Goal: Entertainment & Leisure: Browse casually

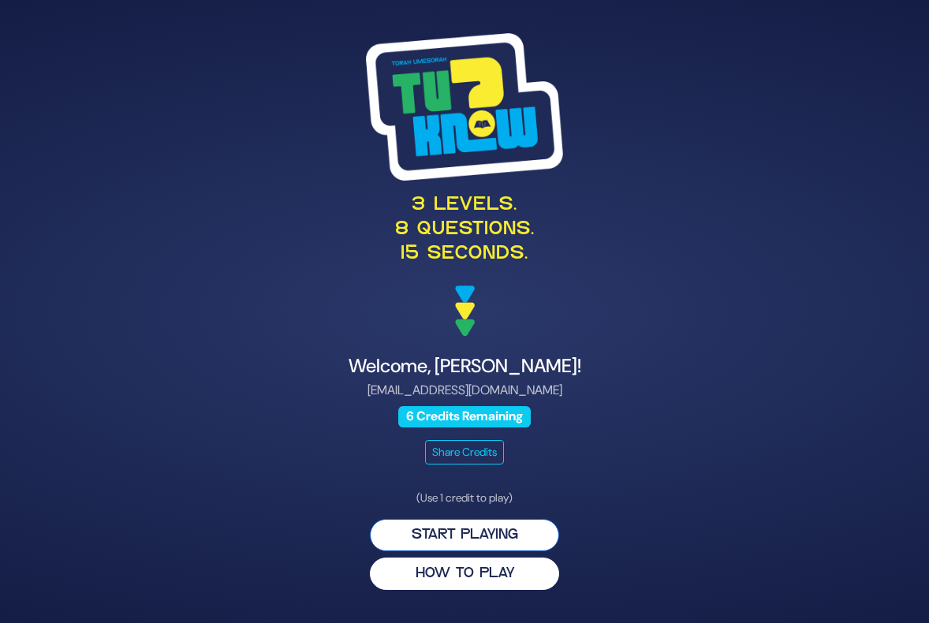
click at [472, 532] on button "Start Playing" at bounding box center [464, 535] width 189 height 32
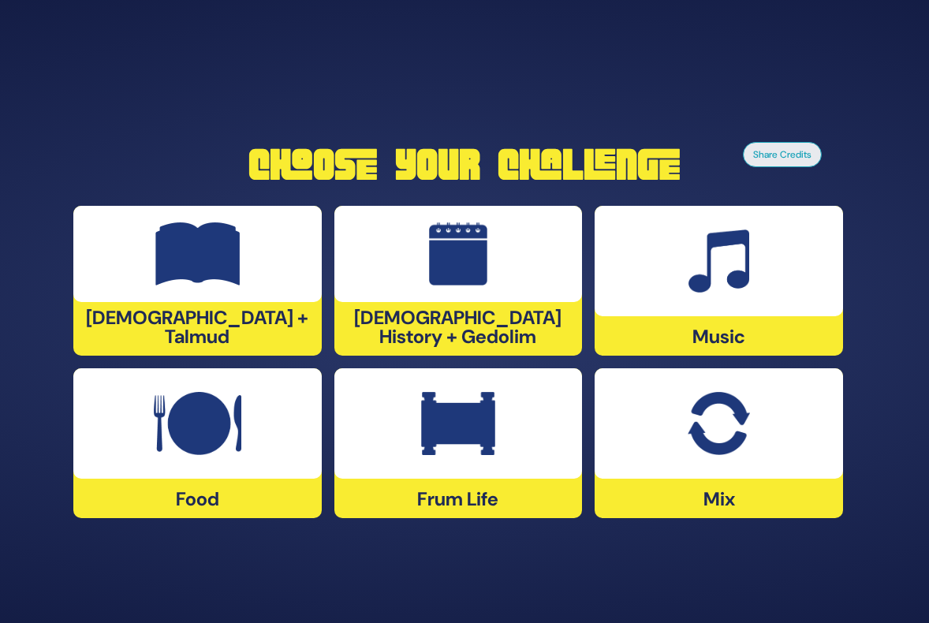
click at [451, 456] on div at bounding box center [458, 423] width 248 height 110
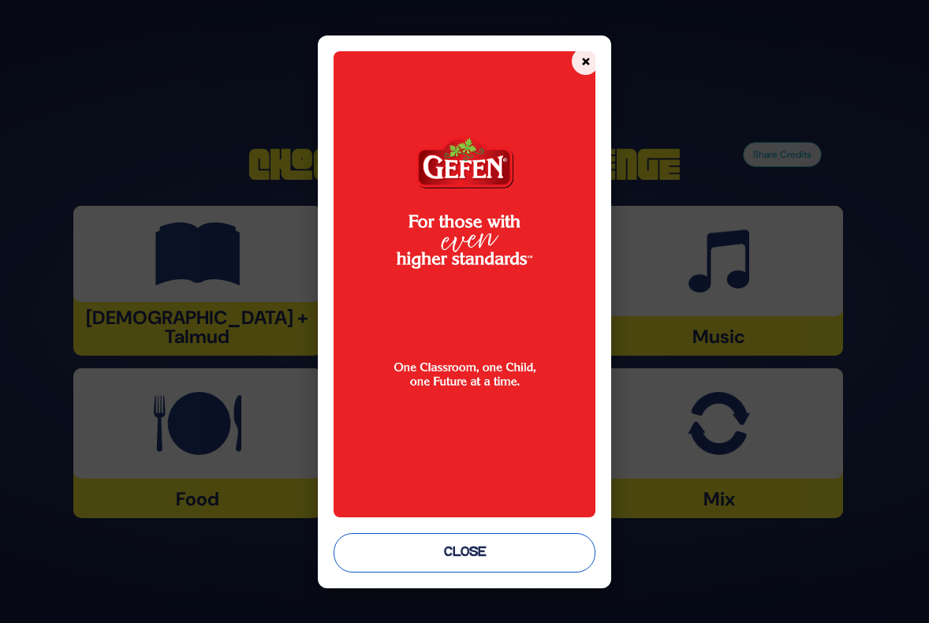
click at [488, 558] on button "Close" at bounding box center [465, 552] width 262 height 39
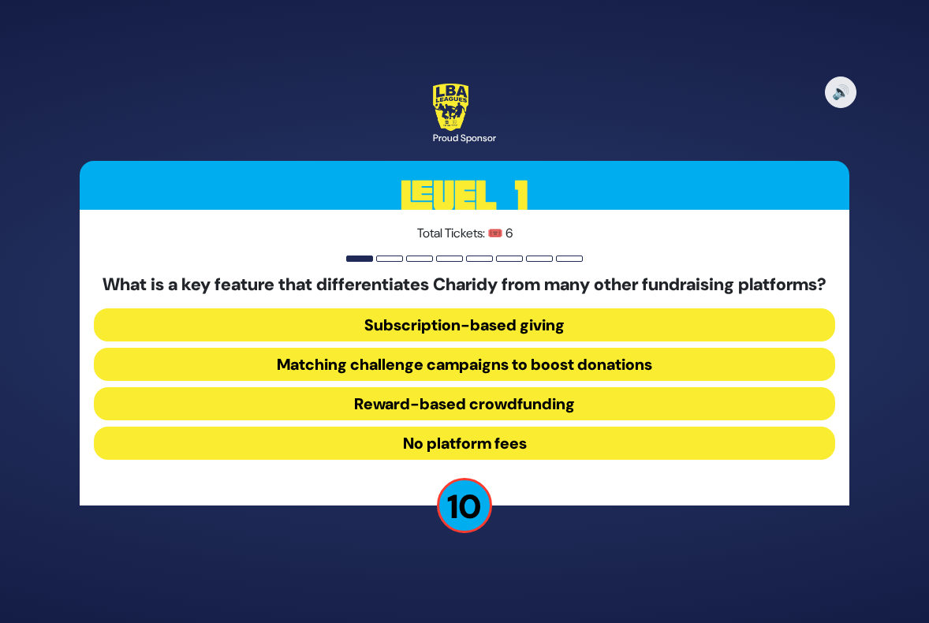
click at [442, 450] on button "No platform fees" at bounding box center [464, 443] width 741 height 33
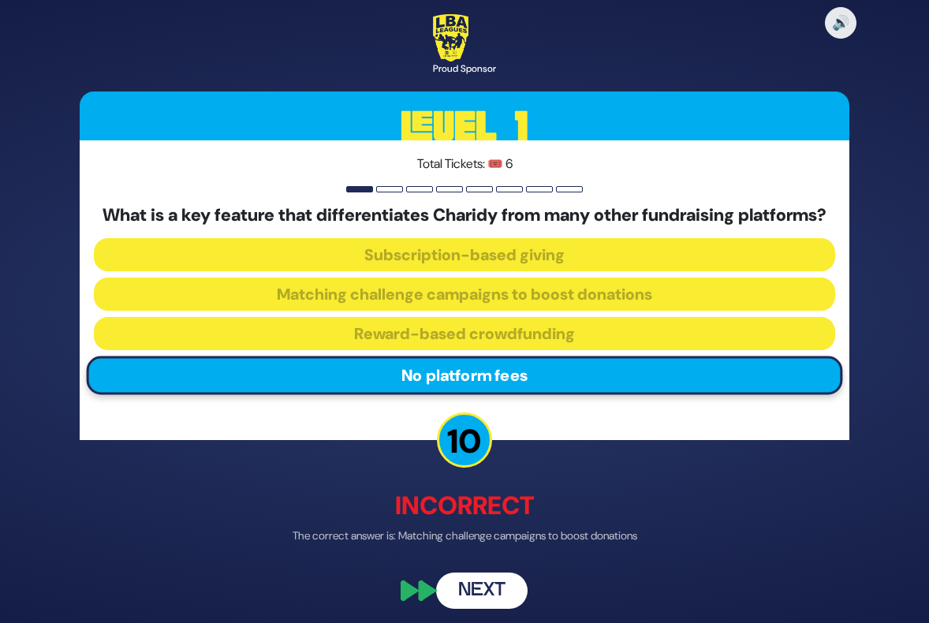
click at [482, 603] on button "Next" at bounding box center [481, 591] width 91 height 36
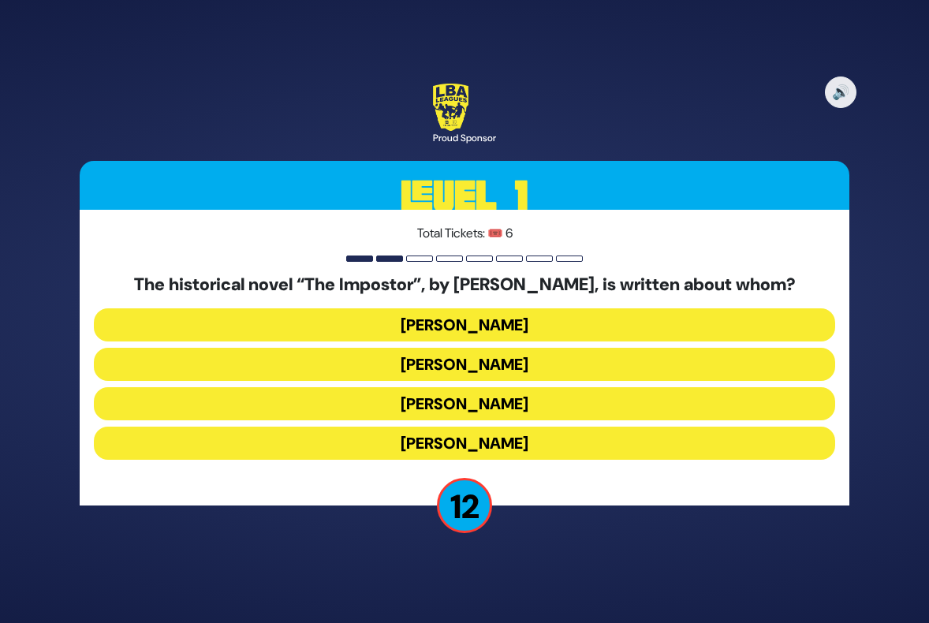
click at [463, 400] on button "[PERSON_NAME]" at bounding box center [464, 403] width 741 height 33
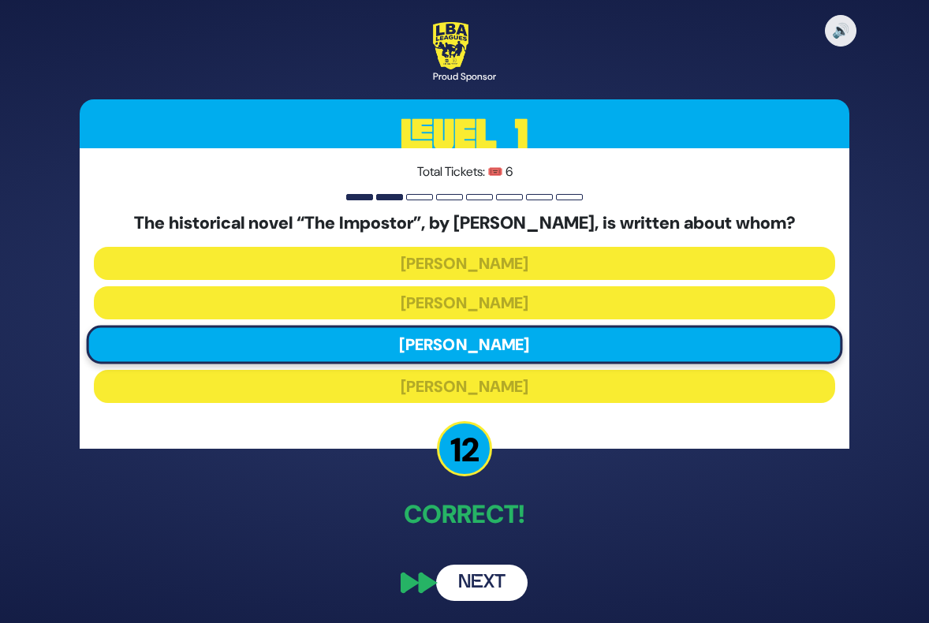
click at [478, 577] on button "Next" at bounding box center [481, 583] width 91 height 36
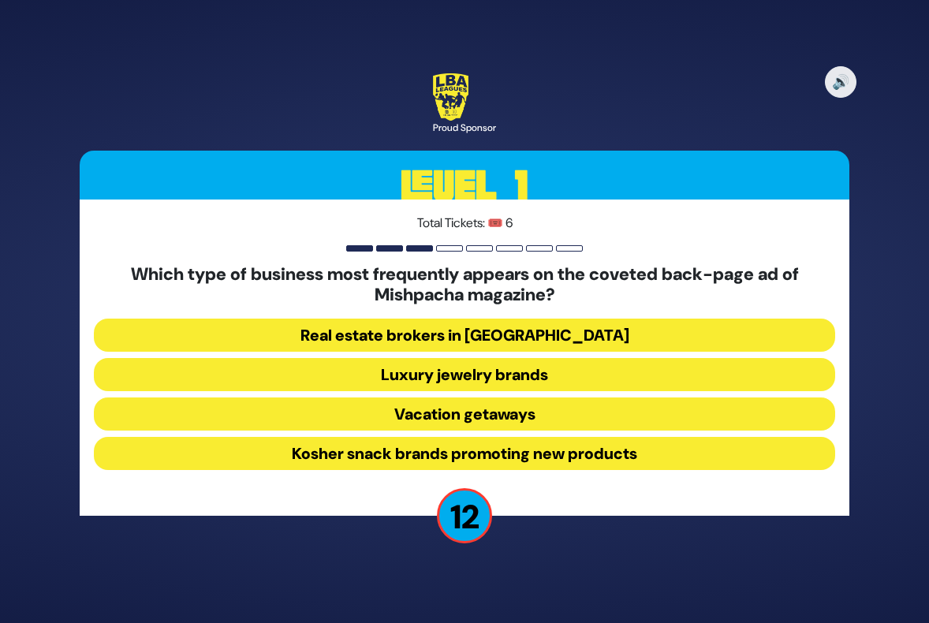
click at [450, 371] on button "Luxury jewelry brands" at bounding box center [464, 374] width 741 height 33
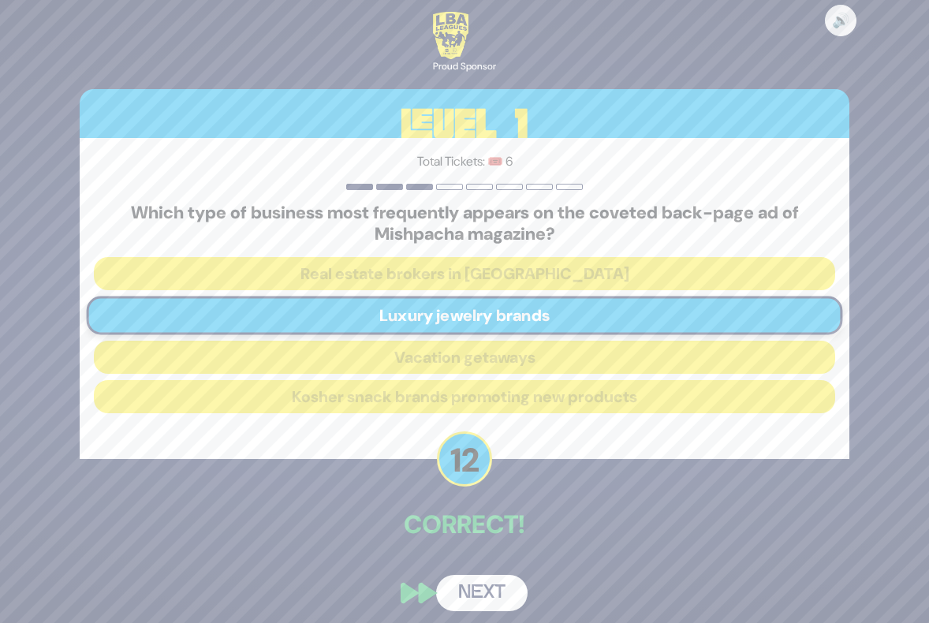
click at [476, 586] on button "Next" at bounding box center [481, 593] width 91 height 36
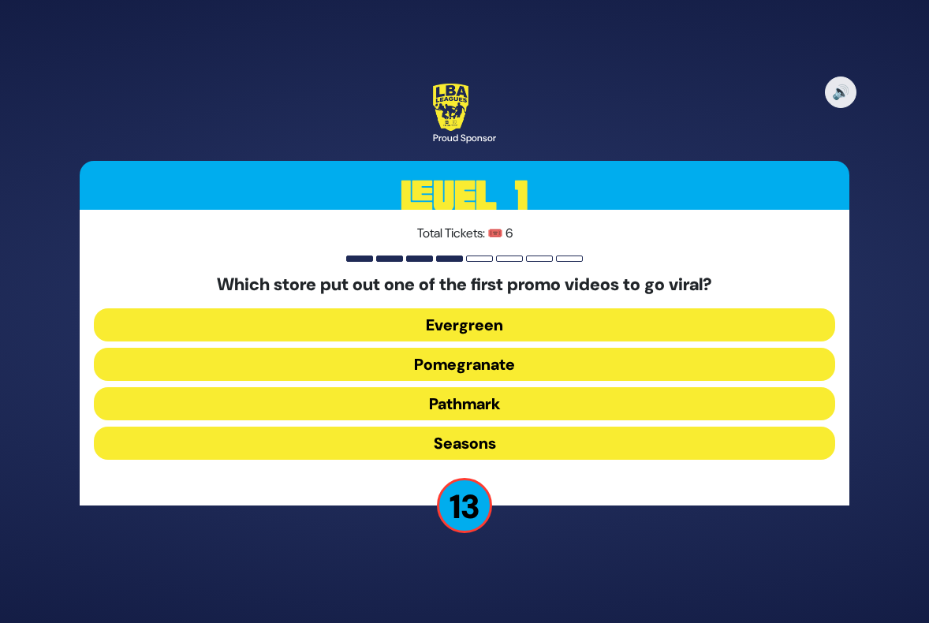
click at [479, 361] on button "Pomegranate" at bounding box center [464, 364] width 741 height 33
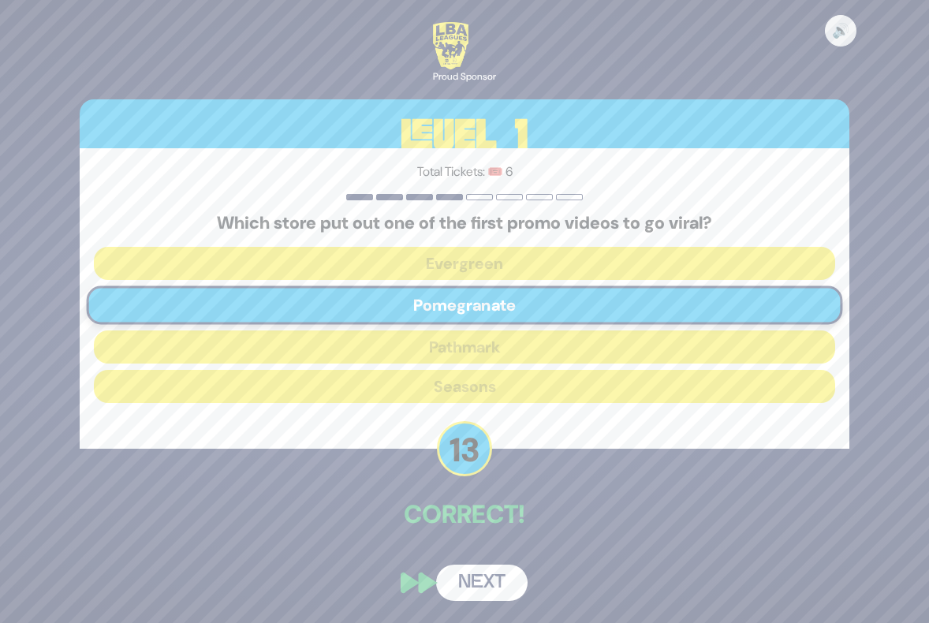
click at [481, 570] on button "Next" at bounding box center [481, 583] width 91 height 36
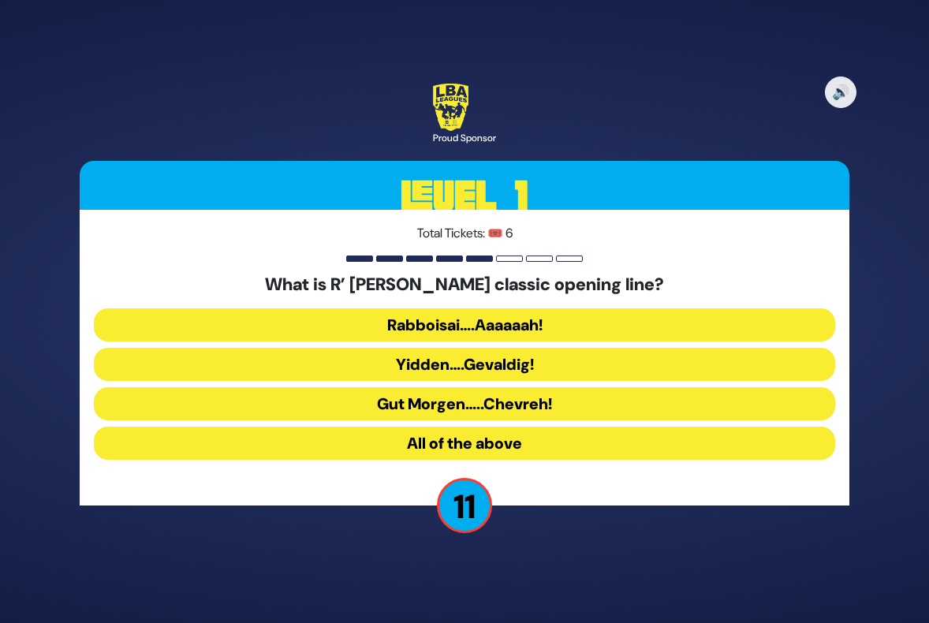
click at [463, 354] on button "Yidden….Gevaldig!" at bounding box center [464, 364] width 741 height 33
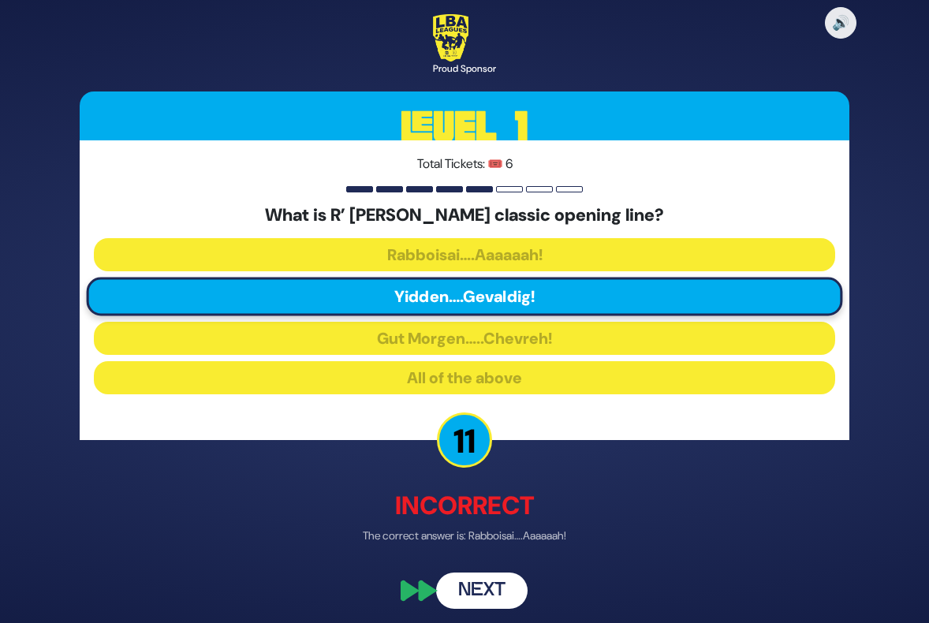
click at [494, 592] on button "Next" at bounding box center [481, 591] width 91 height 36
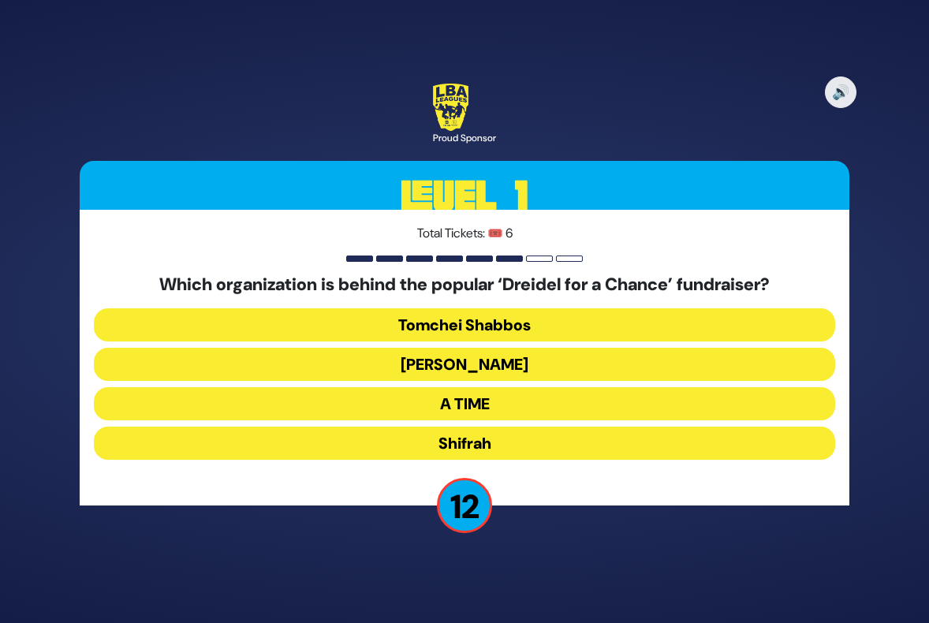
click at [446, 363] on button "[PERSON_NAME]" at bounding box center [464, 364] width 741 height 33
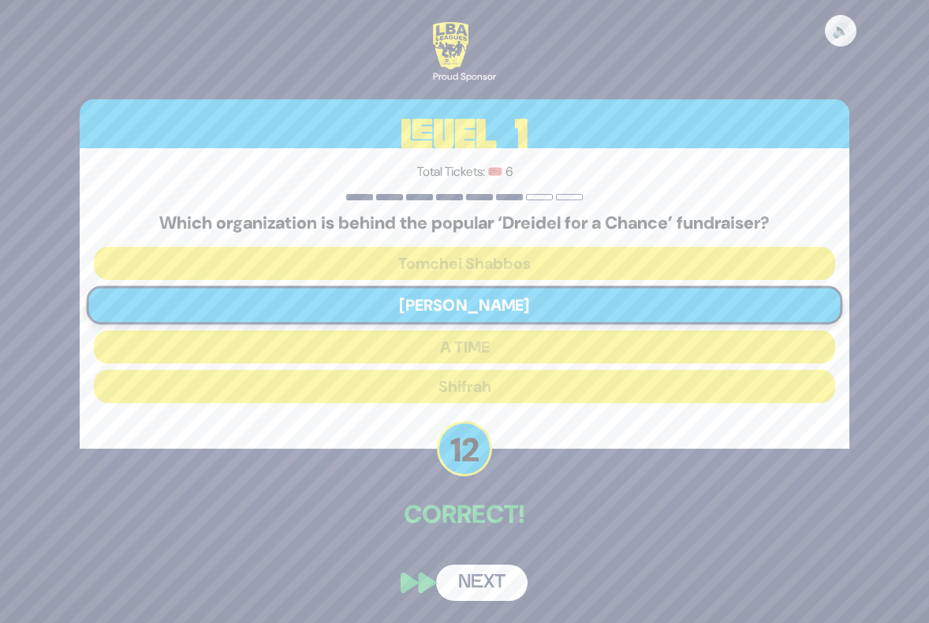
click at [480, 581] on button "Next" at bounding box center [481, 583] width 91 height 36
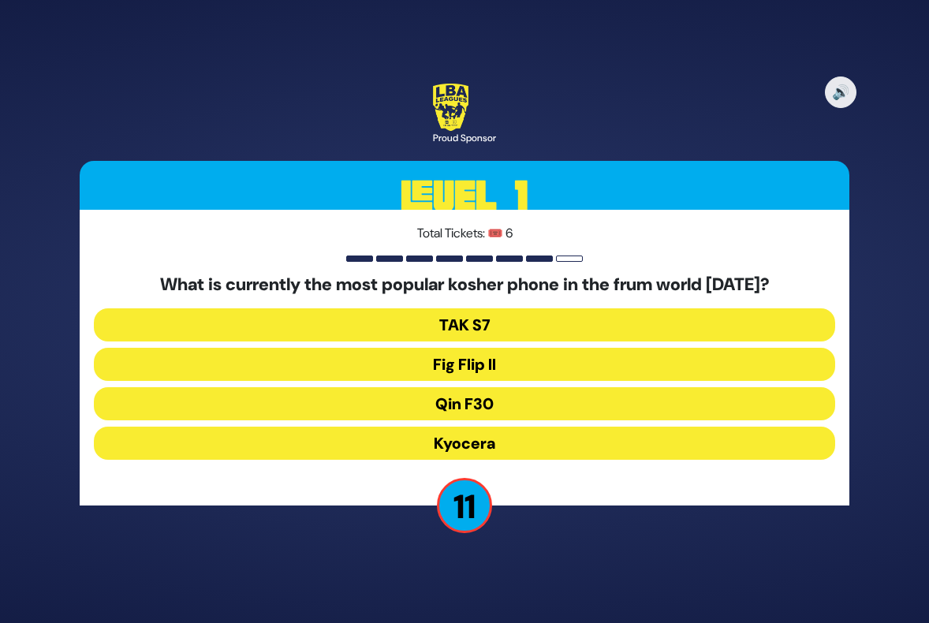
click at [424, 364] on button "Fig Flip II" at bounding box center [464, 364] width 741 height 33
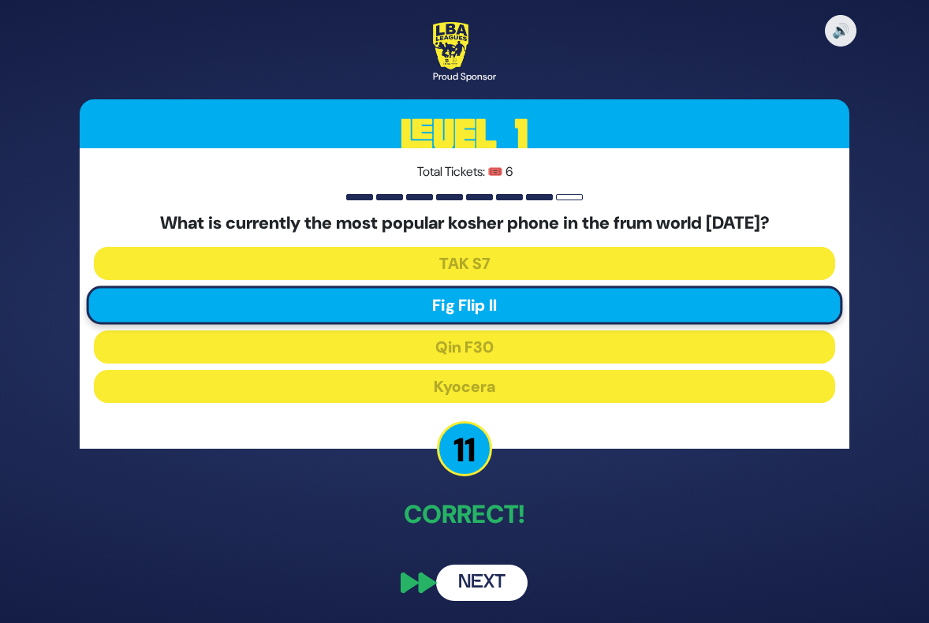
click at [478, 583] on button "Next" at bounding box center [481, 583] width 91 height 36
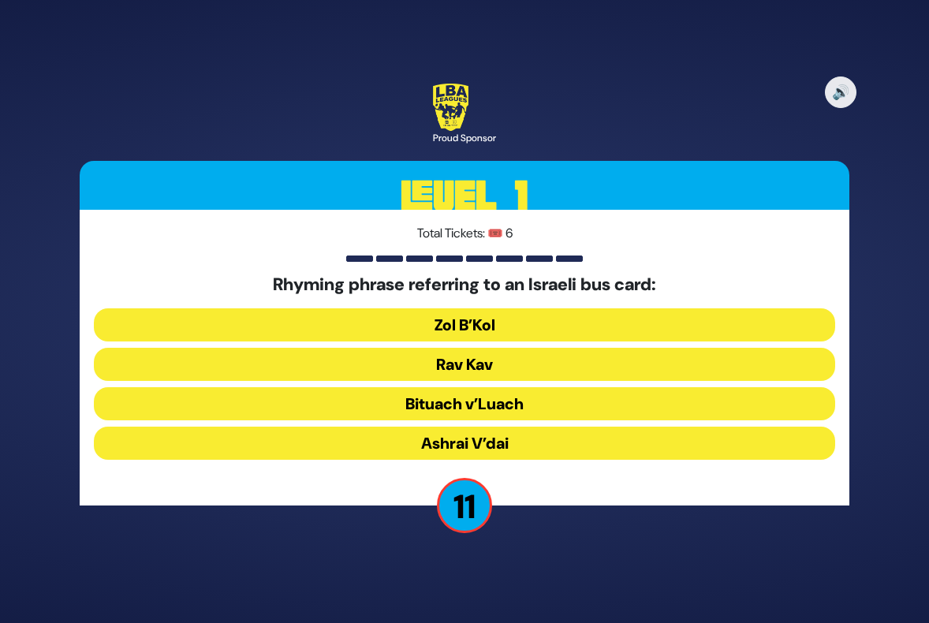
click at [474, 360] on button "Rav Kav" at bounding box center [464, 364] width 741 height 33
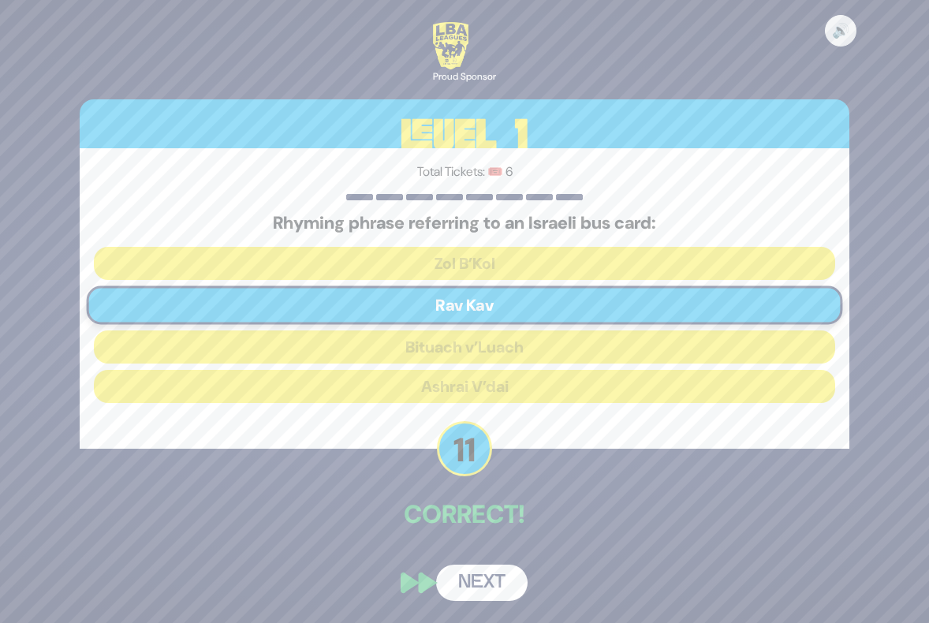
click at [495, 571] on button "Next" at bounding box center [481, 583] width 91 height 36
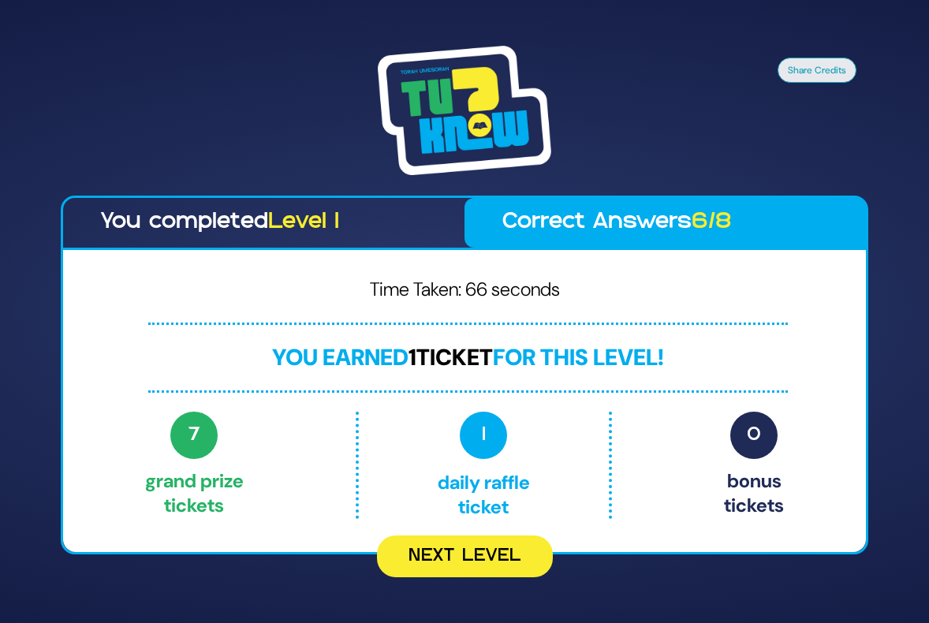
click at [478, 577] on div "Share Credits You completed Level 1 Correct Answers 6/8 Time Taken: 66 seconds …" at bounding box center [464, 311] width 929 height 623
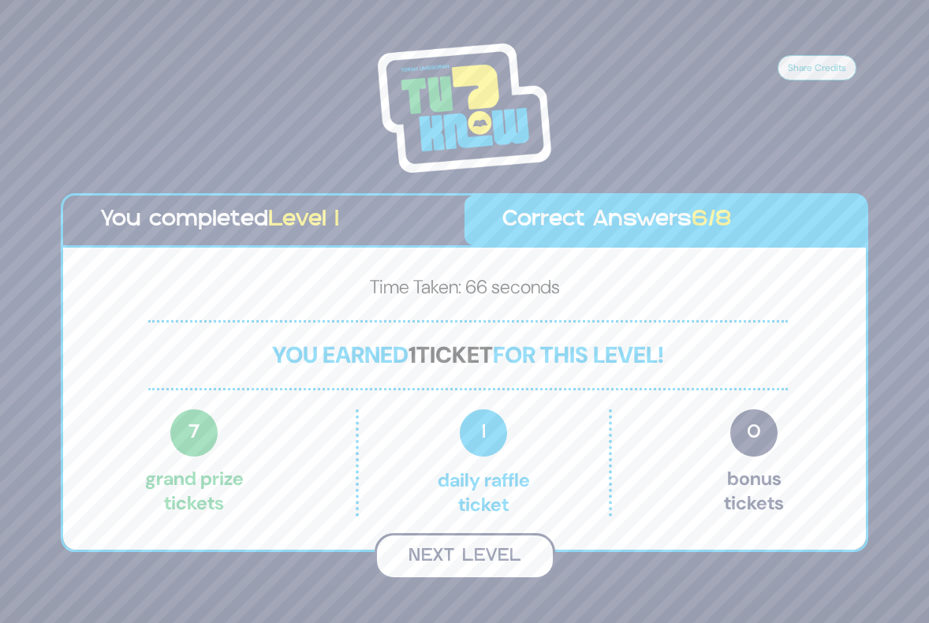
click at [476, 568] on button "Next Level" at bounding box center [465, 556] width 181 height 47
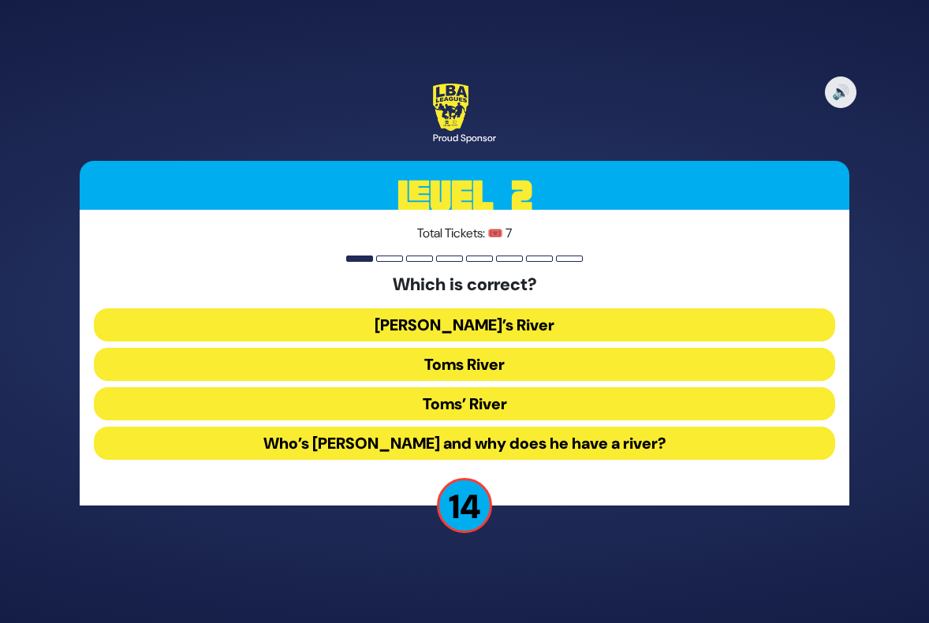
click at [486, 363] on button "Toms River" at bounding box center [464, 364] width 741 height 33
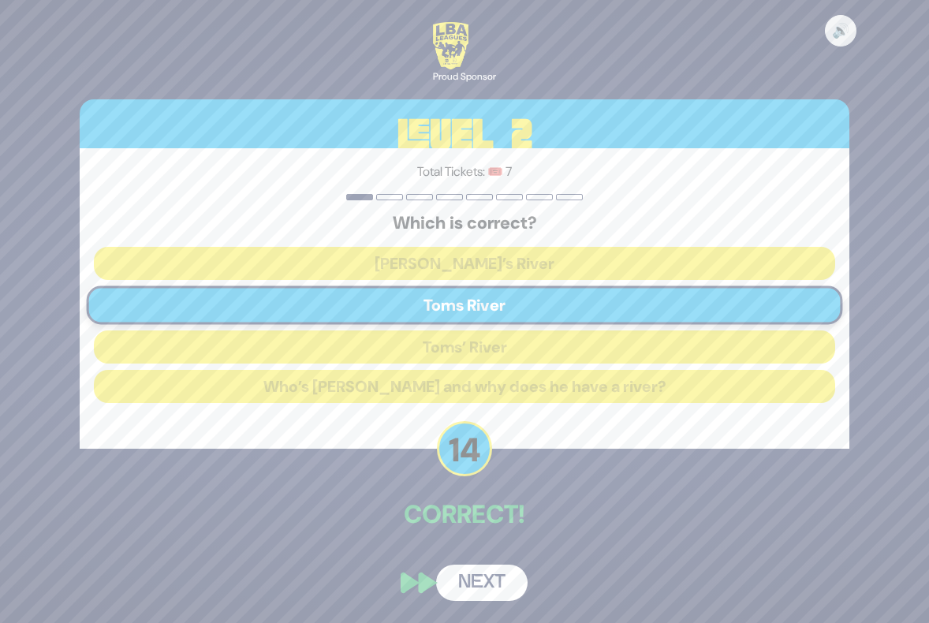
click at [486, 580] on button "Next" at bounding box center [481, 583] width 91 height 36
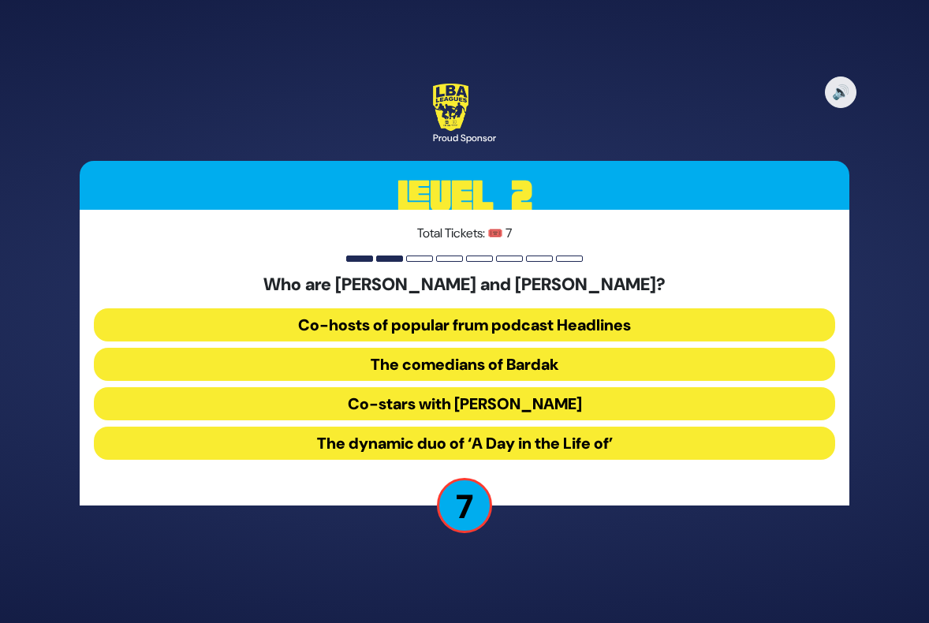
click at [501, 442] on button "The dynamic duo of ‘A Day in the Life of’" at bounding box center [464, 443] width 741 height 33
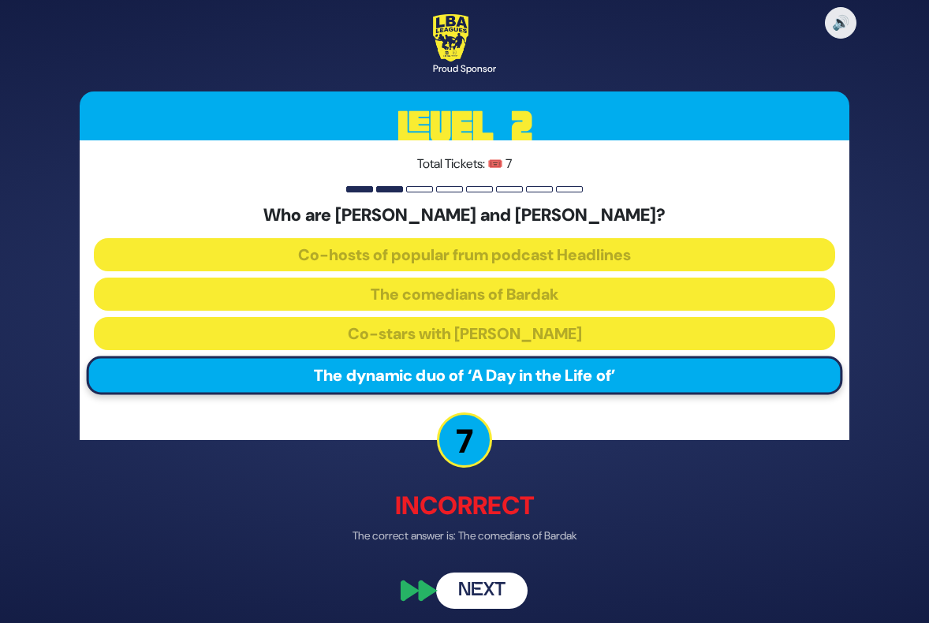
click at [484, 594] on button "Next" at bounding box center [481, 591] width 91 height 36
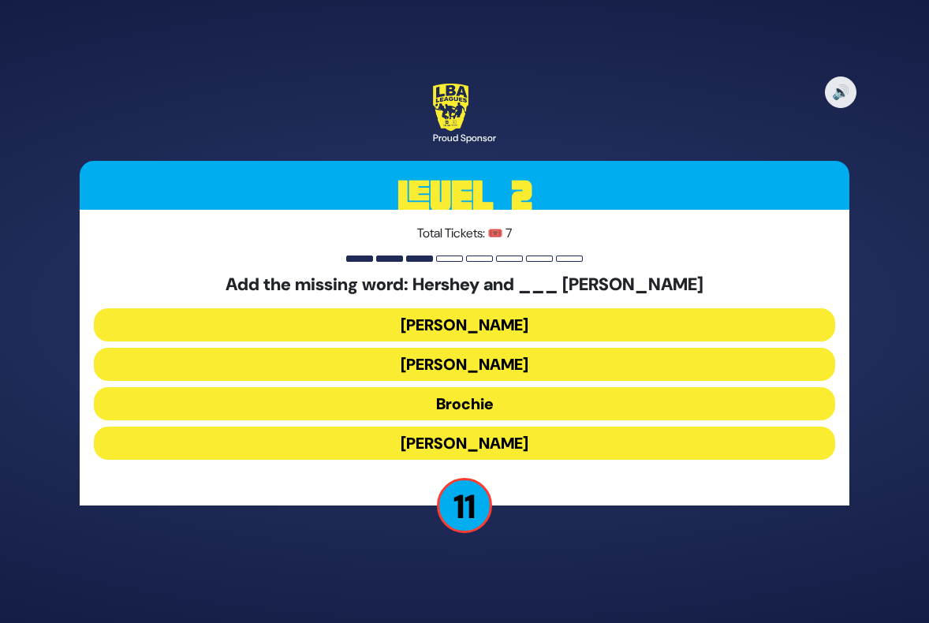
click at [453, 321] on button "[PERSON_NAME]" at bounding box center [464, 324] width 741 height 33
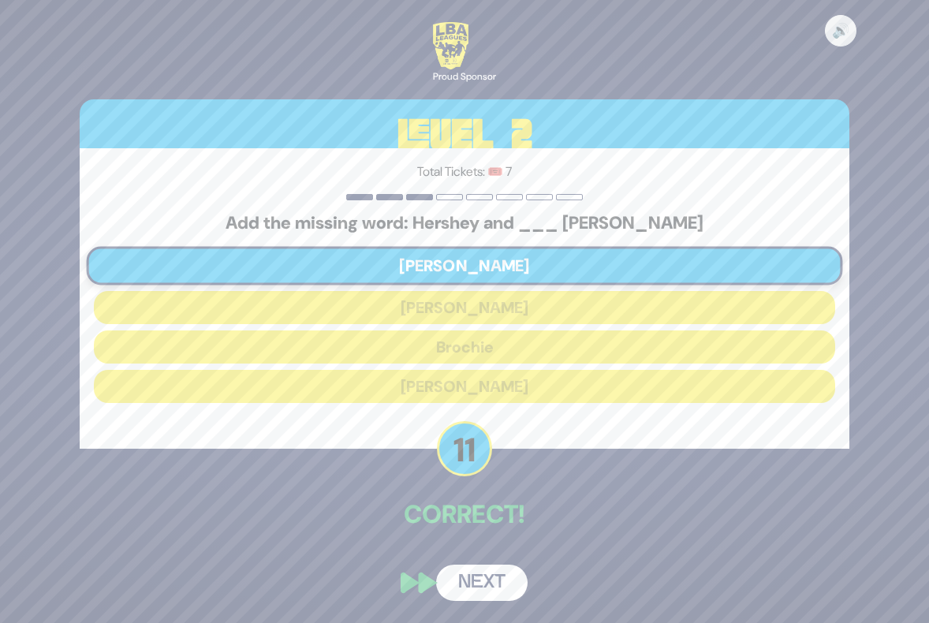
click at [480, 580] on button "Next" at bounding box center [481, 583] width 91 height 36
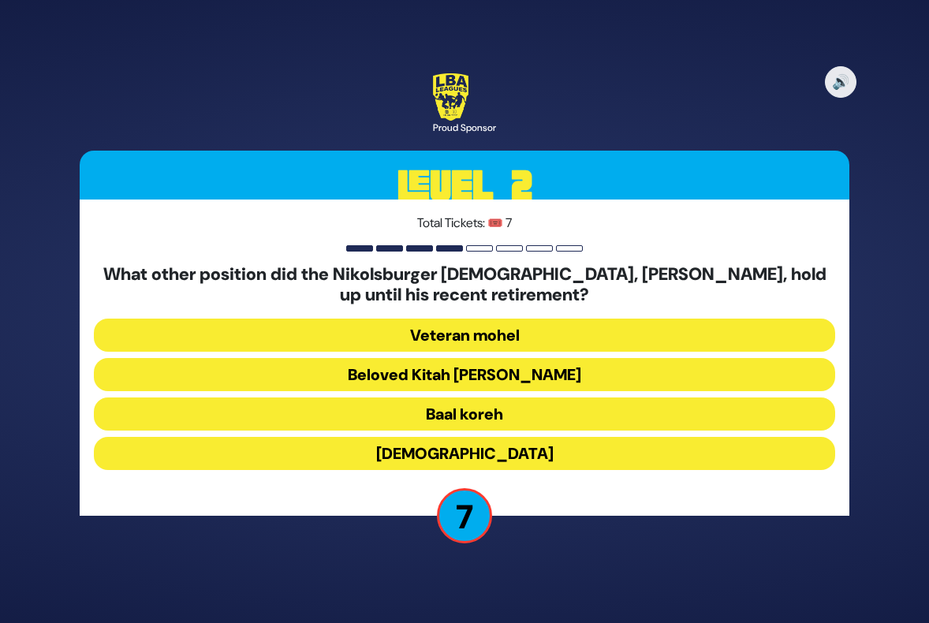
click at [442, 334] on button "Veteran mohel" at bounding box center [464, 335] width 741 height 33
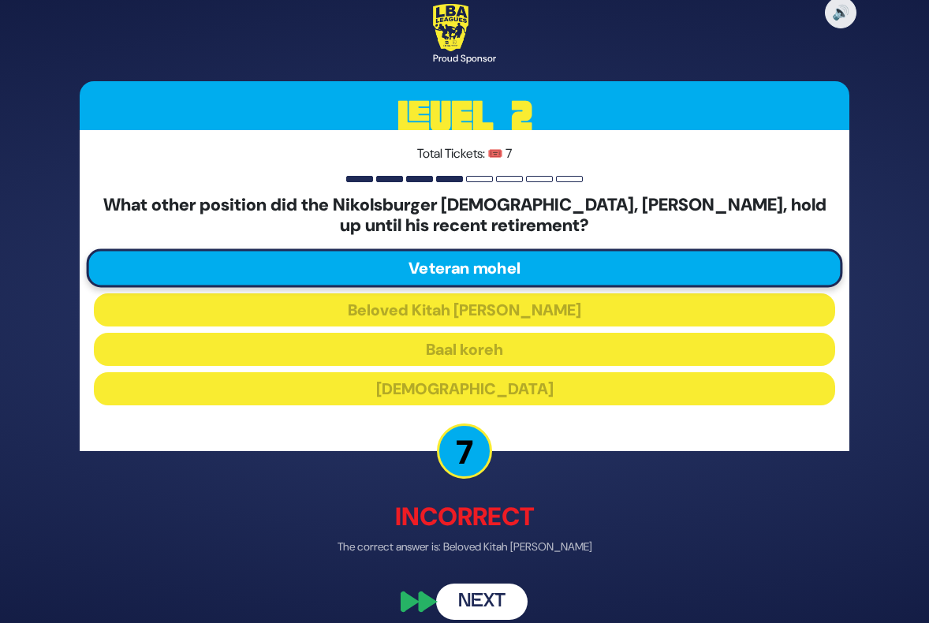
click at [494, 603] on button "Next" at bounding box center [481, 601] width 91 height 36
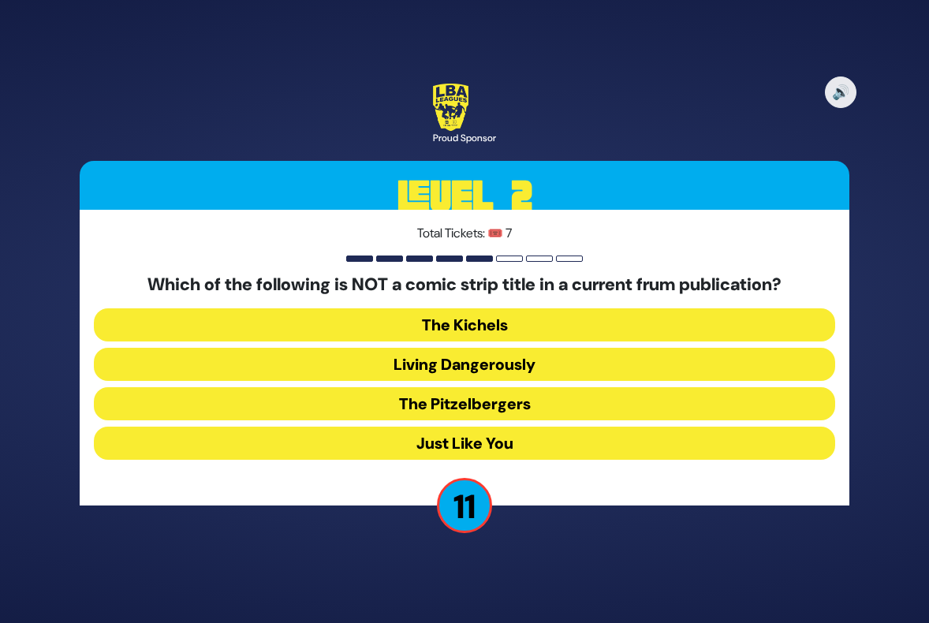
click at [452, 366] on button "Living Dangerously" at bounding box center [464, 364] width 741 height 33
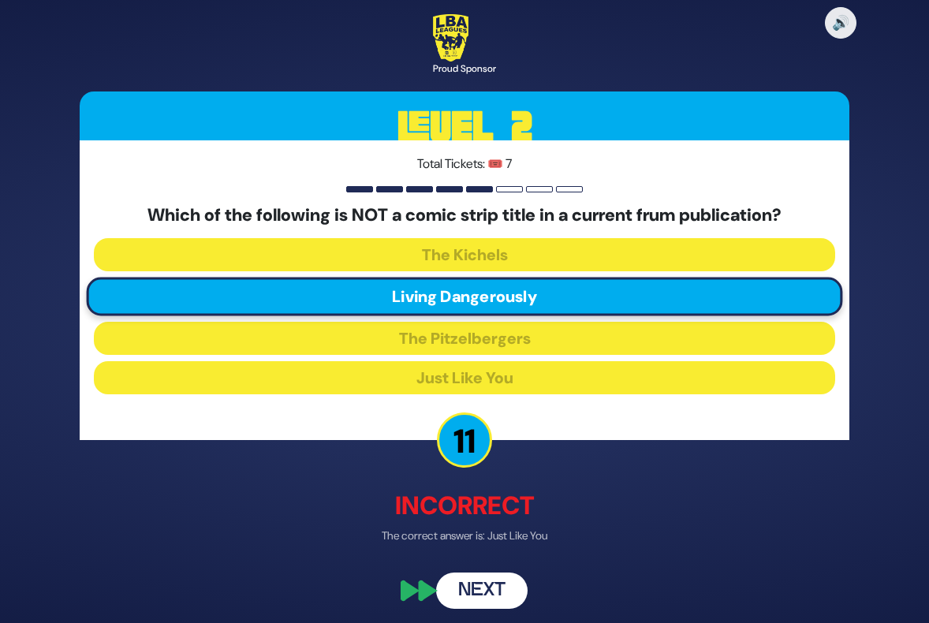
click at [489, 592] on button "Next" at bounding box center [481, 591] width 91 height 36
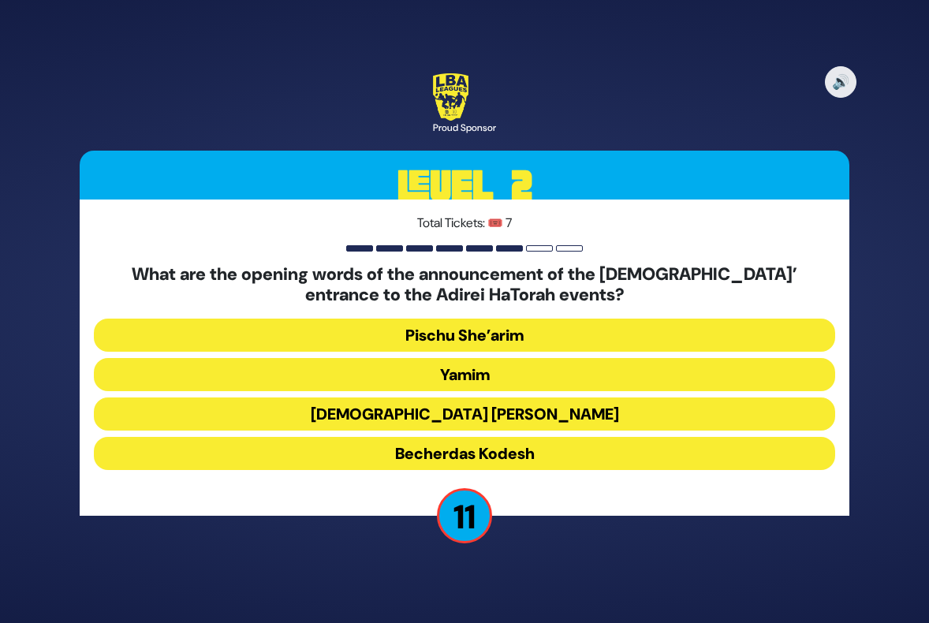
click at [454, 329] on button "Pischu She’arim" at bounding box center [464, 335] width 741 height 33
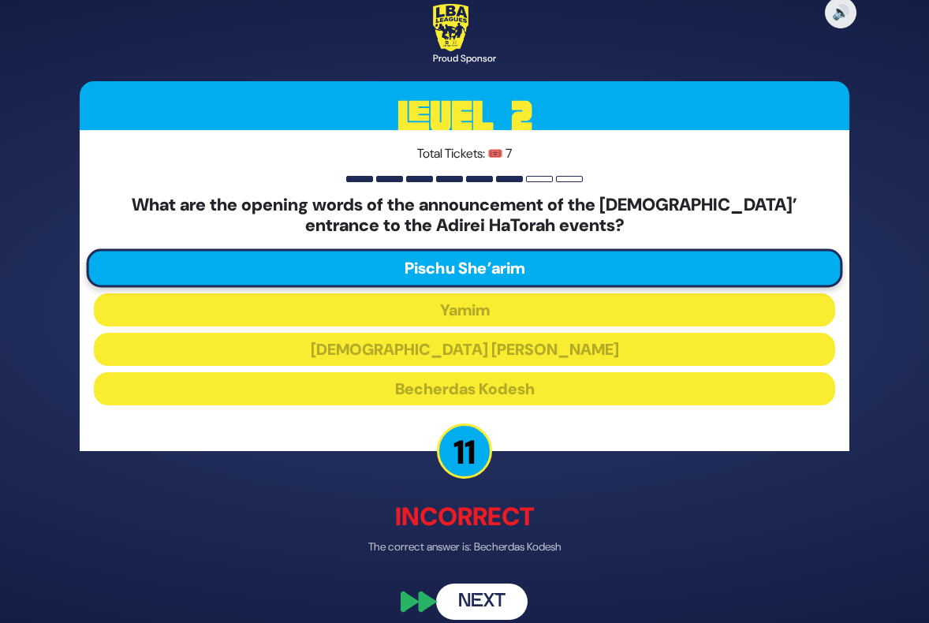
click at [478, 592] on button "Next" at bounding box center [481, 601] width 91 height 36
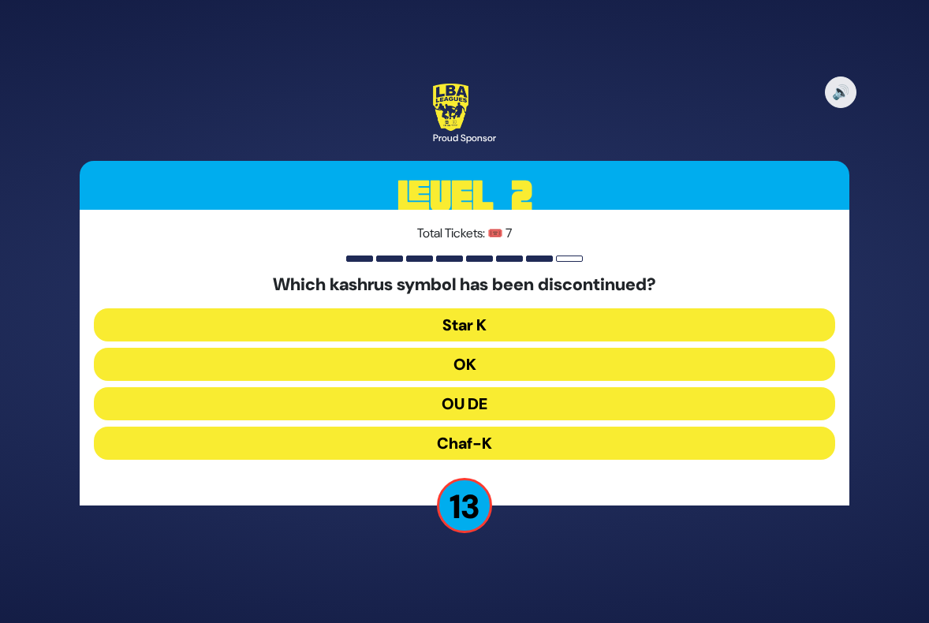
click at [453, 403] on button "OU DE" at bounding box center [464, 403] width 741 height 33
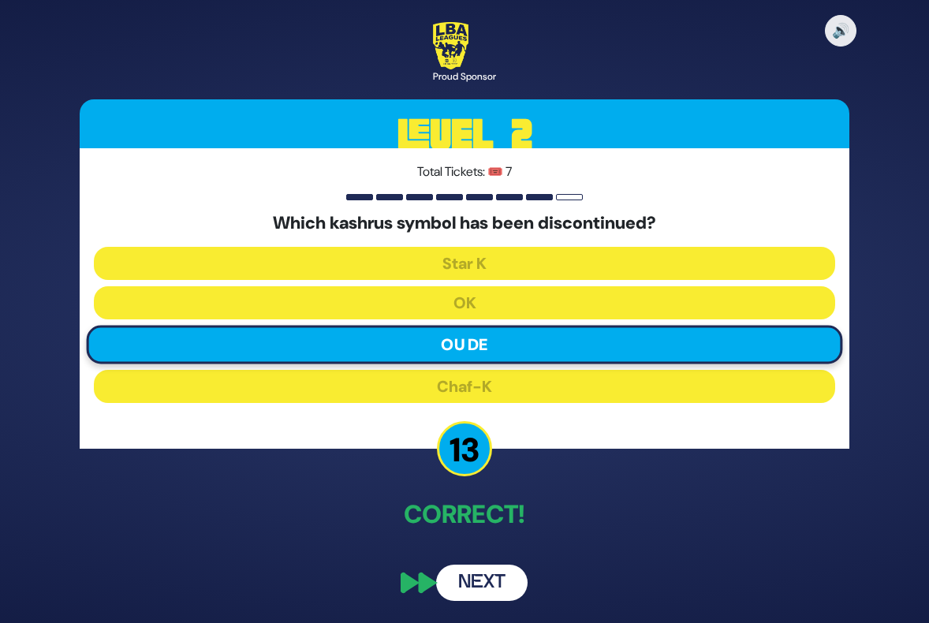
click at [493, 583] on button "Next" at bounding box center [481, 583] width 91 height 36
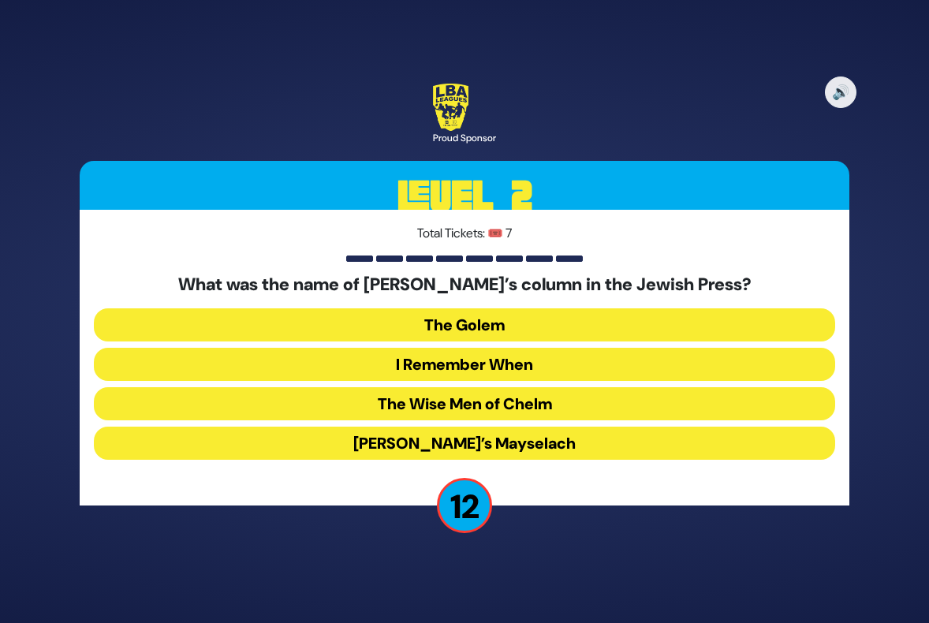
click at [450, 364] on button "I Remember When" at bounding box center [464, 364] width 741 height 33
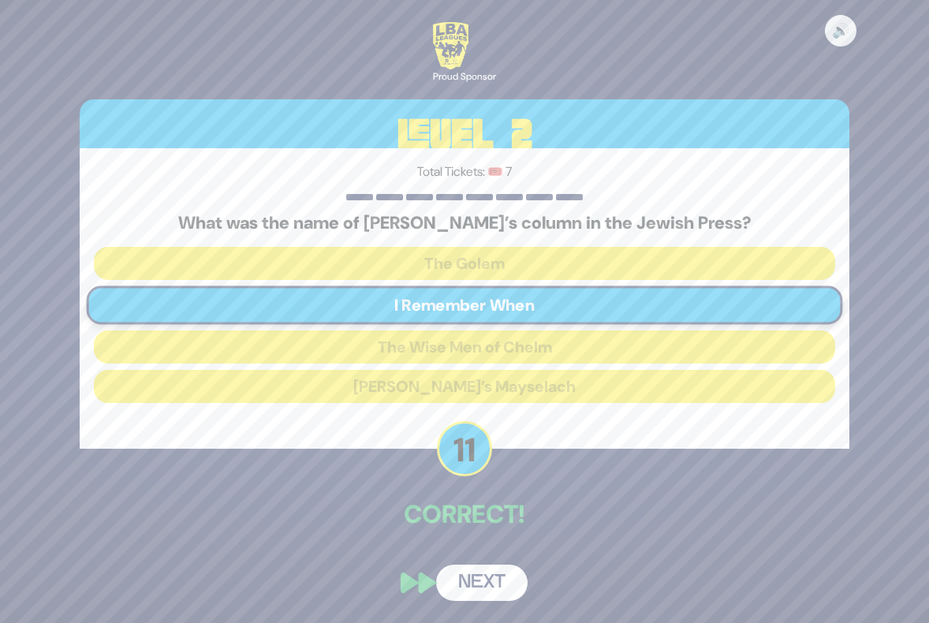
click at [488, 578] on button "Next" at bounding box center [481, 583] width 91 height 36
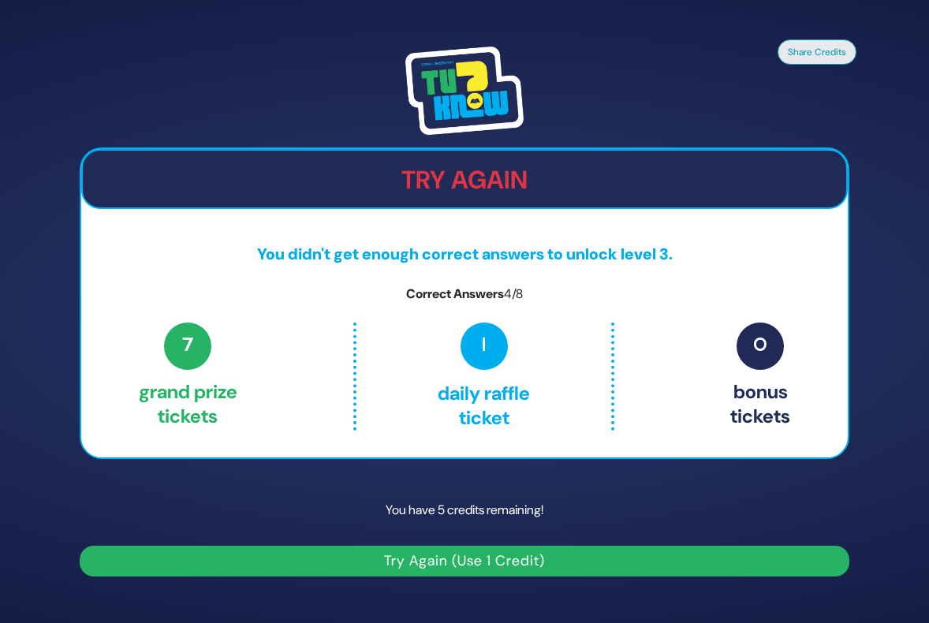
click at [565, 558] on button "Try Again (Use 1 Credit)" at bounding box center [465, 561] width 770 height 31
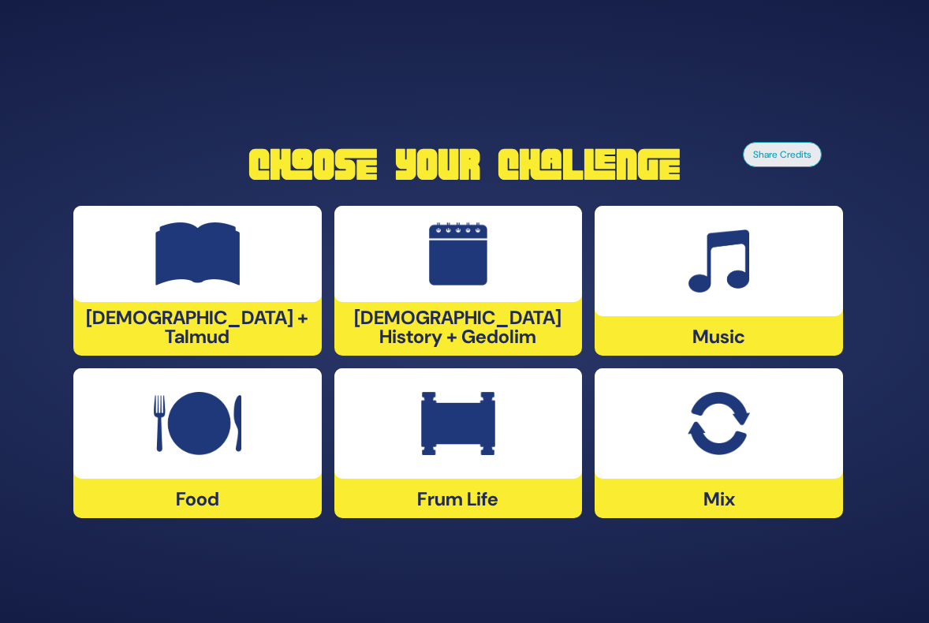
click at [683, 422] on div at bounding box center [719, 423] width 248 height 110
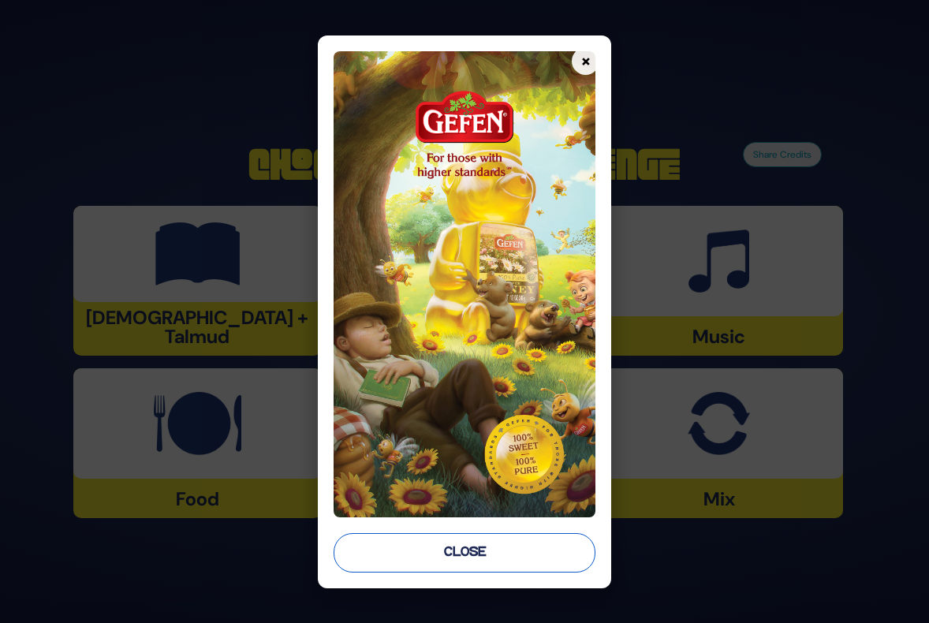
click at [530, 550] on button "Close" at bounding box center [465, 552] width 262 height 39
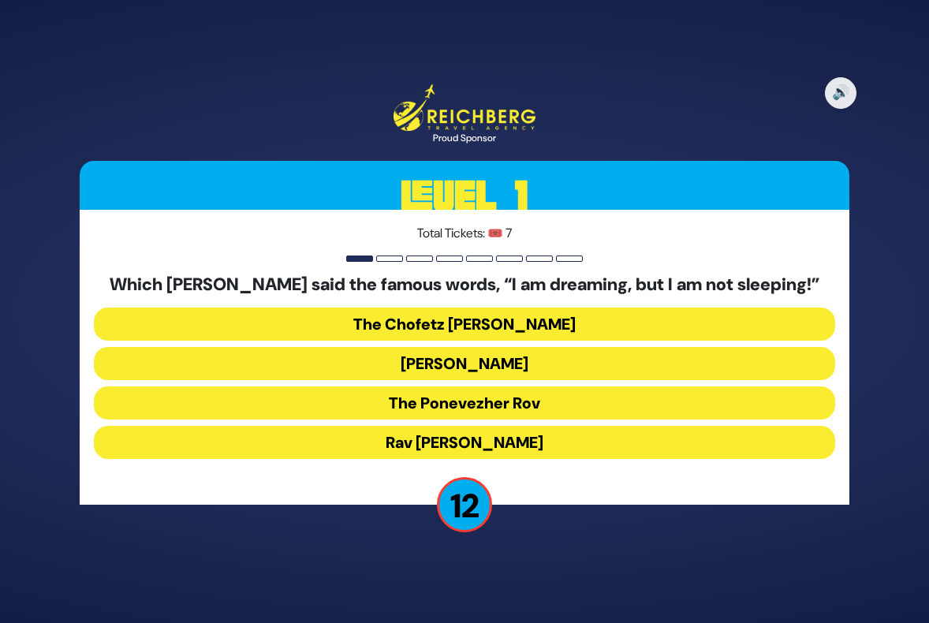
click at [538, 406] on button "The Ponevezher Rov" at bounding box center [464, 402] width 741 height 33
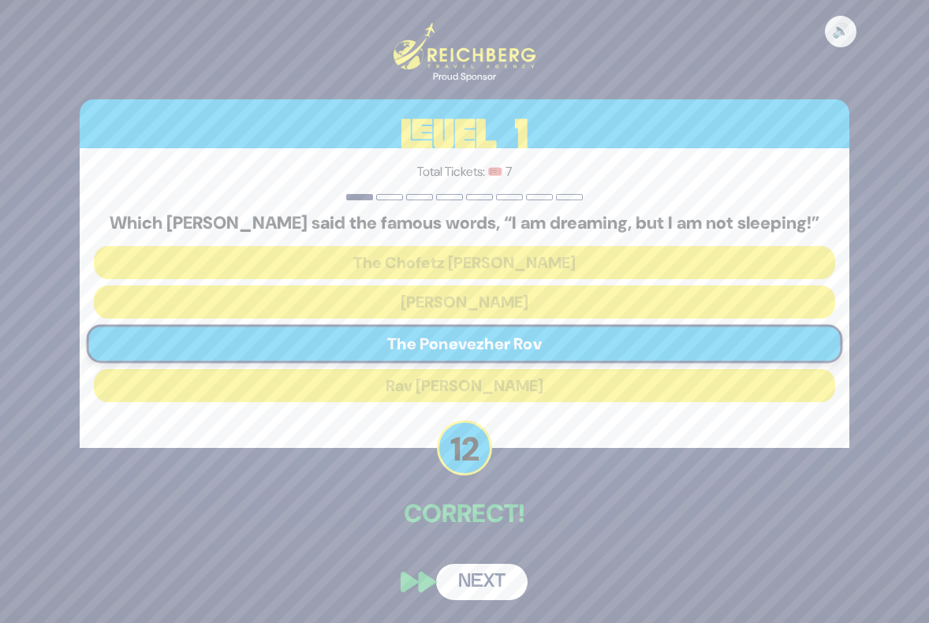
click at [482, 578] on button "Next" at bounding box center [481, 582] width 91 height 36
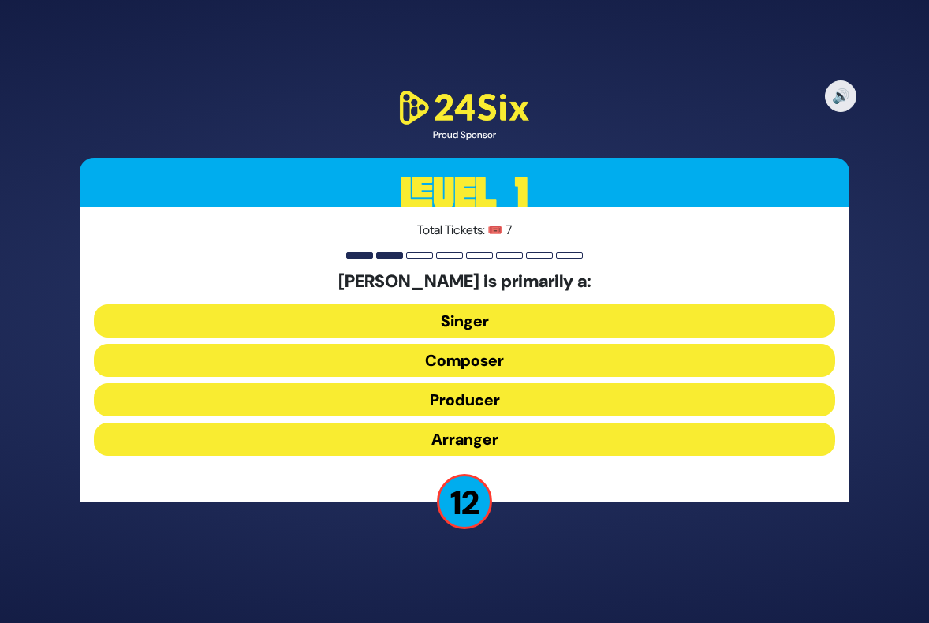
click at [480, 359] on button "Composer" at bounding box center [464, 360] width 741 height 33
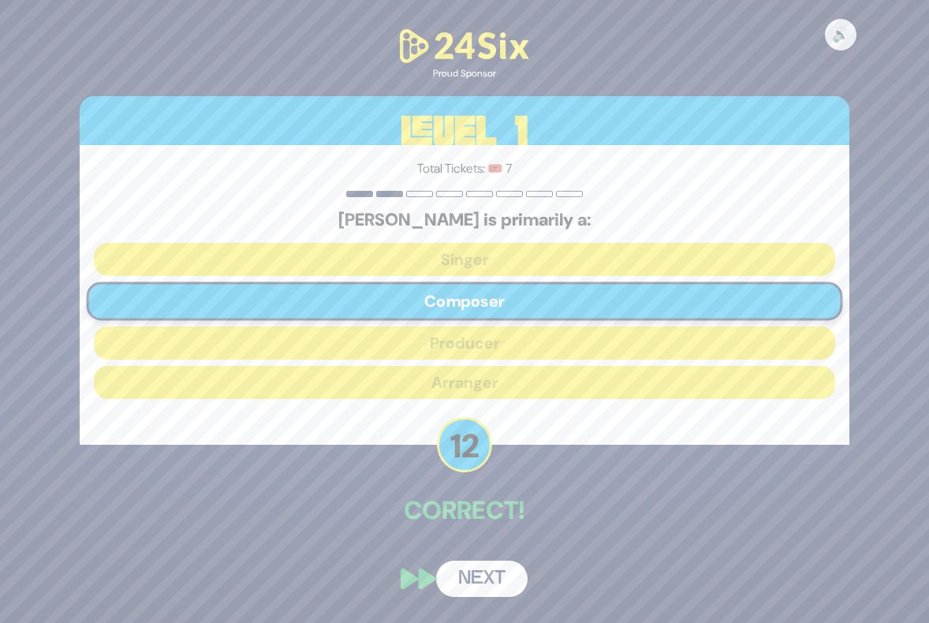
click at [483, 575] on button "Next" at bounding box center [481, 579] width 91 height 36
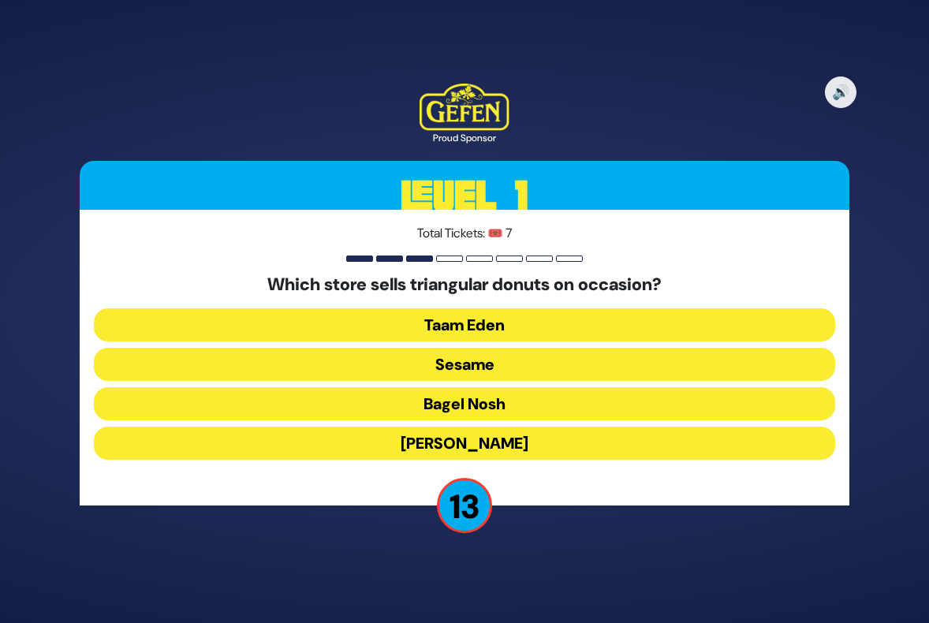
click at [476, 364] on button "Sesame" at bounding box center [464, 364] width 741 height 33
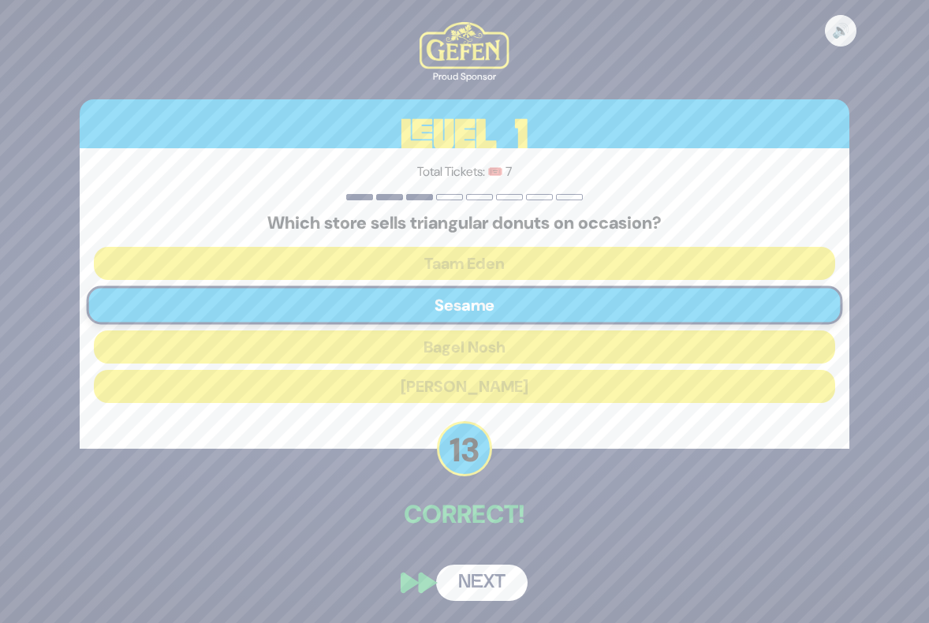
click at [496, 577] on button "Next" at bounding box center [481, 583] width 91 height 36
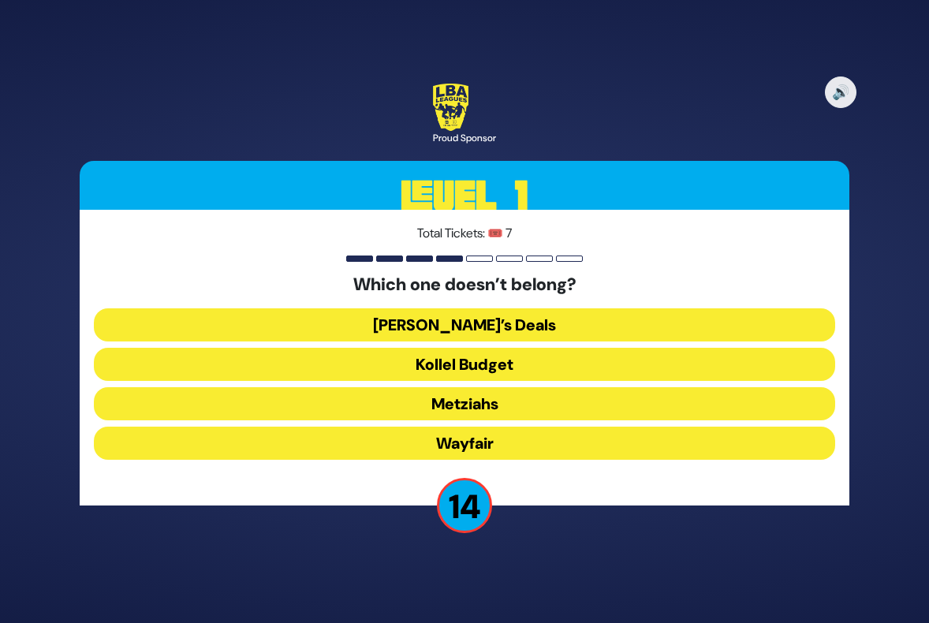
click at [460, 437] on button "Wayfair" at bounding box center [464, 443] width 741 height 33
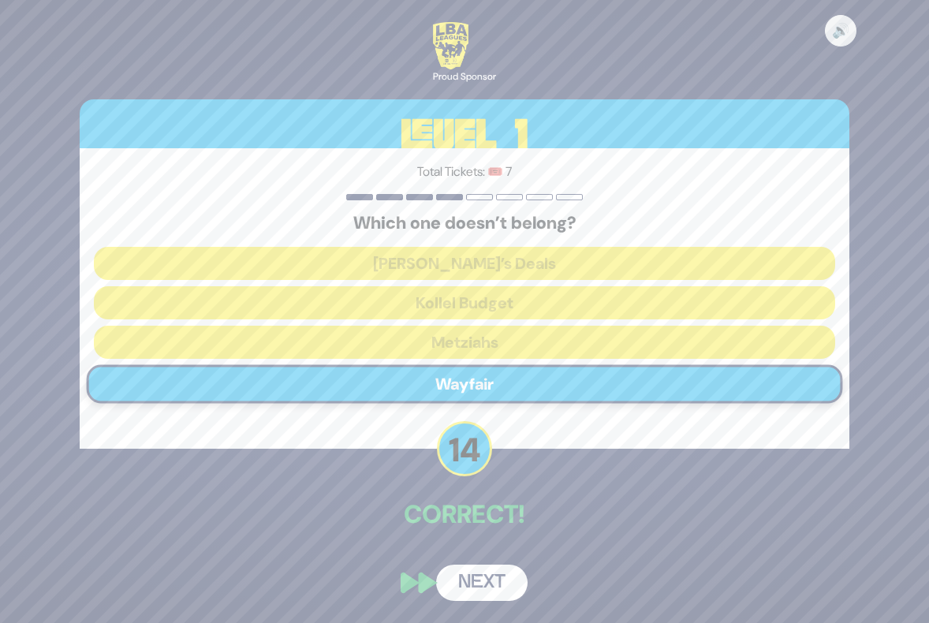
click at [488, 583] on button "Next" at bounding box center [481, 583] width 91 height 36
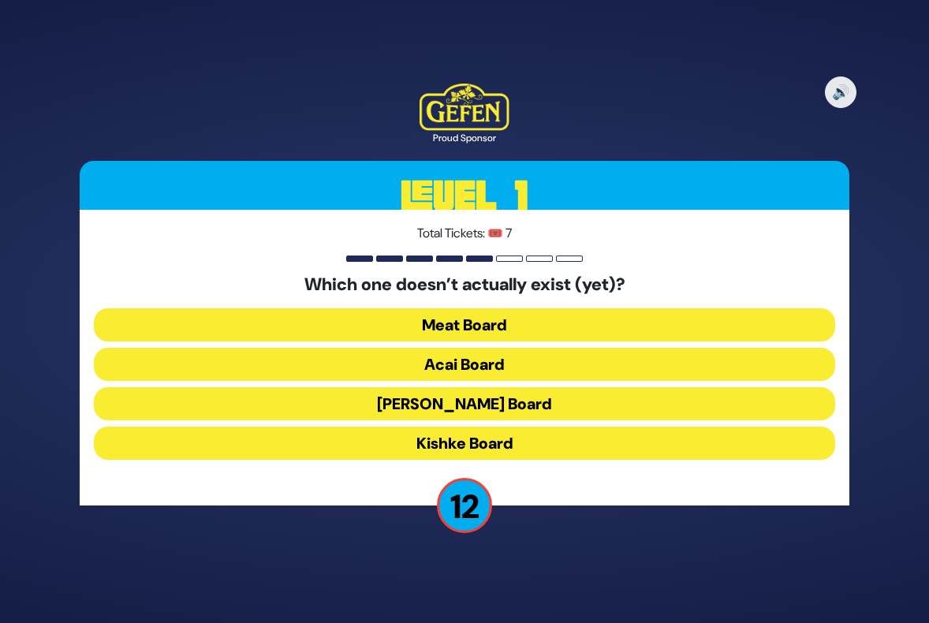
click at [470, 439] on button "Kishke Board" at bounding box center [464, 443] width 741 height 33
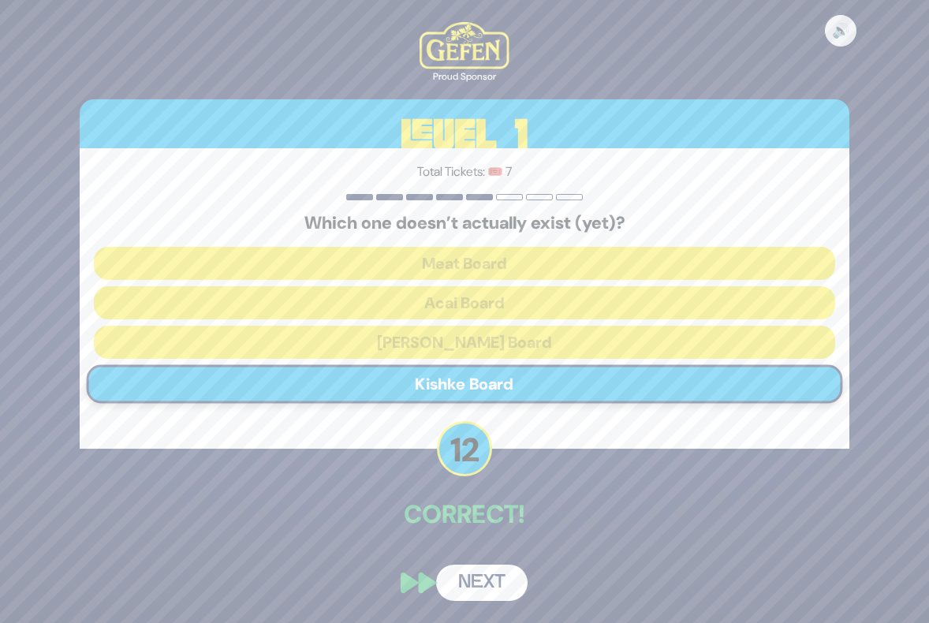
click at [486, 587] on button "Next" at bounding box center [481, 583] width 91 height 36
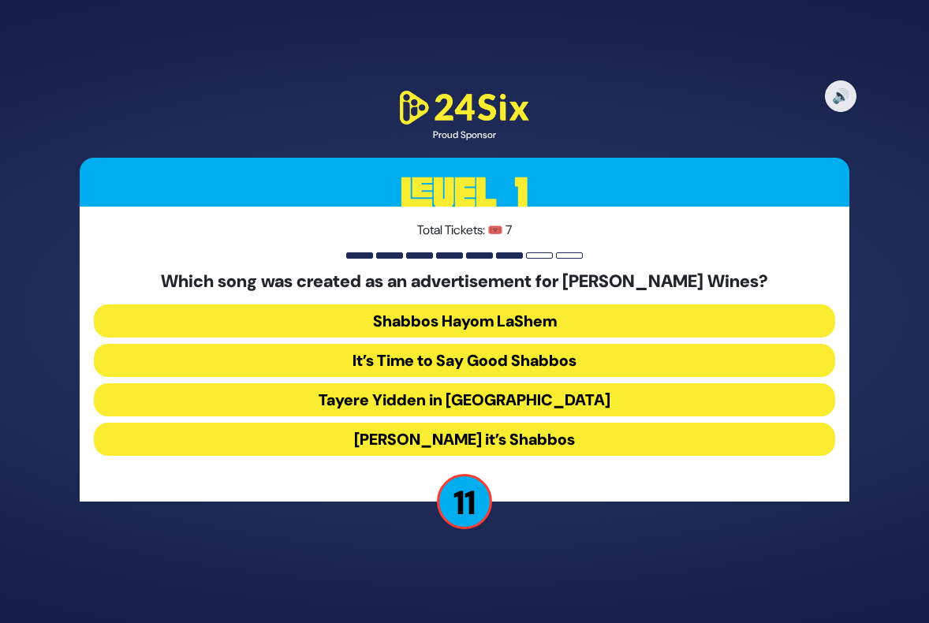
click at [511, 440] on button "Baruch Hashem it’s Shabbos" at bounding box center [464, 439] width 741 height 33
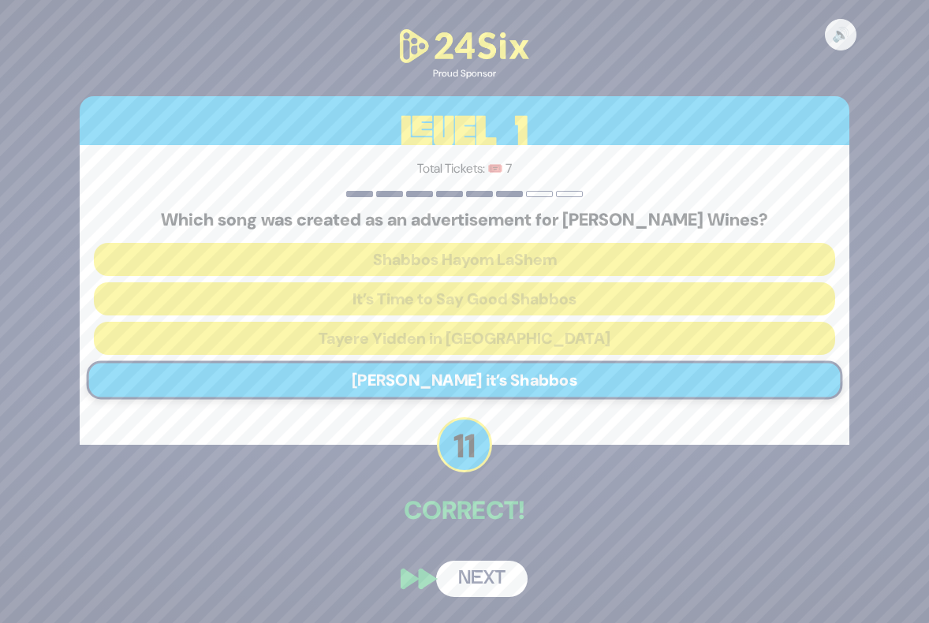
click at [488, 584] on button "Next" at bounding box center [481, 579] width 91 height 36
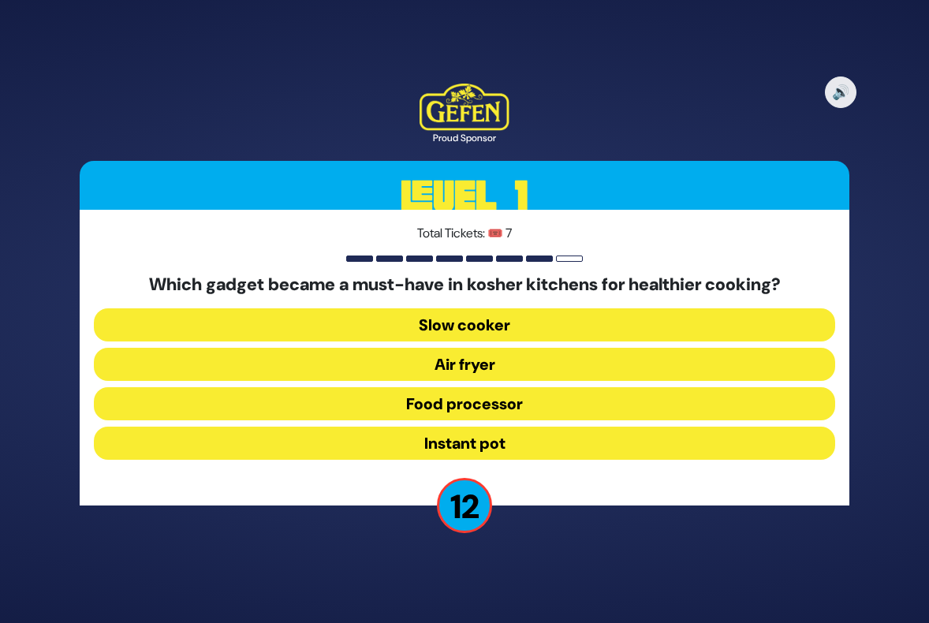
click at [488, 357] on button "Air fryer" at bounding box center [464, 364] width 741 height 33
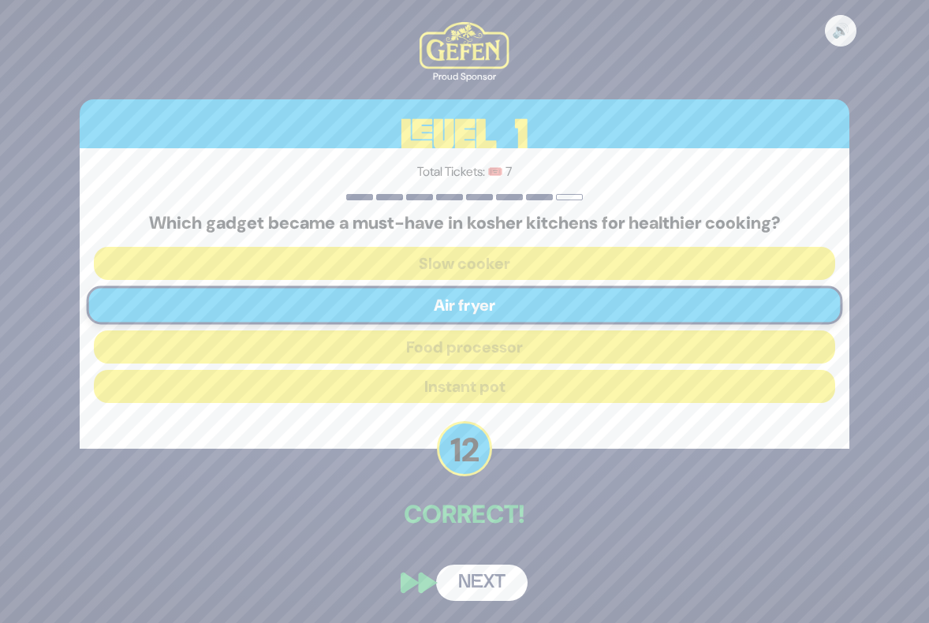
click at [500, 578] on button "Next" at bounding box center [481, 583] width 91 height 36
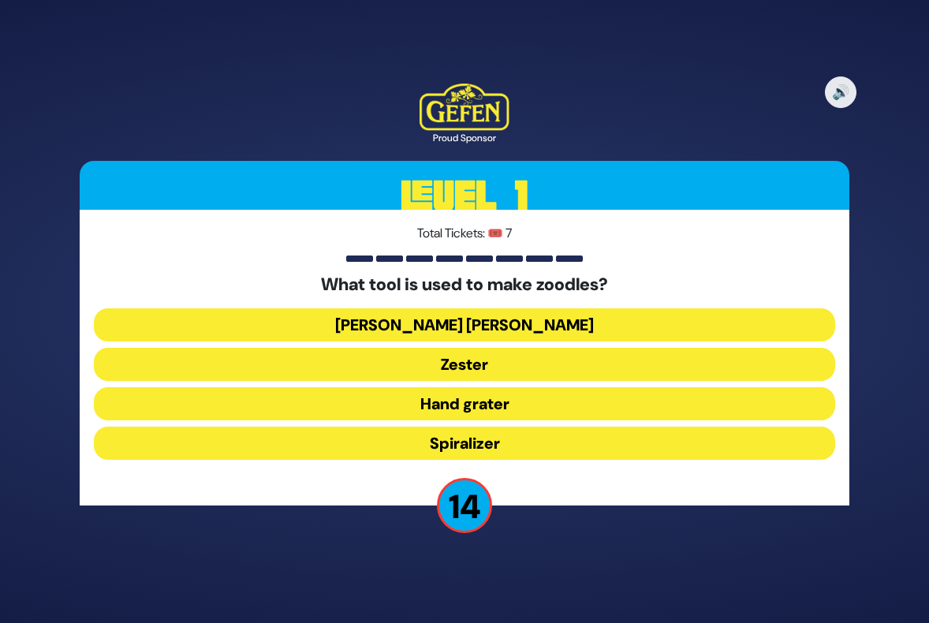
click at [461, 326] on button "Julienne peeler" at bounding box center [464, 324] width 741 height 33
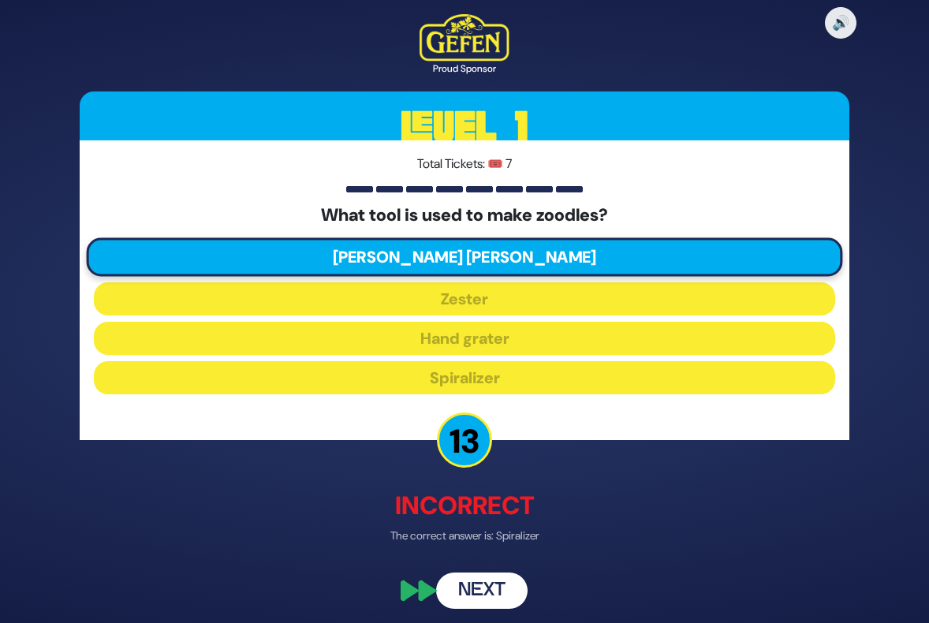
click at [480, 594] on button "Next" at bounding box center [481, 591] width 91 height 36
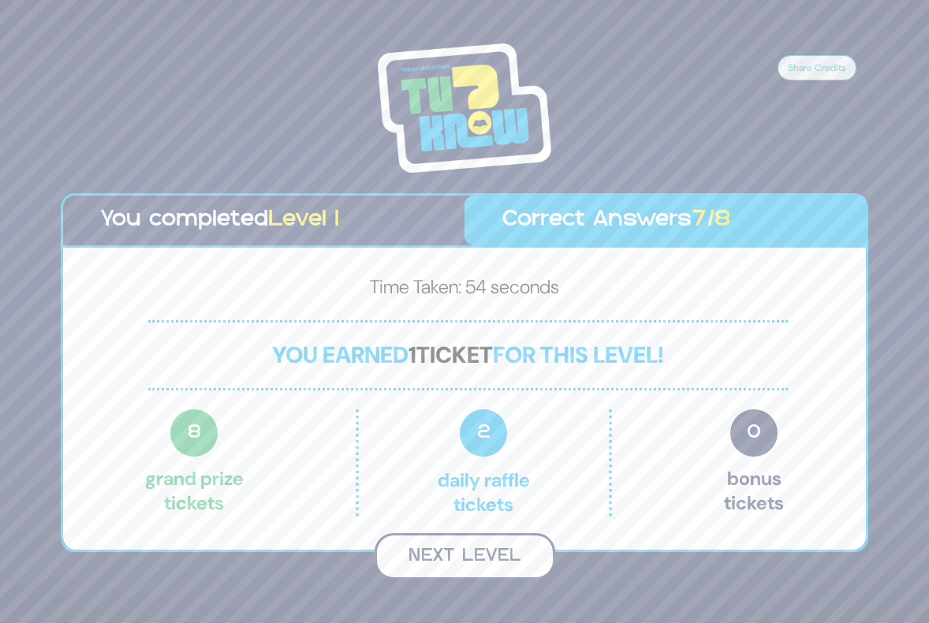
click at [472, 561] on button "Next Level" at bounding box center [465, 556] width 181 height 47
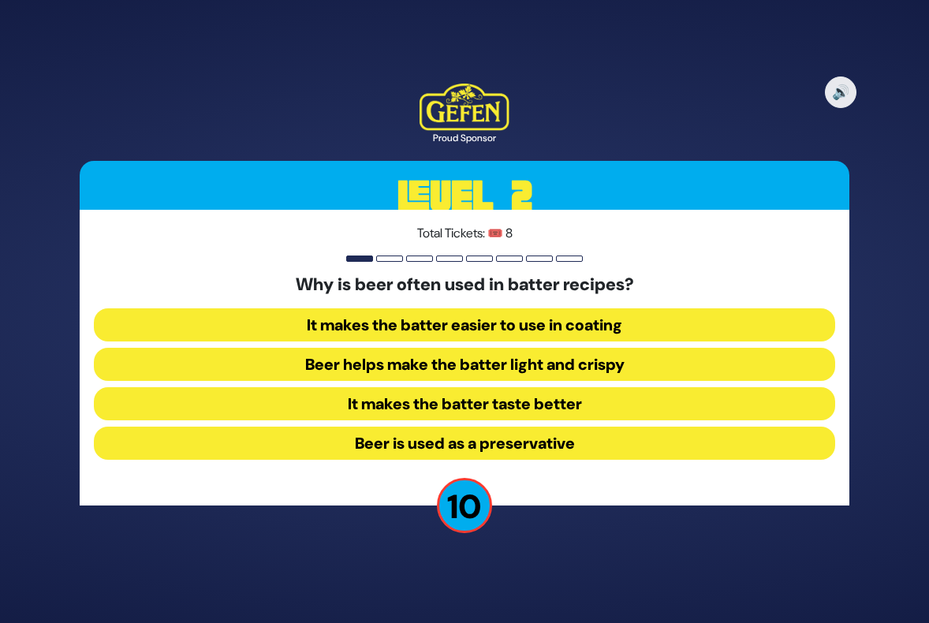
click at [426, 361] on button "Beer helps make the batter light and crispy" at bounding box center [464, 364] width 741 height 33
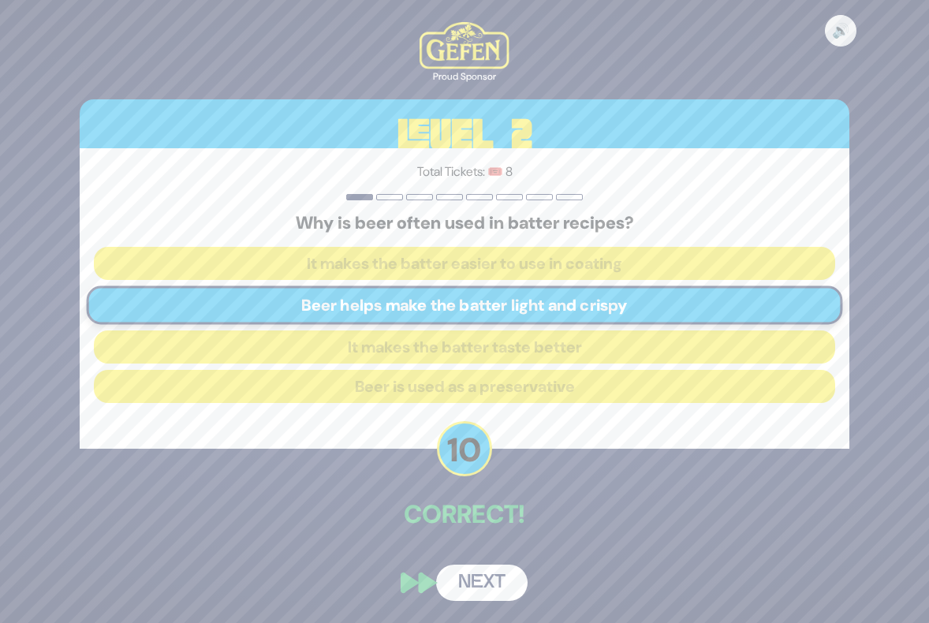
click at [486, 584] on button "Next" at bounding box center [481, 583] width 91 height 36
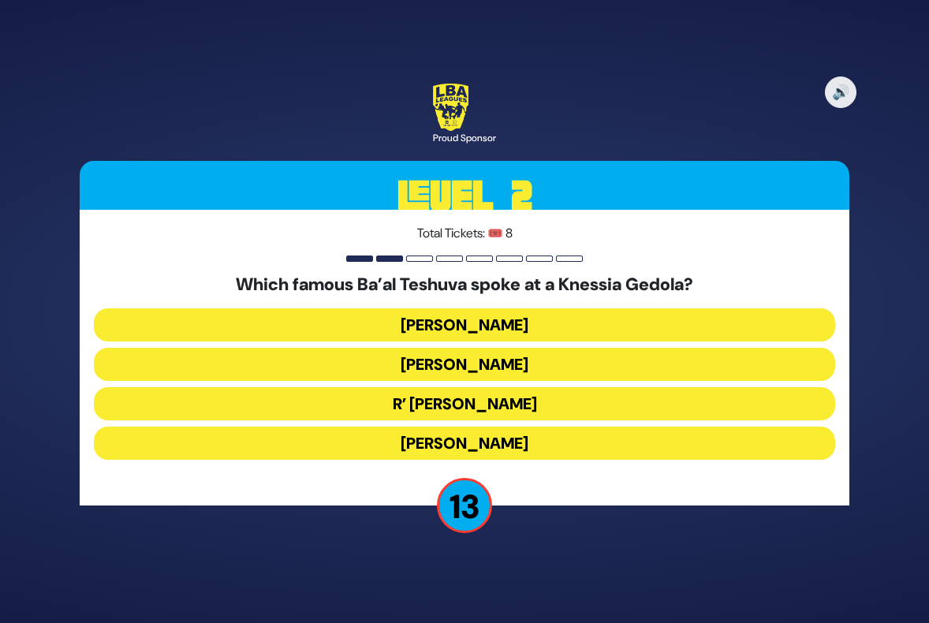
click at [457, 436] on button "Nathan Birnbaum" at bounding box center [464, 443] width 741 height 33
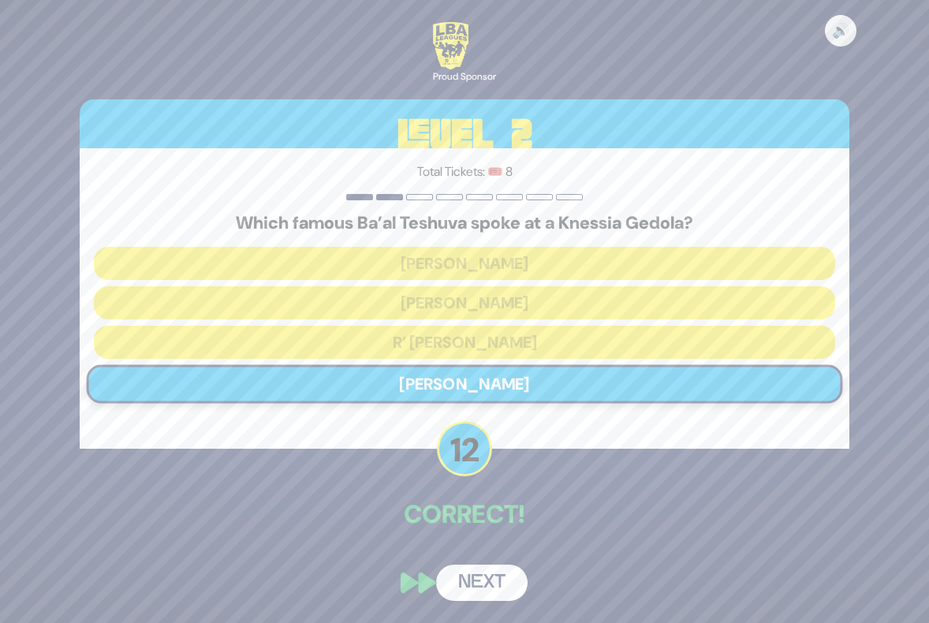
click at [475, 585] on button "Next" at bounding box center [481, 583] width 91 height 36
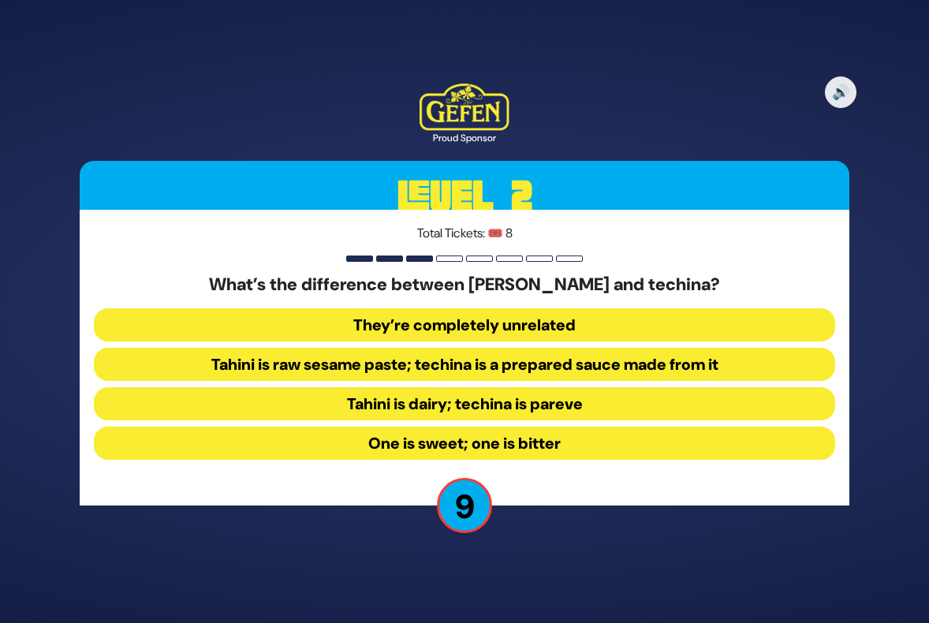
click at [429, 364] on button "Tahini is raw sesame paste; techina is a prepared sauce made from it" at bounding box center [464, 364] width 741 height 33
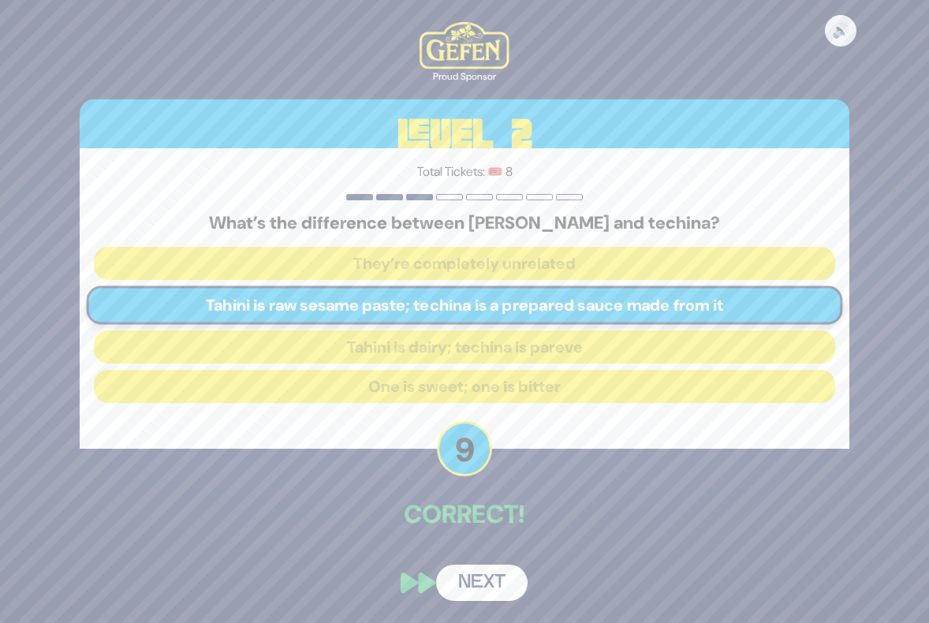
click at [491, 578] on button "Next" at bounding box center [481, 583] width 91 height 36
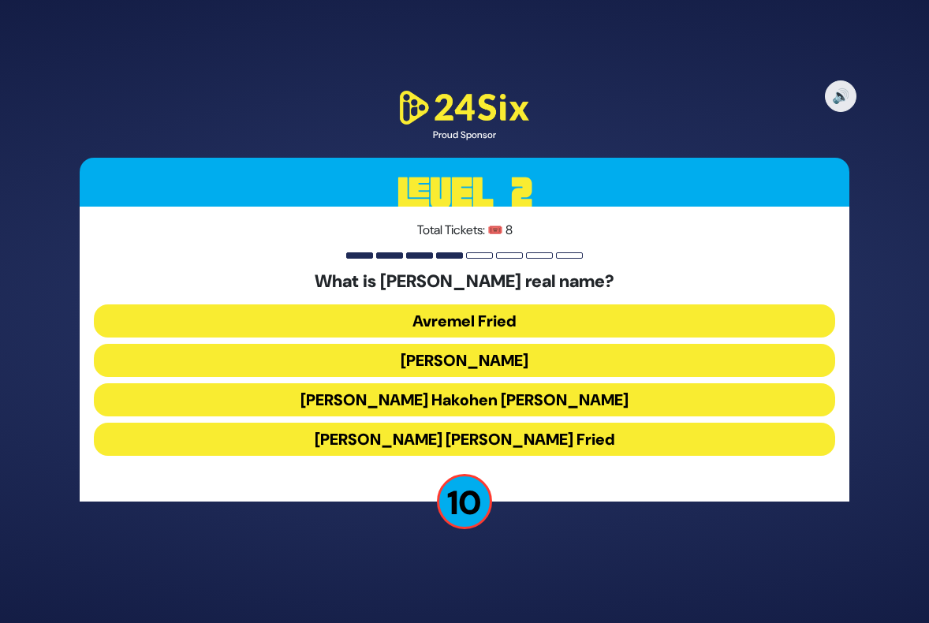
click at [488, 394] on button "Avraham Shabsi Hakohen Friedman" at bounding box center [464, 399] width 741 height 33
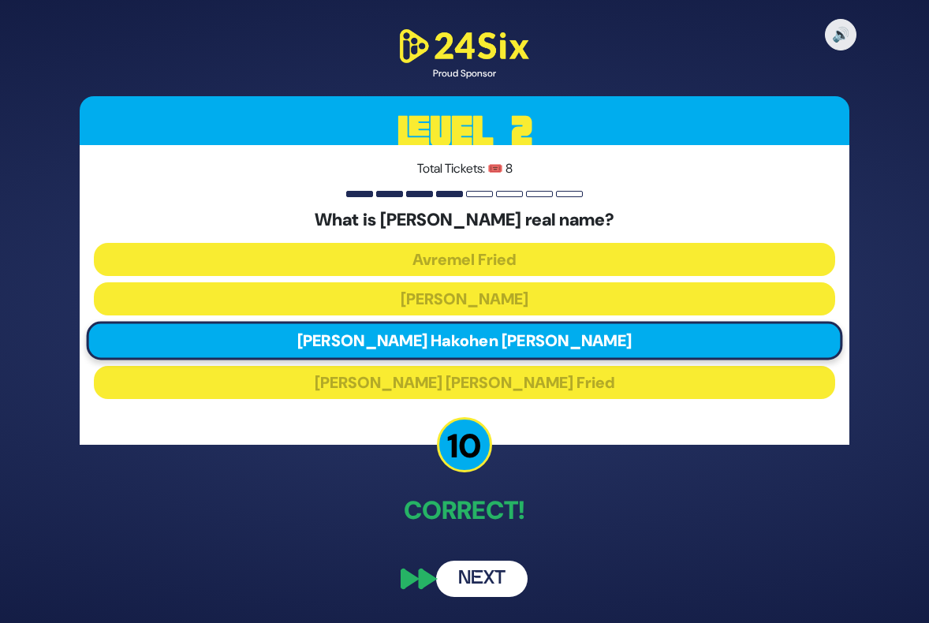
click at [487, 581] on button "Next" at bounding box center [481, 579] width 91 height 36
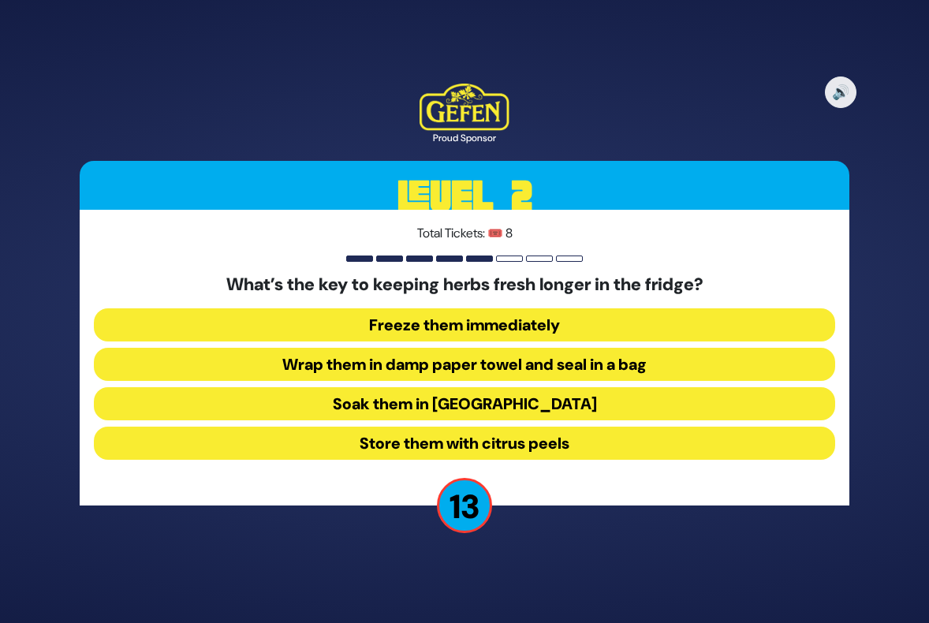
click at [452, 360] on button "Wrap them in damp paper towel and seal in a bag" at bounding box center [464, 364] width 741 height 33
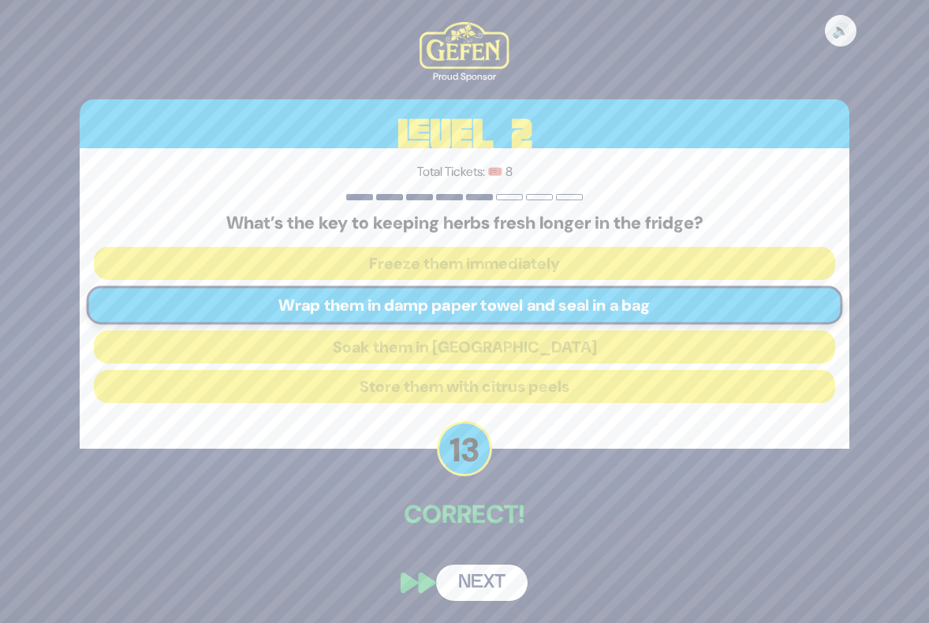
click at [497, 566] on button "Next" at bounding box center [481, 583] width 91 height 36
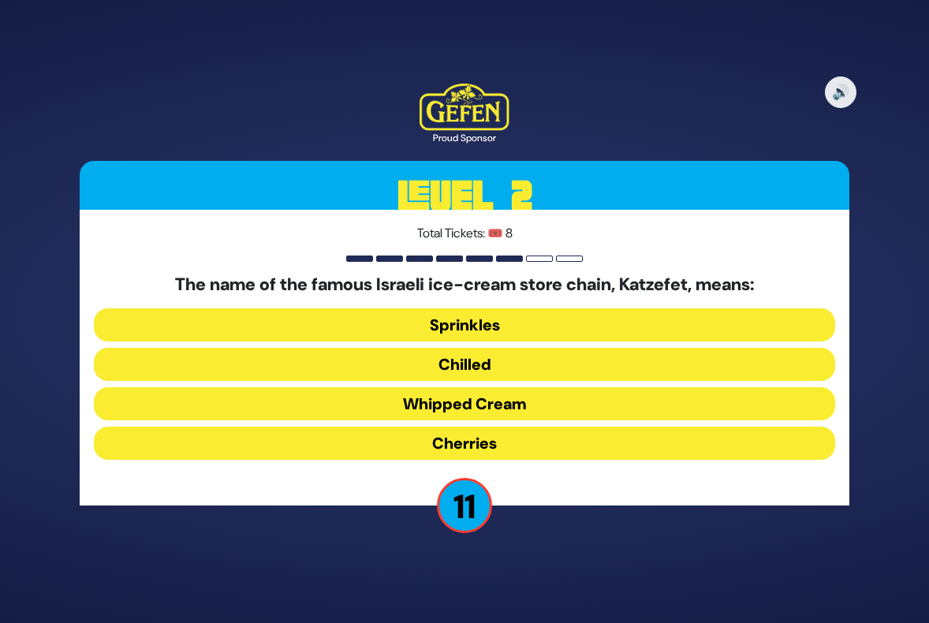
click at [491, 405] on button "Whipped Cream" at bounding box center [464, 403] width 741 height 33
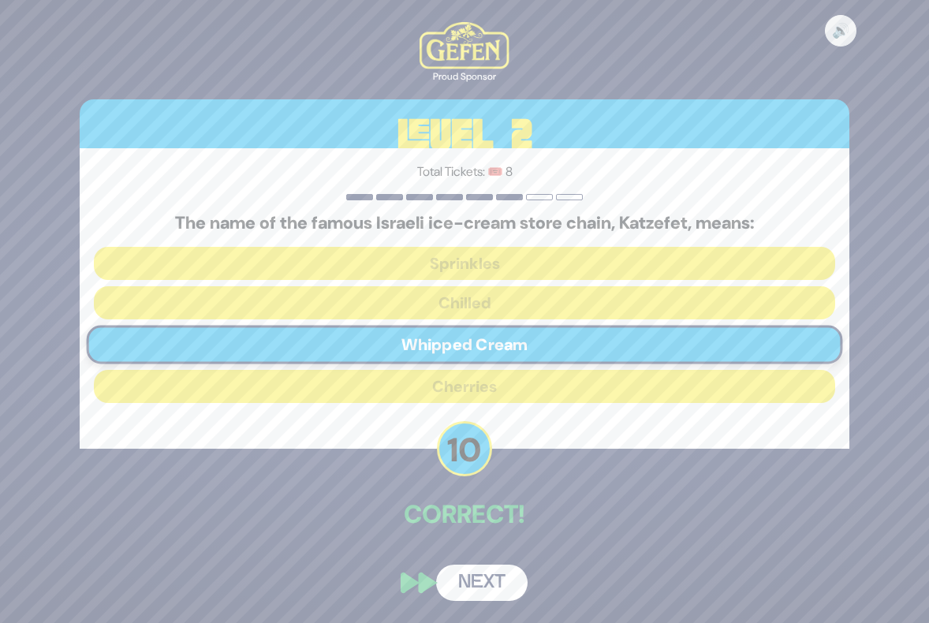
click at [480, 573] on button "Next" at bounding box center [481, 583] width 91 height 36
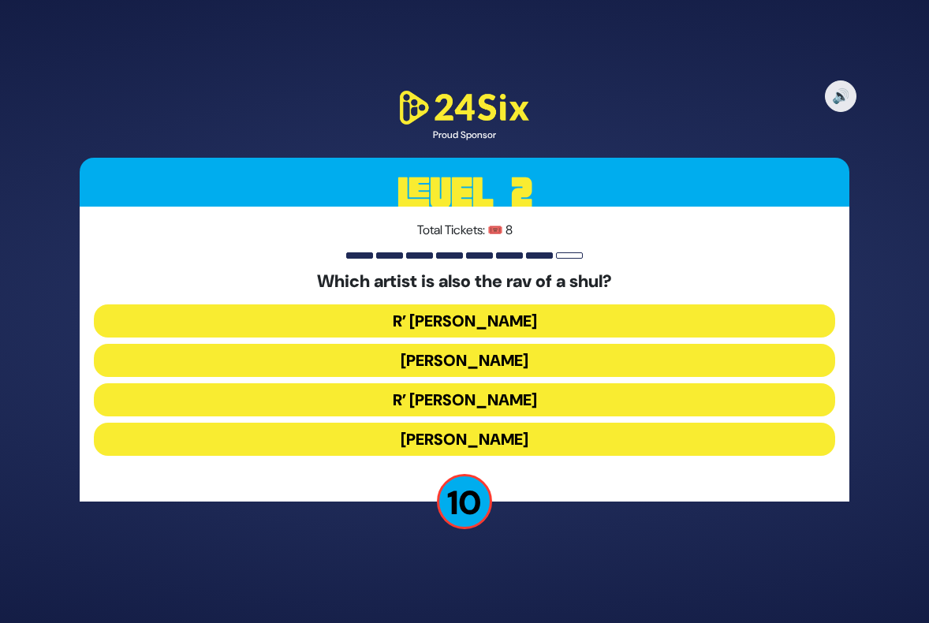
click at [513, 412] on button "R’ Shloimy Taussig" at bounding box center [464, 399] width 741 height 33
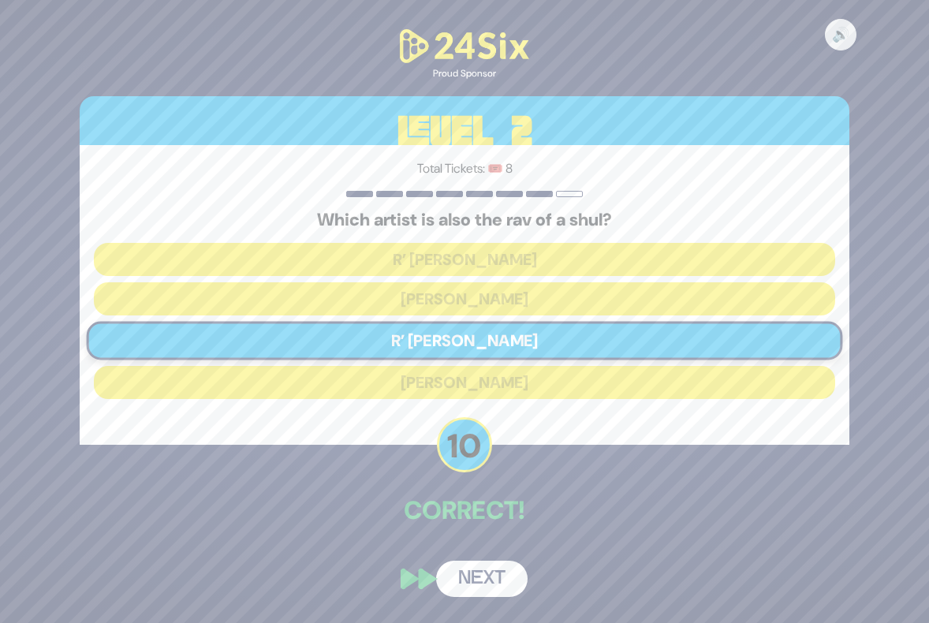
click at [492, 575] on button "Next" at bounding box center [481, 579] width 91 height 36
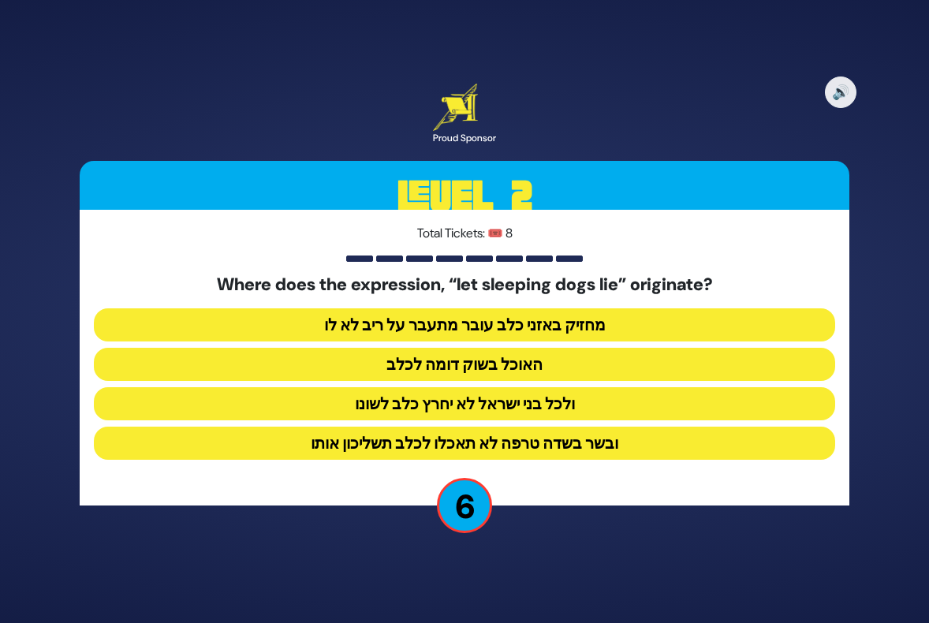
click at [487, 453] on button "ובשר בשדה טרפה לא תאכלו לכלב תשליכון אותו" at bounding box center [464, 443] width 741 height 33
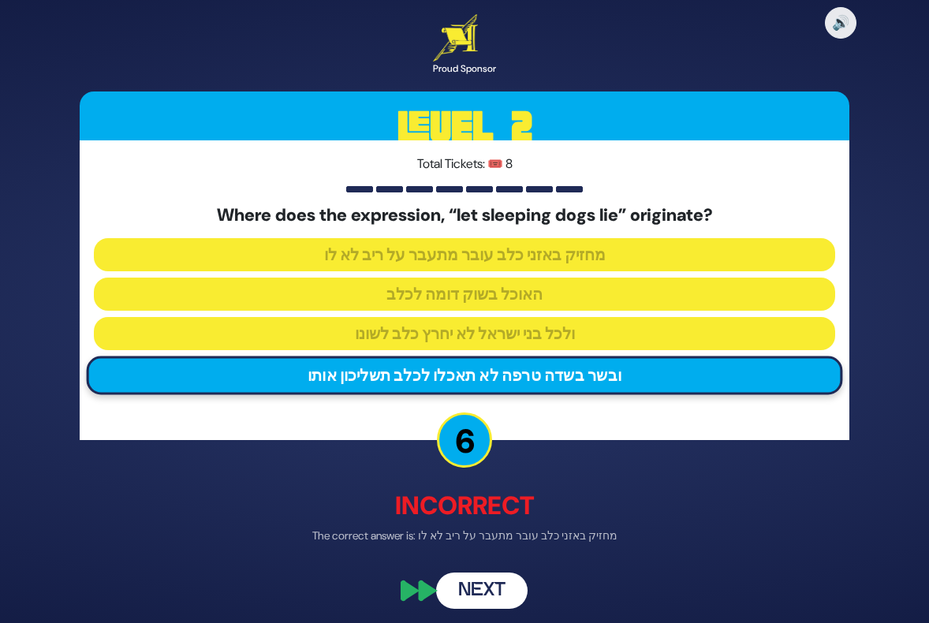
click at [480, 588] on button "Next" at bounding box center [481, 591] width 91 height 36
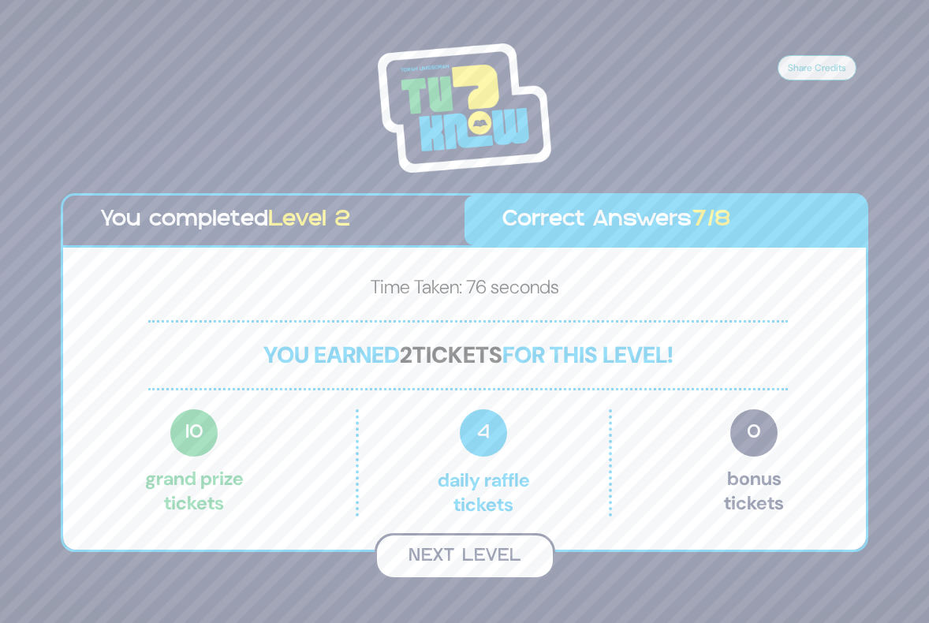
click at [490, 554] on button "Next Level" at bounding box center [465, 556] width 181 height 47
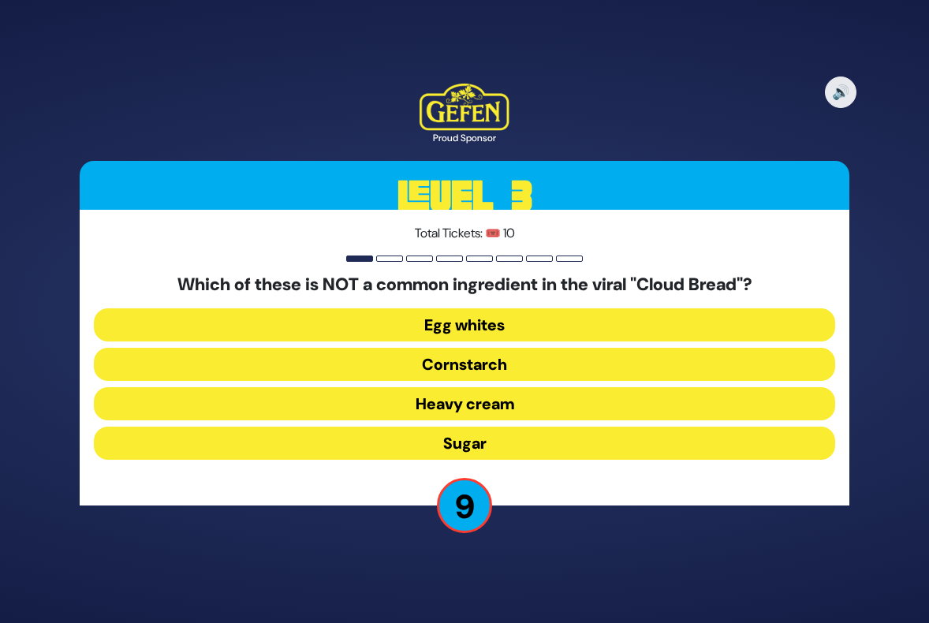
click at [482, 406] on button "Heavy cream" at bounding box center [464, 403] width 741 height 33
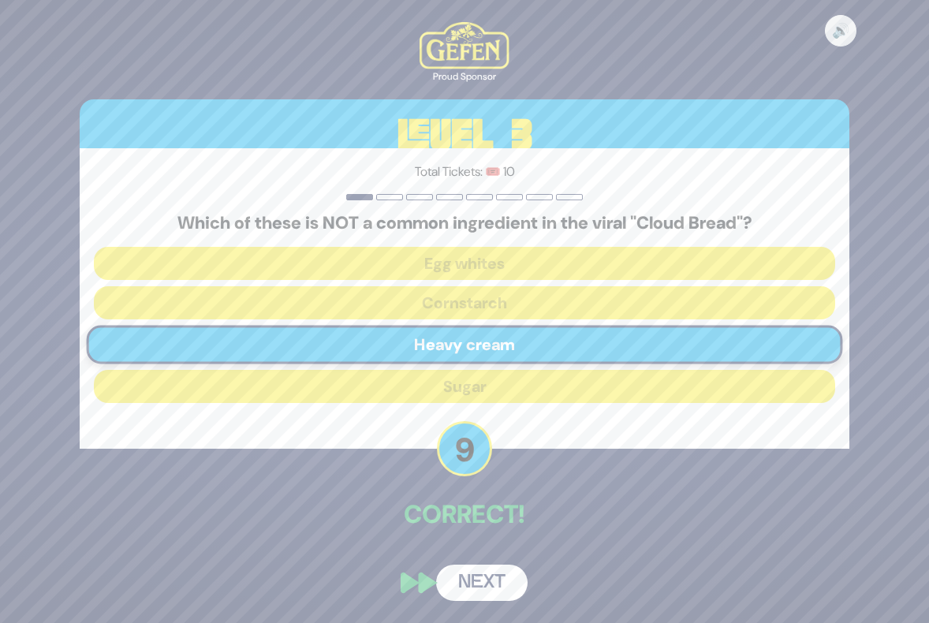
click at [489, 578] on button "Next" at bounding box center [481, 583] width 91 height 36
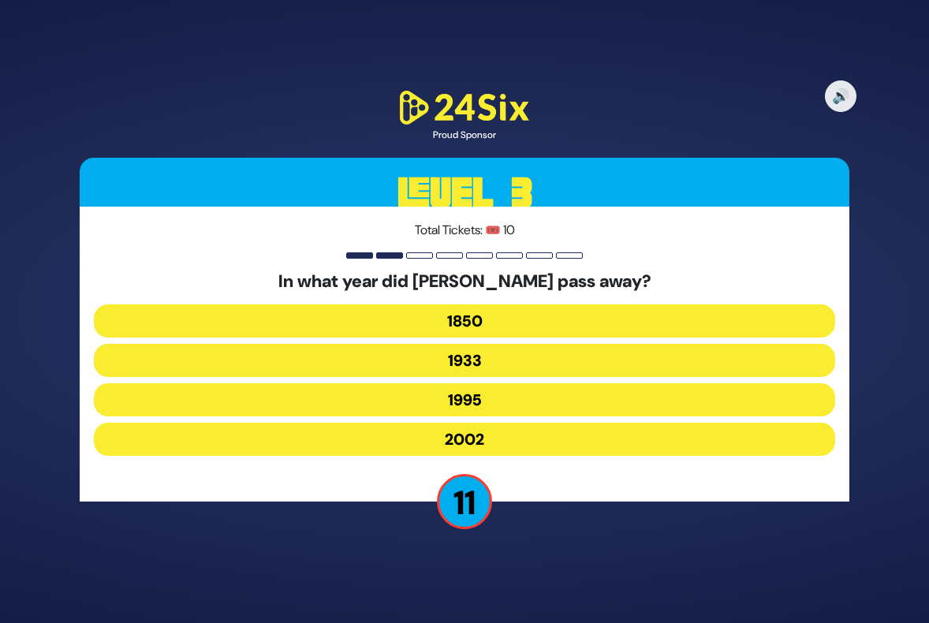
click at [506, 353] on button "1933" at bounding box center [464, 360] width 741 height 33
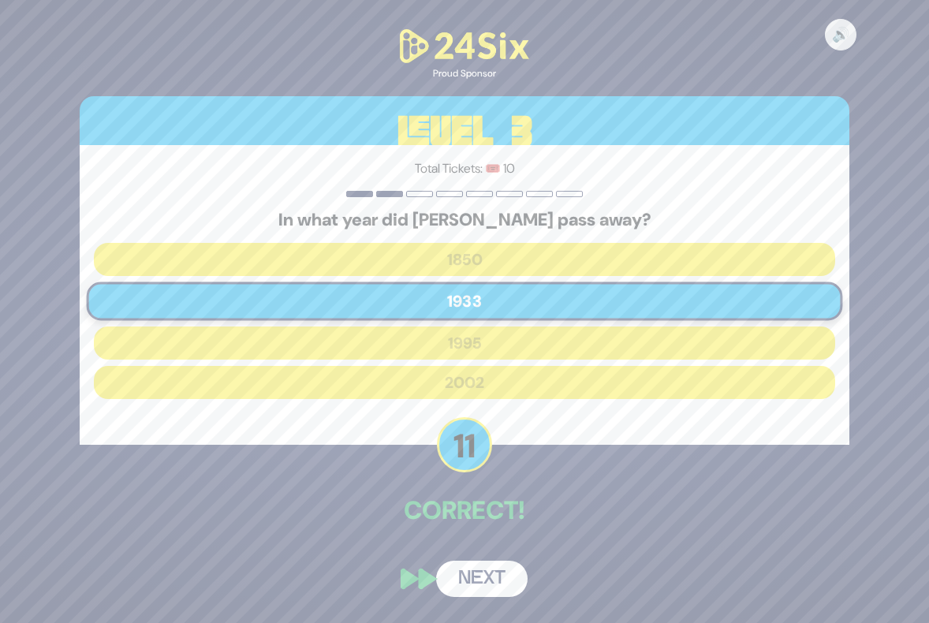
click at [486, 573] on button "Next" at bounding box center [481, 579] width 91 height 36
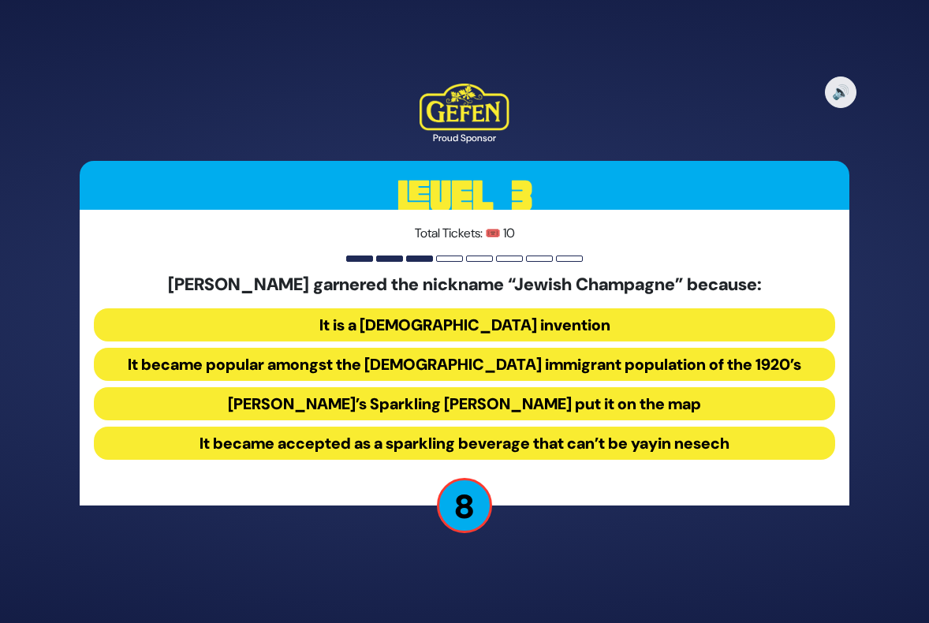
click at [502, 320] on button "It is a Jewish invention" at bounding box center [464, 324] width 741 height 33
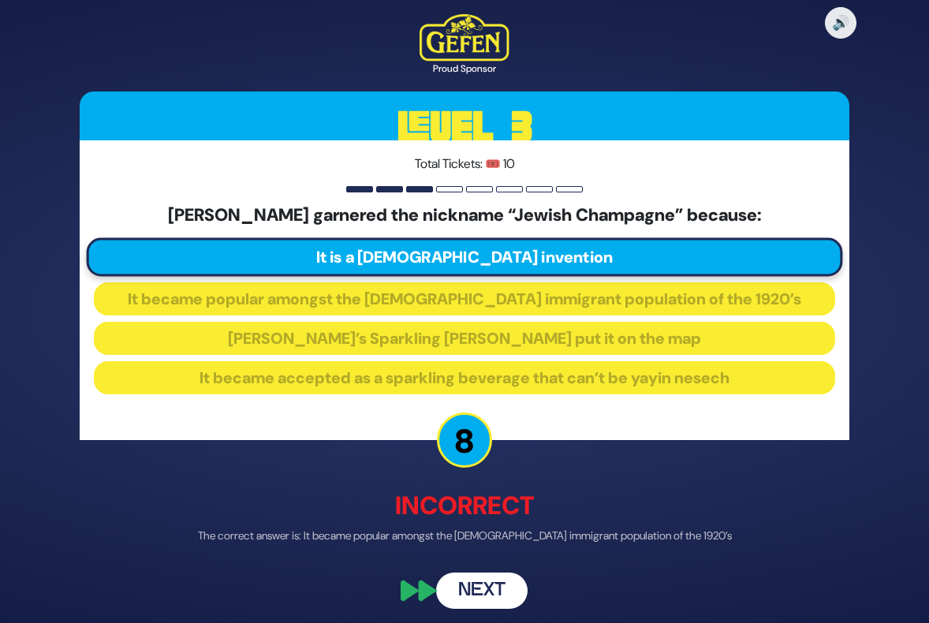
click at [496, 588] on button "Next" at bounding box center [481, 591] width 91 height 36
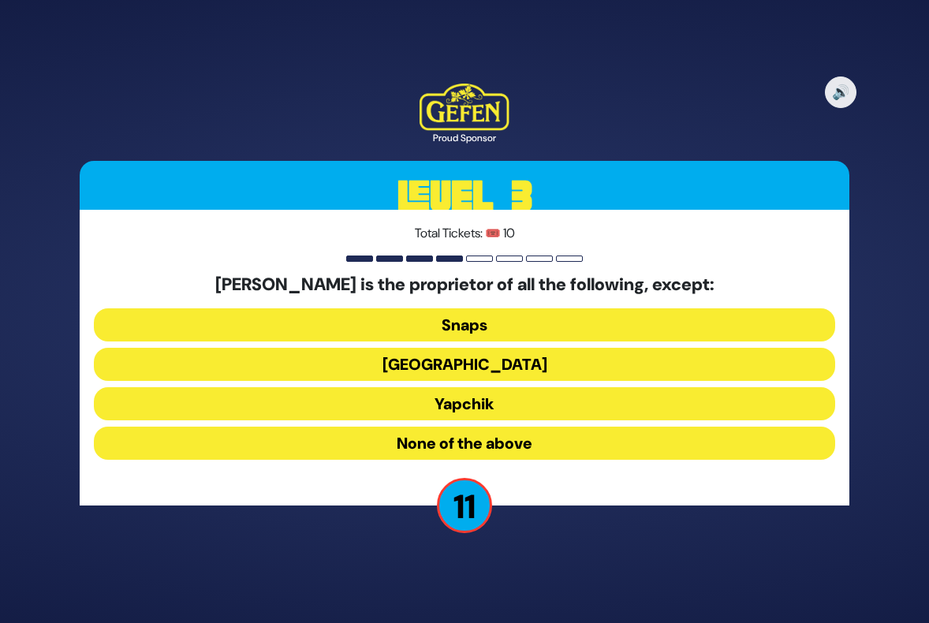
click at [416, 400] on button "Yapchik" at bounding box center [464, 403] width 741 height 33
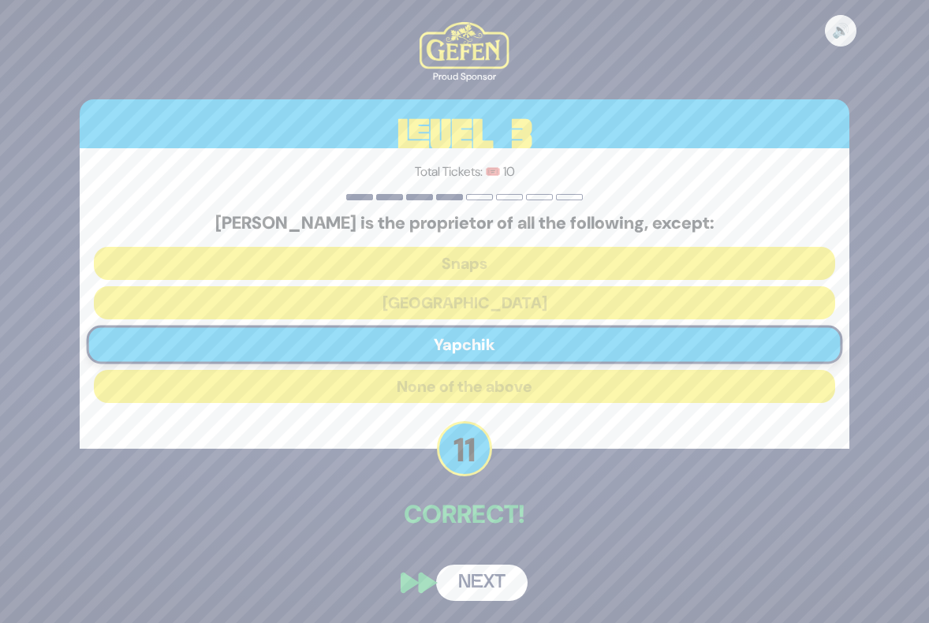
click at [487, 573] on button "Next" at bounding box center [481, 583] width 91 height 36
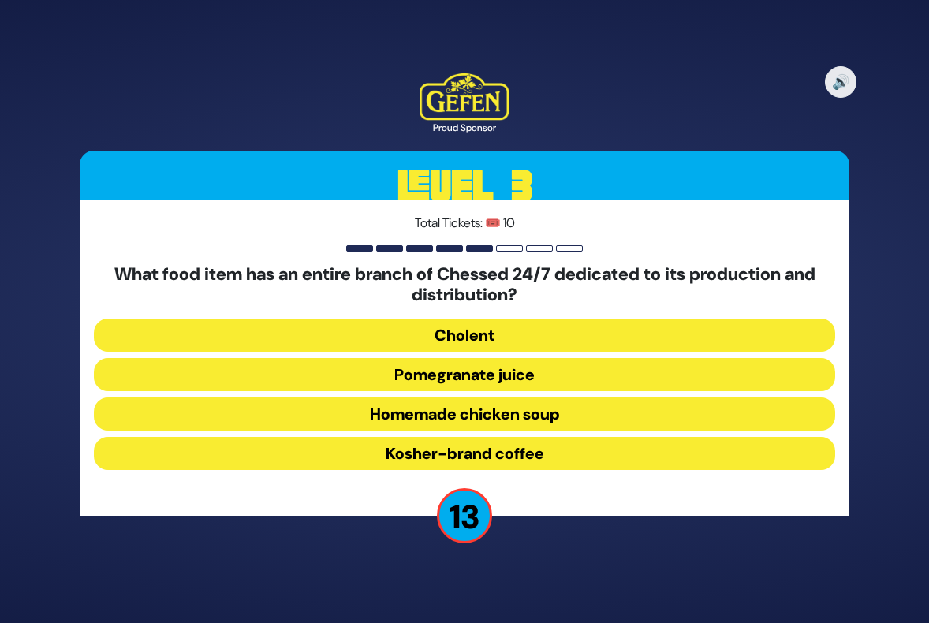
click at [503, 379] on button "Pomegranate juice" at bounding box center [464, 374] width 741 height 33
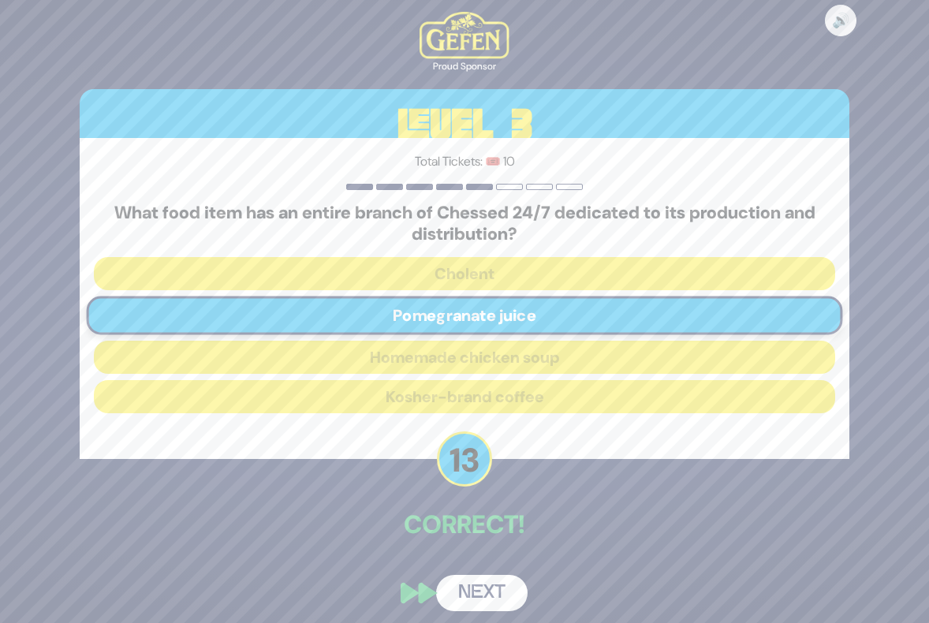
click at [483, 585] on button "Next" at bounding box center [481, 593] width 91 height 36
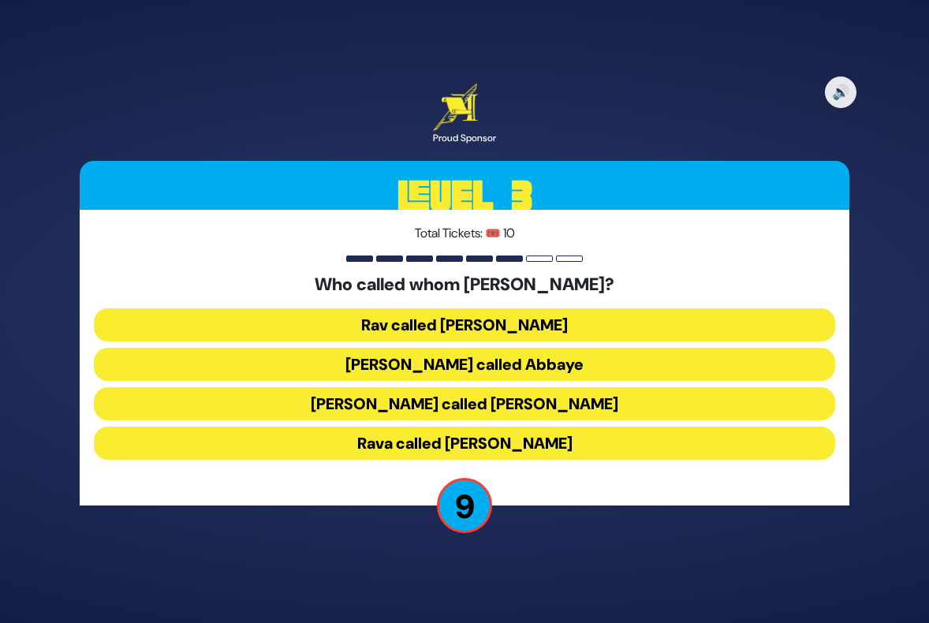
click at [506, 401] on button "Shmuel called Rav Yehuda" at bounding box center [464, 403] width 741 height 33
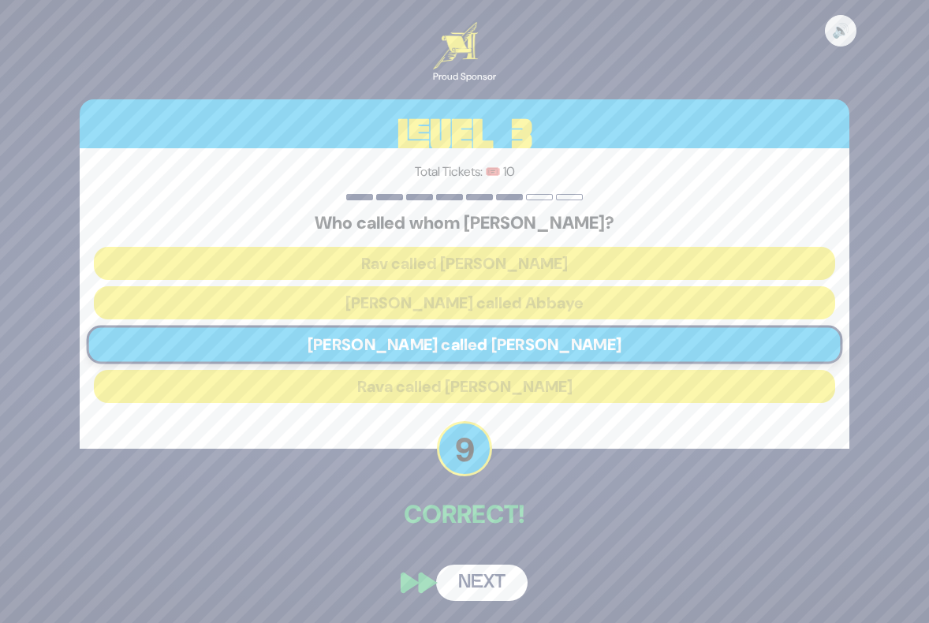
click at [487, 580] on button "Next" at bounding box center [481, 583] width 91 height 36
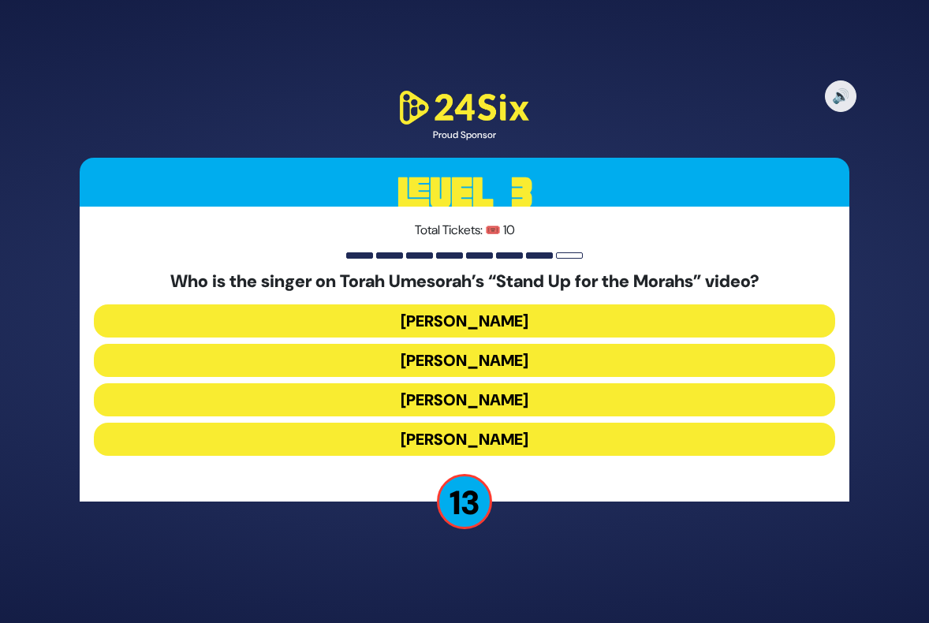
click at [591, 314] on button "Baruch Levine" at bounding box center [464, 320] width 741 height 33
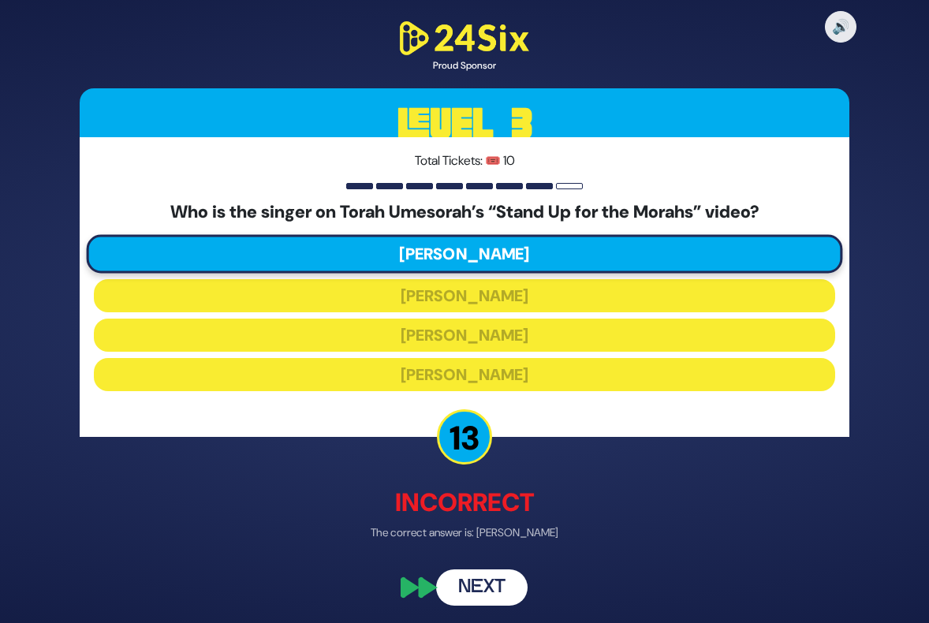
click at [476, 592] on button "Next" at bounding box center [481, 587] width 91 height 36
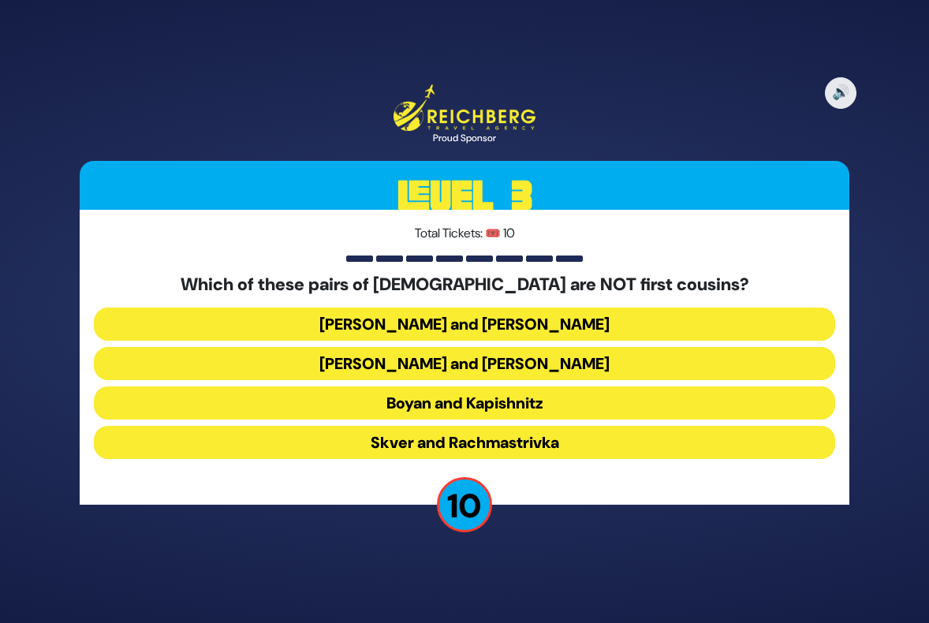
click at [480, 366] on button "Satmar and Klausenberg" at bounding box center [464, 363] width 741 height 33
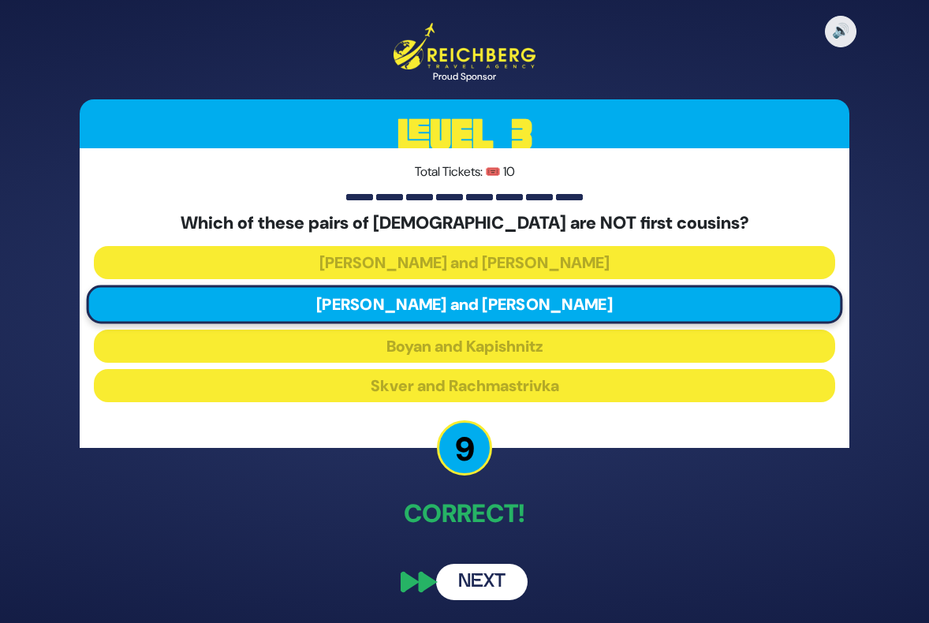
click at [476, 579] on button "Next" at bounding box center [481, 582] width 91 height 36
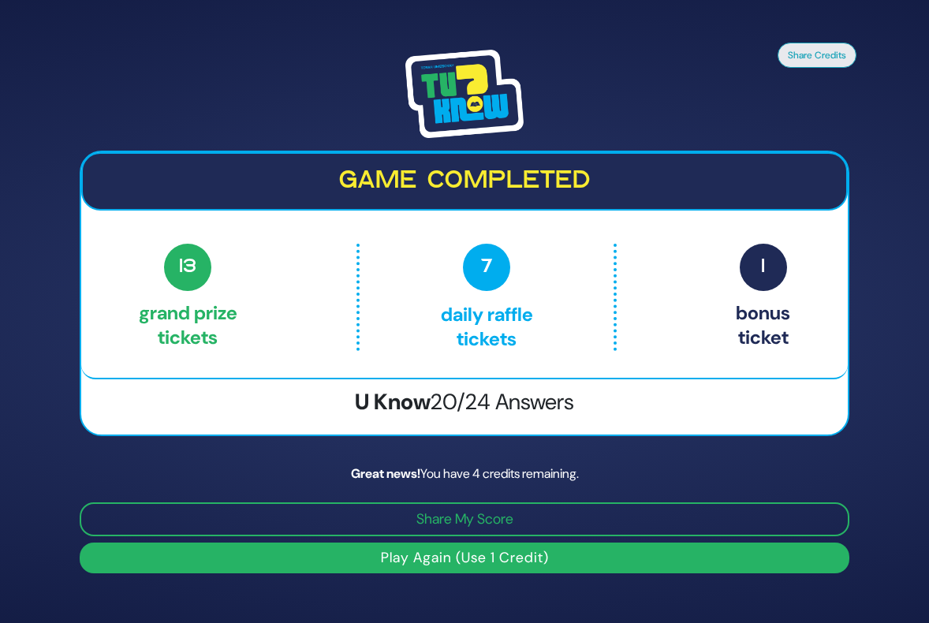
click at [479, 557] on button "Play Again (Use 1 Credit)" at bounding box center [465, 558] width 770 height 31
click at [445, 551] on button "Play Again (Use 1 Credit)" at bounding box center [465, 558] width 770 height 31
click at [442, 554] on button "Play Again (Use 1 Credit)" at bounding box center [465, 558] width 770 height 31
click at [440, 554] on button "Play Again (Use 1 Credit)" at bounding box center [465, 558] width 770 height 31
click at [499, 303] on p "7 Daily Raffle tickets" at bounding box center [487, 297] width 188 height 107
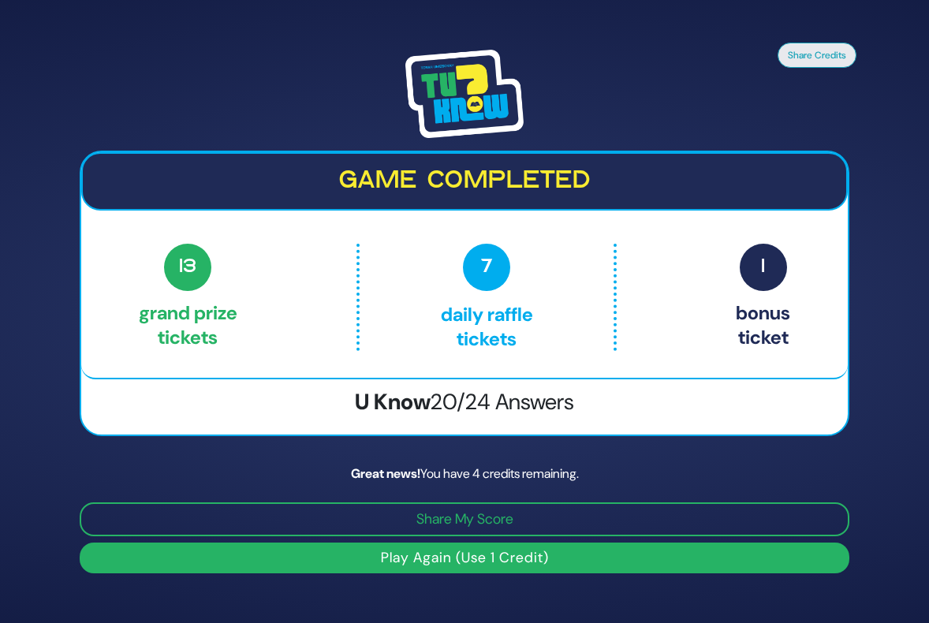
click at [507, 547] on button "Play Again (Use 1 Credit)" at bounding box center [465, 558] width 770 height 31
click at [510, 547] on button "Play Again (Use 1 Credit)" at bounding box center [465, 558] width 770 height 31
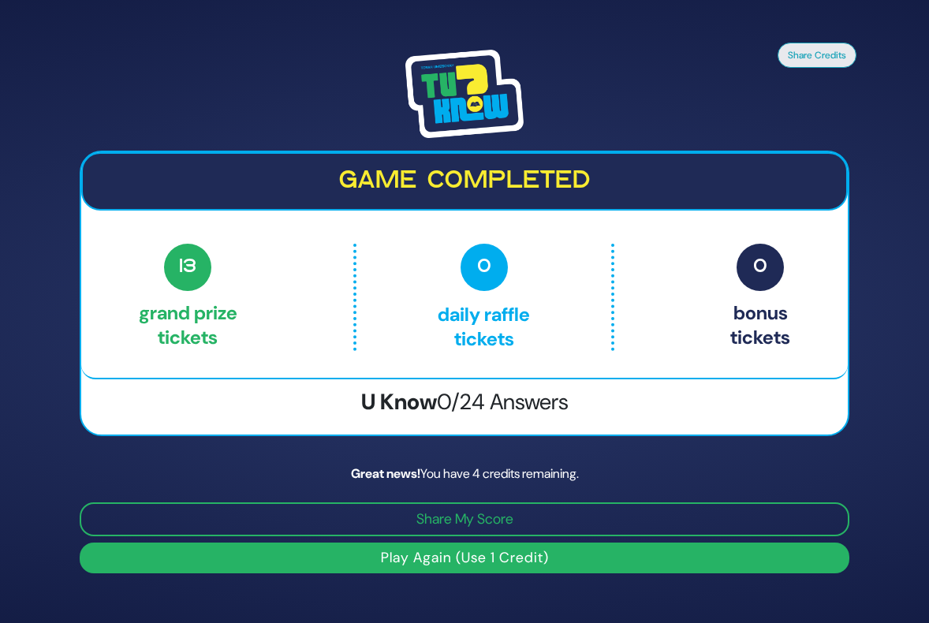
click at [469, 566] on button "Play Again (Use 1 Credit)" at bounding box center [465, 558] width 770 height 31
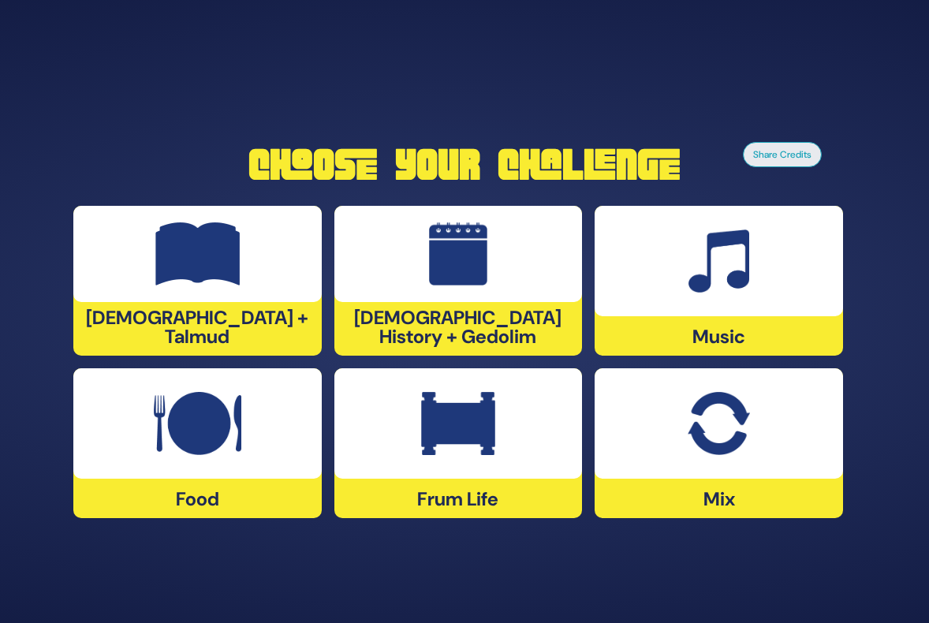
click at [207, 434] on img at bounding box center [198, 423] width 88 height 63
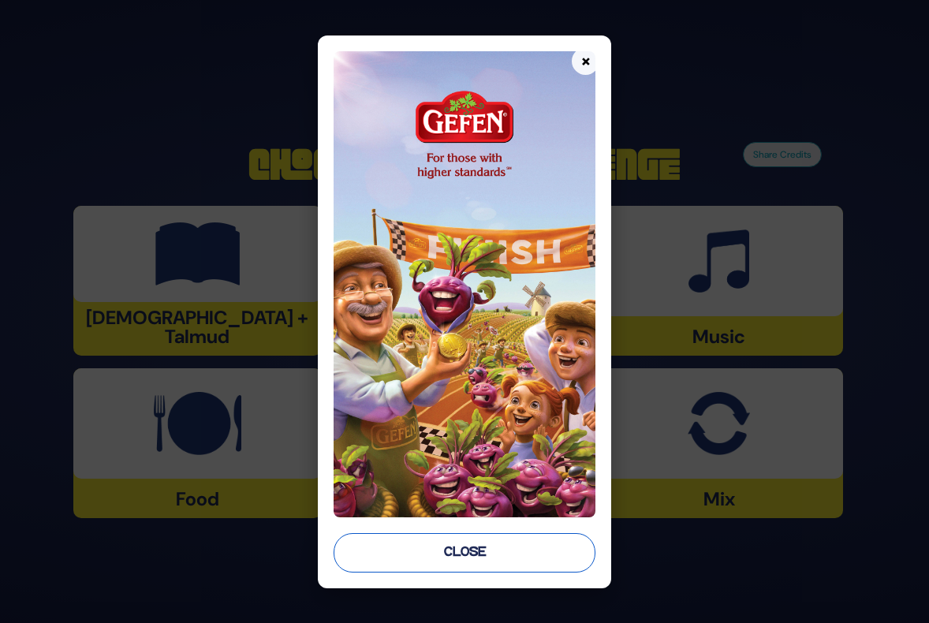
click at [495, 543] on button "Close" at bounding box center [465, 552] width 262 height 39
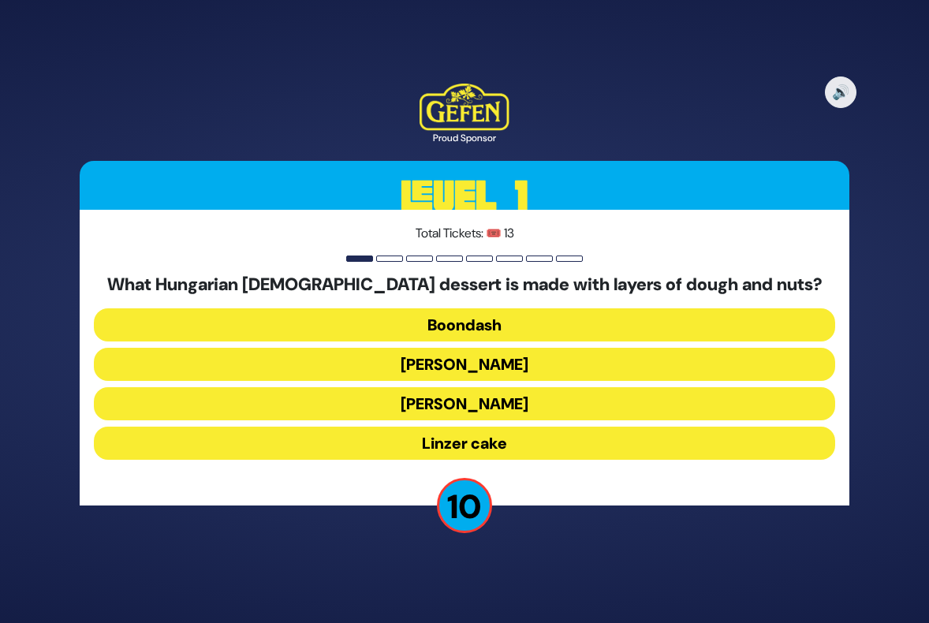
click at [471, 439] on button "Linzer cake" at bounding box center [464, 443] width 741 height 33
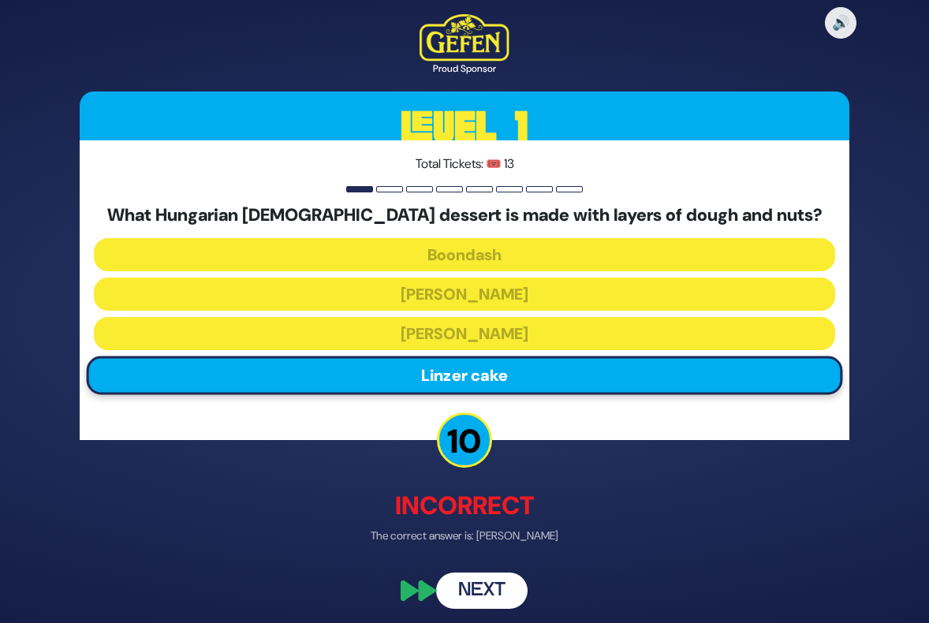
click at [487, 602] on button "Next" at bounding box center [481, 591] width 91 height 36
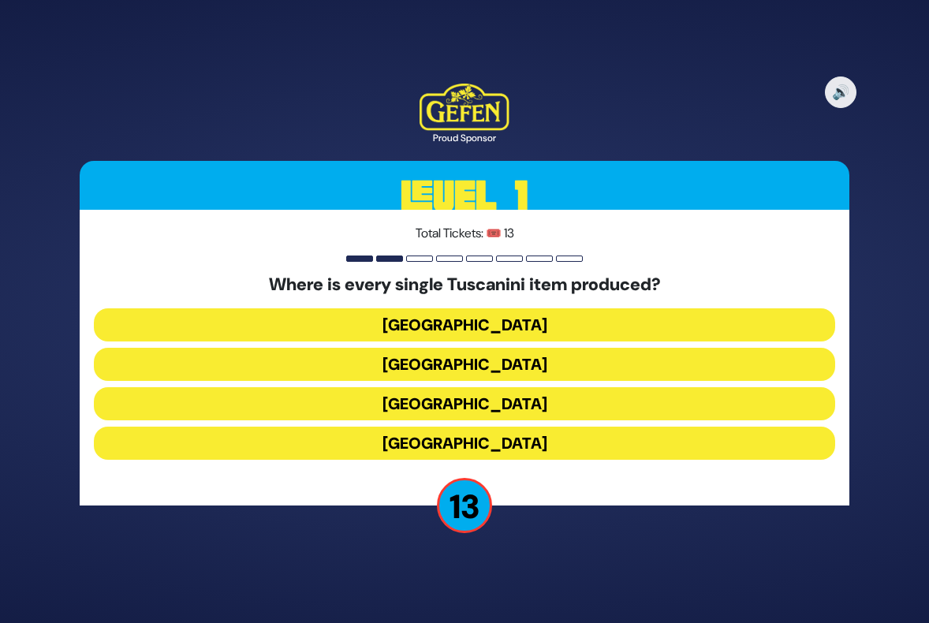
click at [467, 402] on button "Italy" at bounding box center [464, 403] width 741 height 33
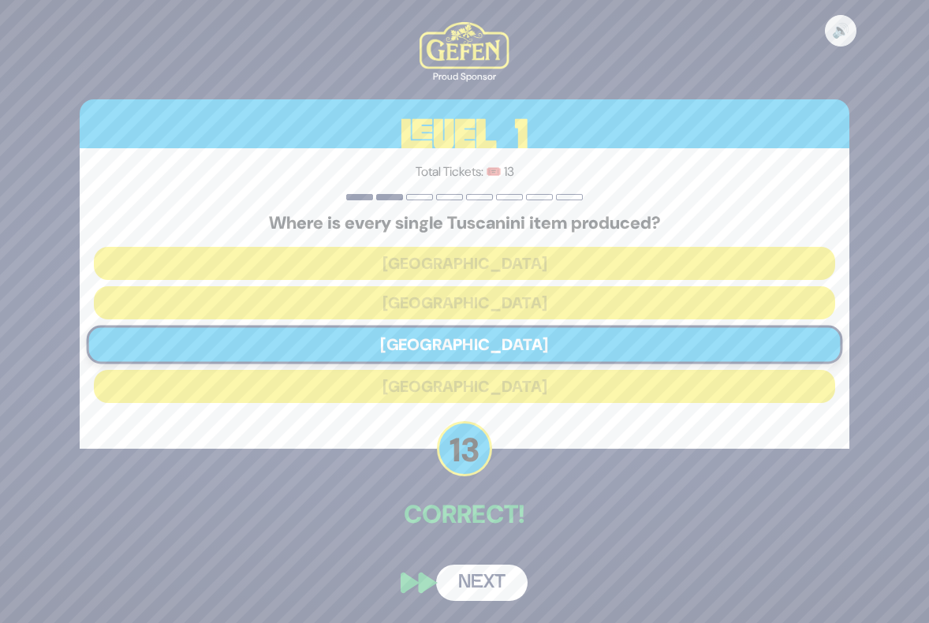
click at [482, 586] on button "Next" at bounding box center [481, 583] width 91 height 36
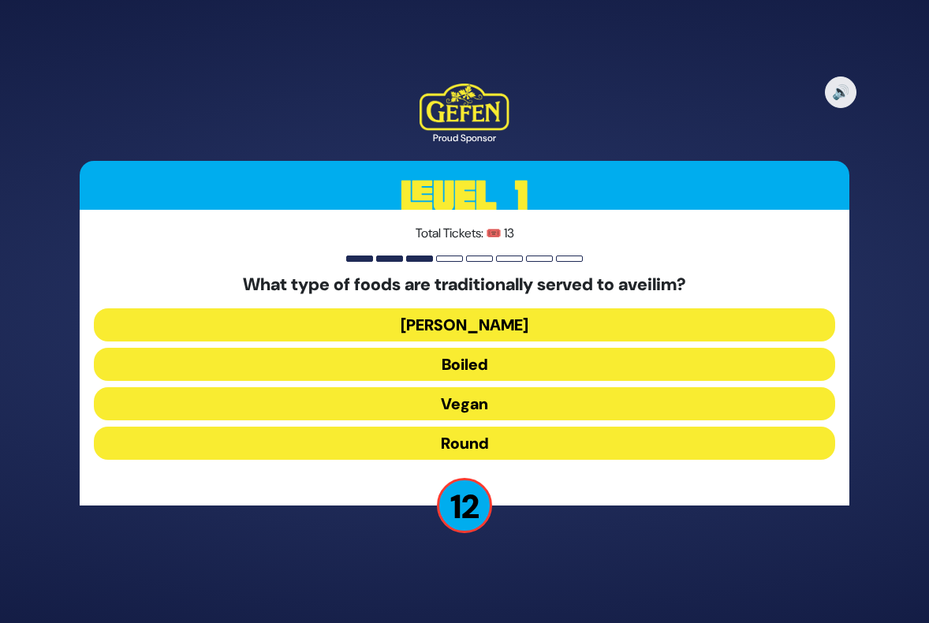
click at [475, 435] on button "Round" at bounding box center [464, 443] width 741 height 33
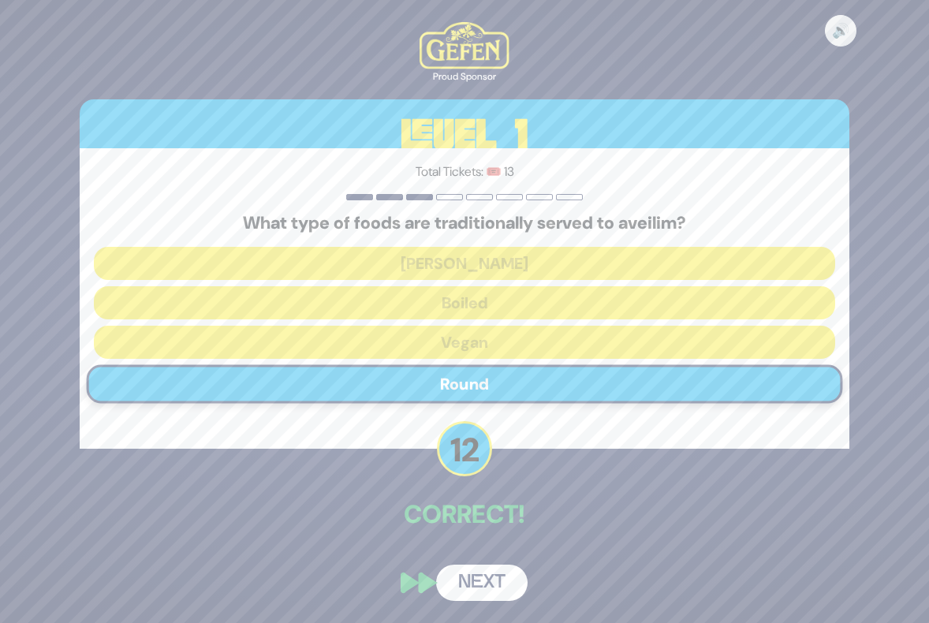
click at [481, 575] on button "Next" at bounding box center [481, 583] width 91 height 36
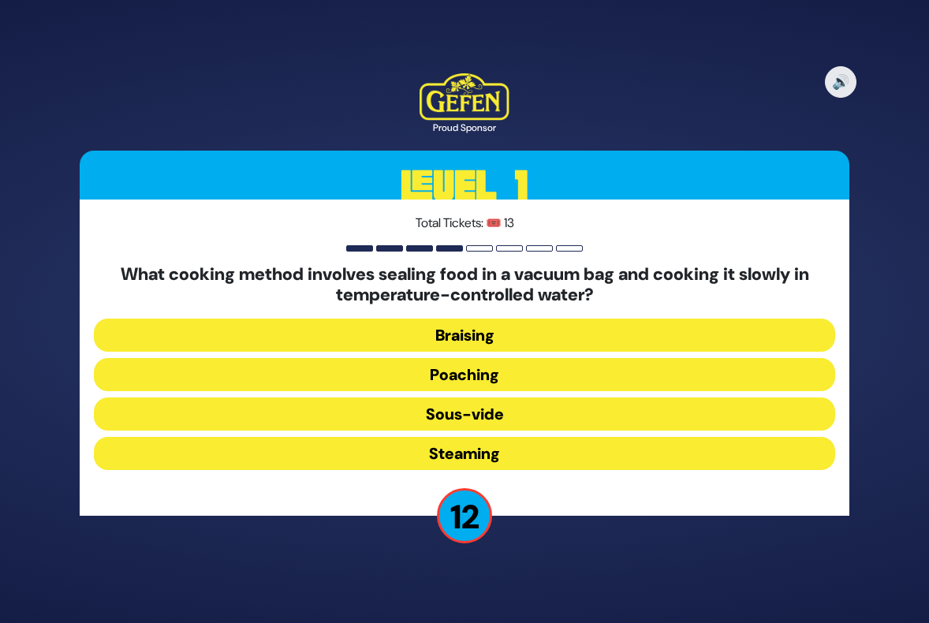
click at [461, 416] on button "Sous-vide" at bounding box center [464, 414] width 741 height 33
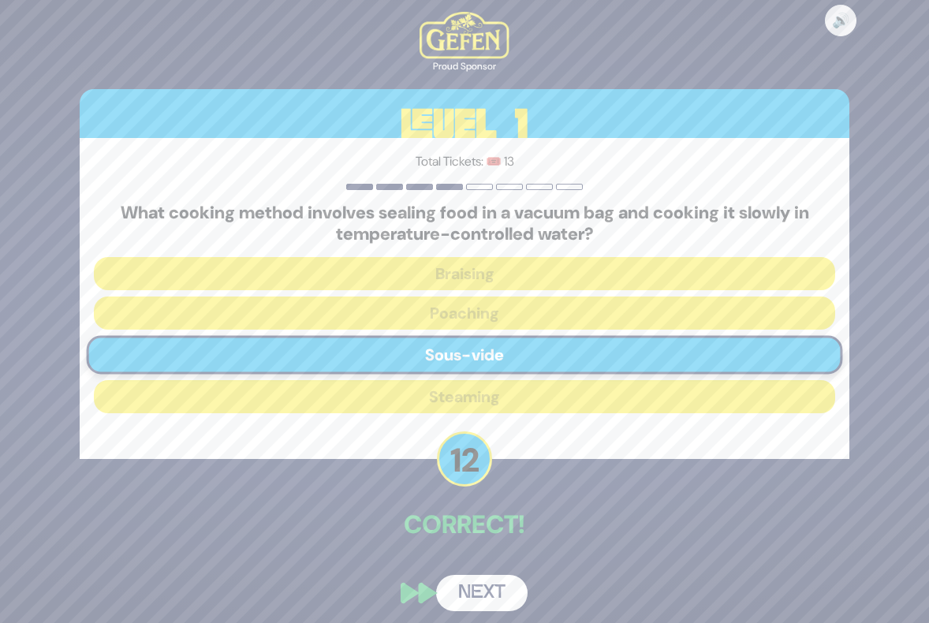
click at [476, 595] on button "Next" at bounding box center [481, 593] width 91 height 36
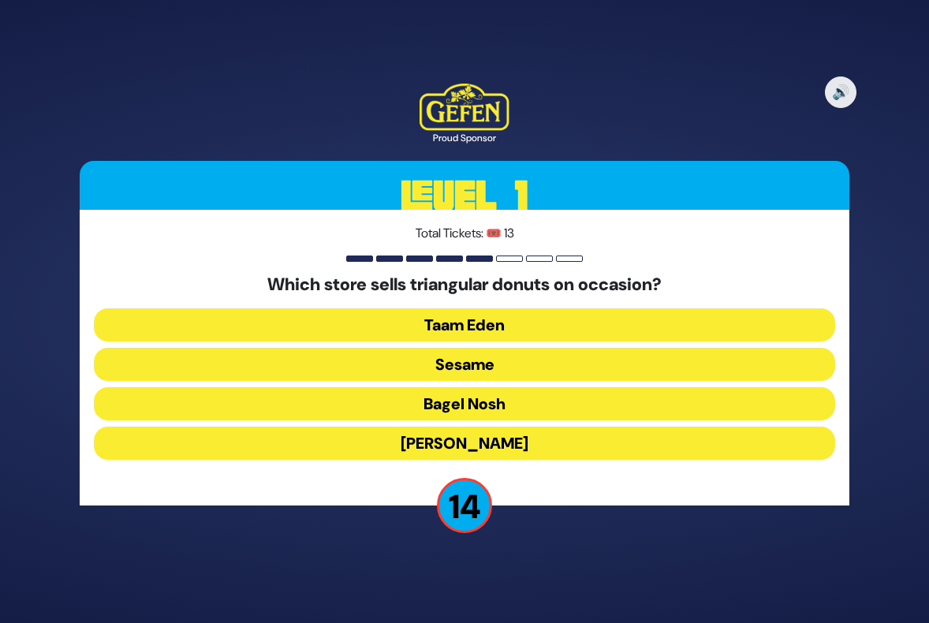
click at [457, 357] on button "Sesame" at bounding box center [464, 364] width 741 height 33
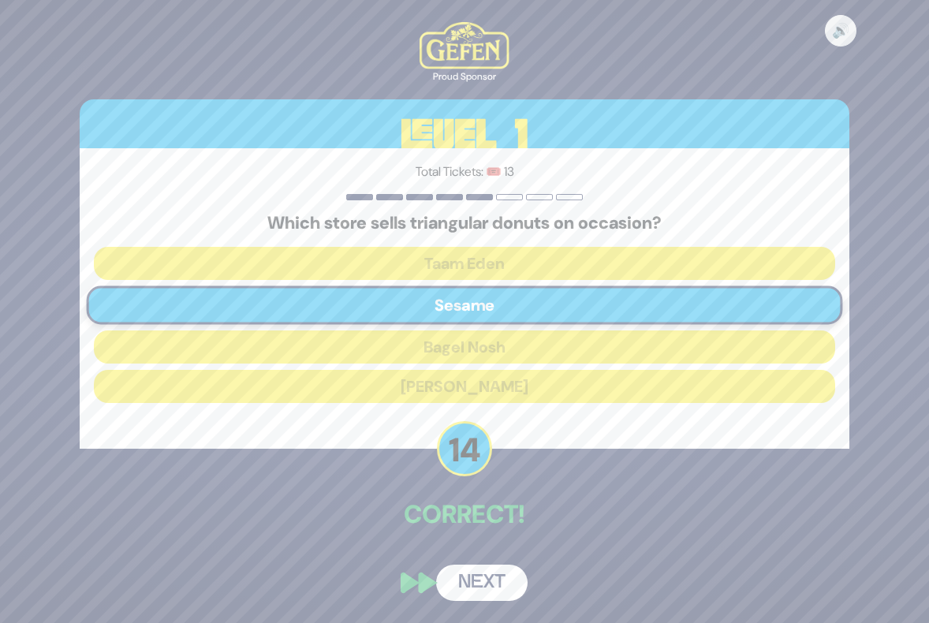
click at [500, 577] on button "Next" at bounding box center [481, 583] width 91 height 36
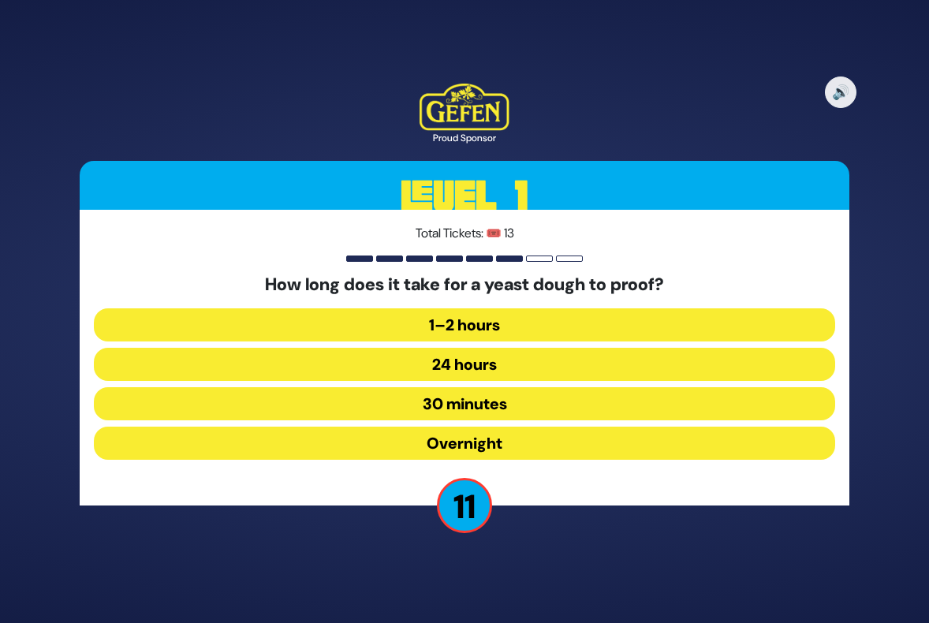
click at [469, 417] on button "30 minutes" at bounding box center [464, 403] width 741 height 33
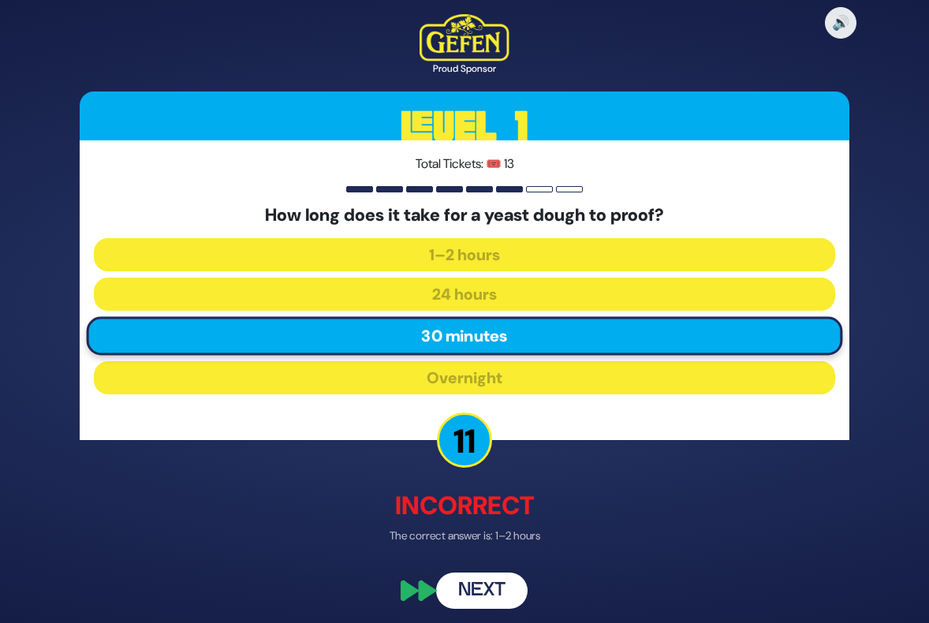
click at [480, 590] on button "Next" at bounding box center [481, 591] width 91 height 36
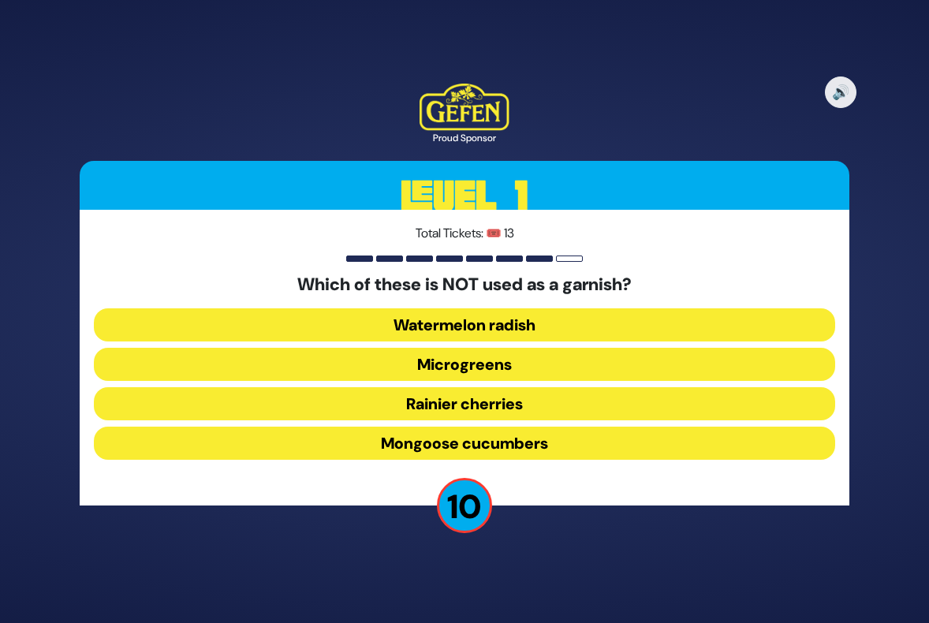
click at [412, 445] on button "Mongoose cucumbers" at bounding box center [464, 443] width 741 height 33
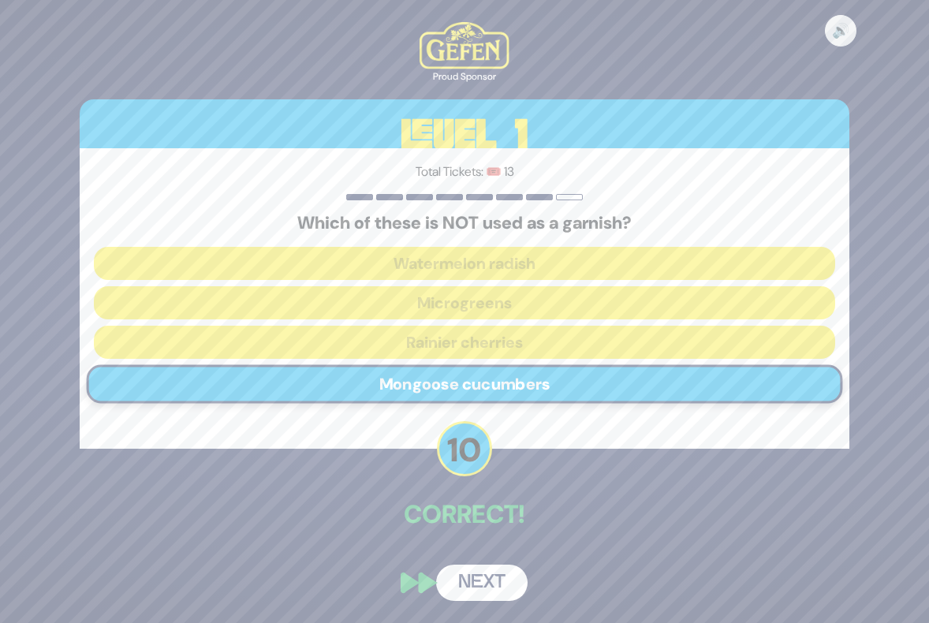
click at [487, 581] on button "Next" at bounding box center [481, 583] width 91 height 36
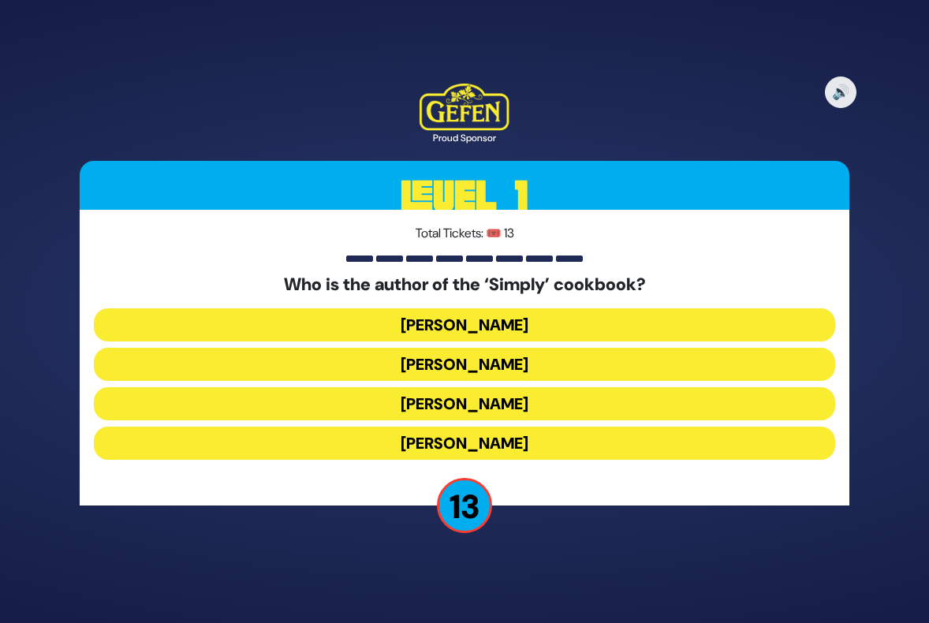
click at [438, 439] on button "Rivky Kleinman" at bounding box center [464, 443] width 741 height 33
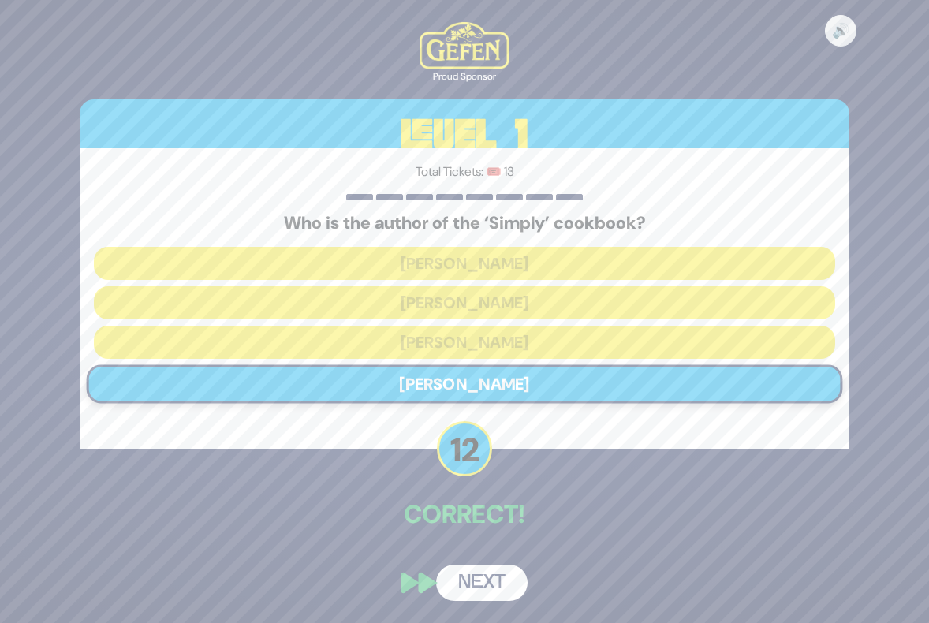
click at [480, 580] on button "Next" at bounding box center [481, 583] width 91 height 36
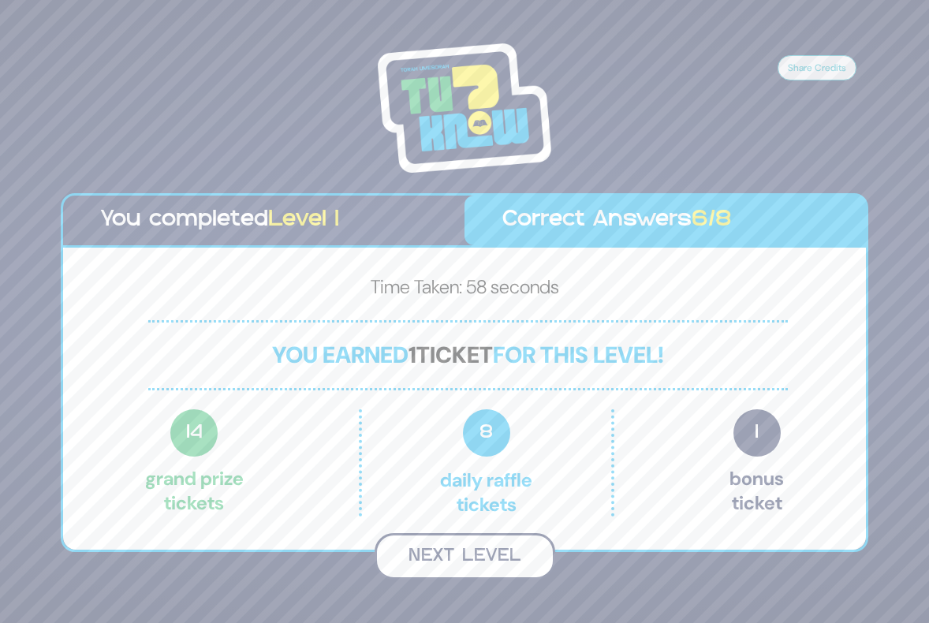
click at [476, 553] on button "Next Level" at bounding box center [465, 556] width 181 height 47
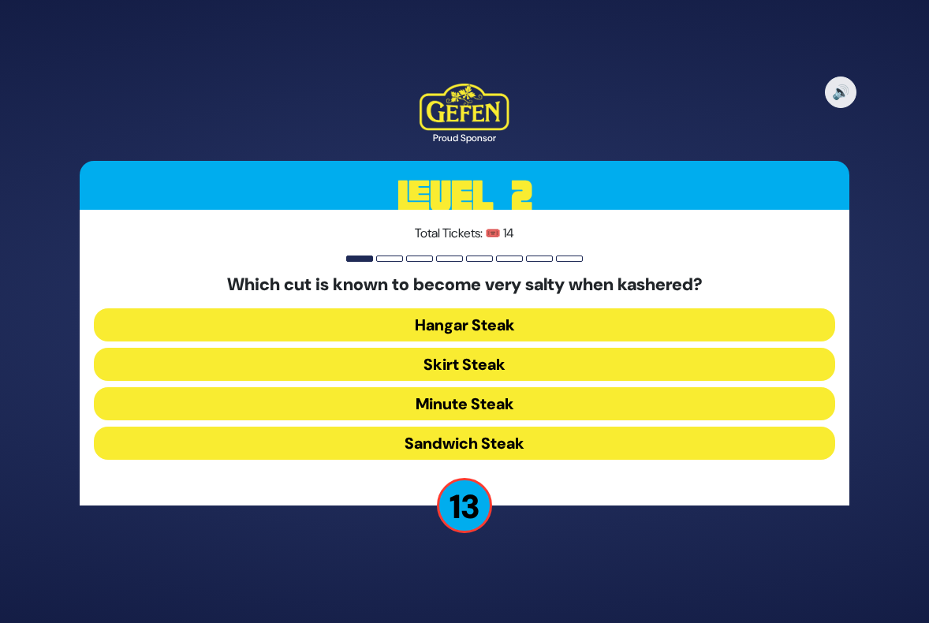
click at [411, 323] on button "Hangar Steak" at bounding box center [464, 324] width 741 height 33
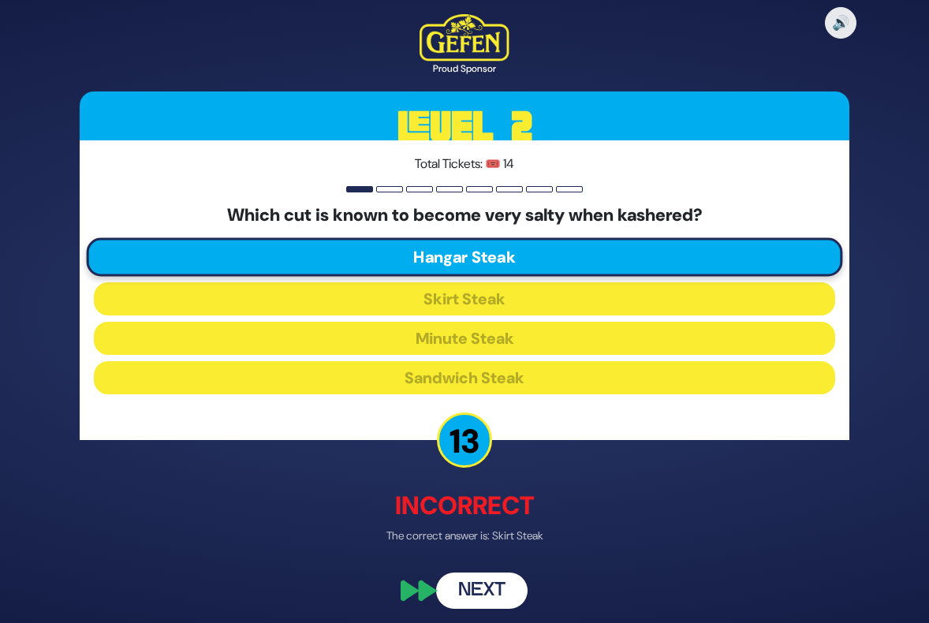
click at [480, 588] on button "Next" at bounding box center [481, 591] width 91 height 36
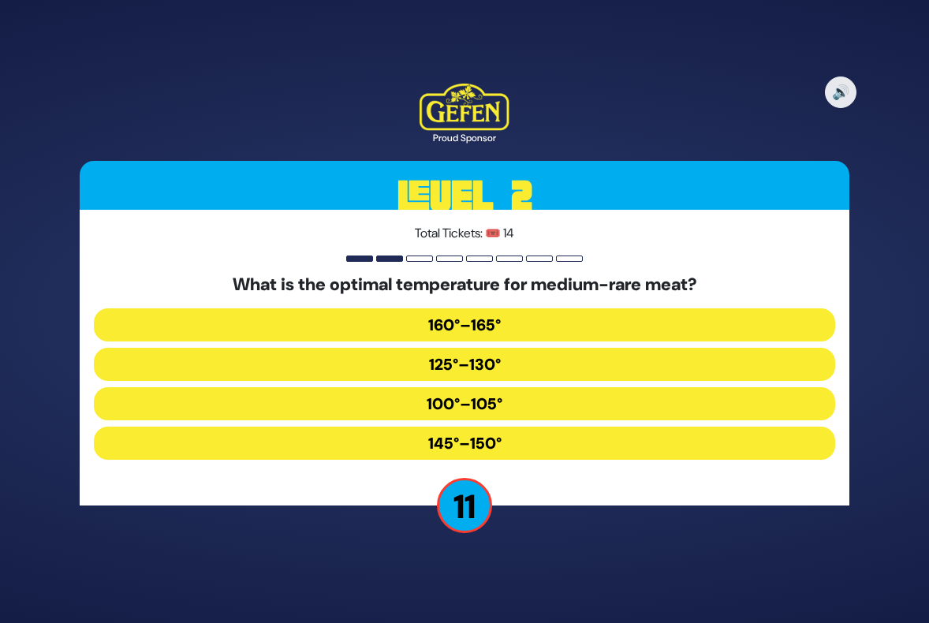
click at [426, 367] on button "125°–130°" at bounding box center [464, 364] width 741 height 33
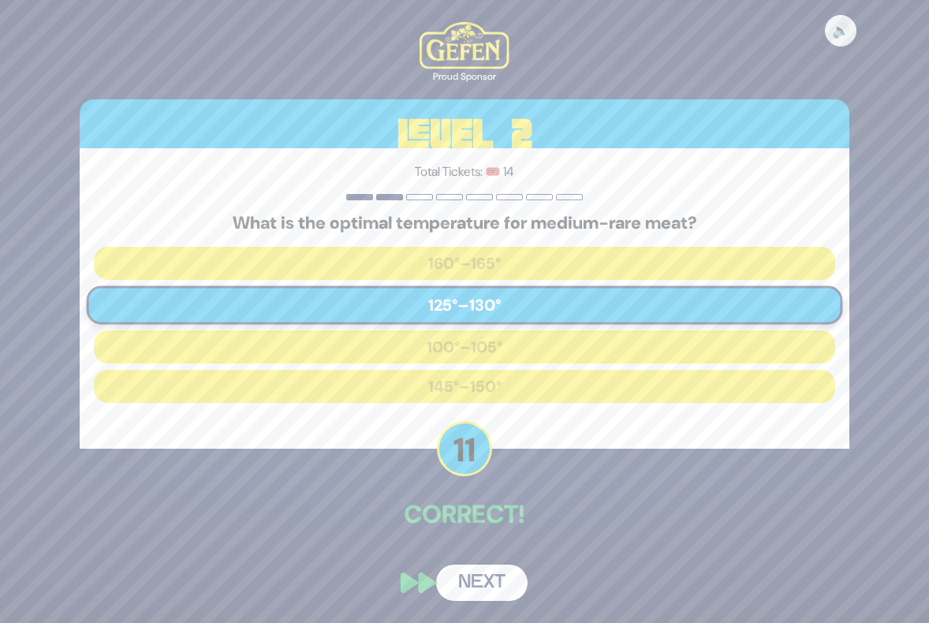
click at [478, 579] on button "Next" at bounding box center [481, 583] width 91 height 36
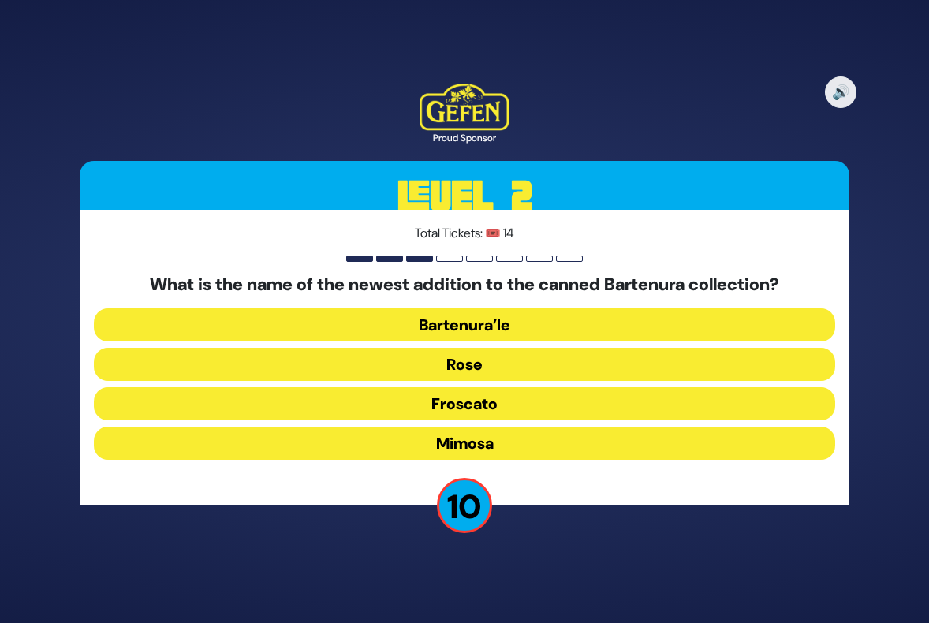
click at [436, 436] on button "Mimosa" at bounding box center [464, 443] width 741 height 33
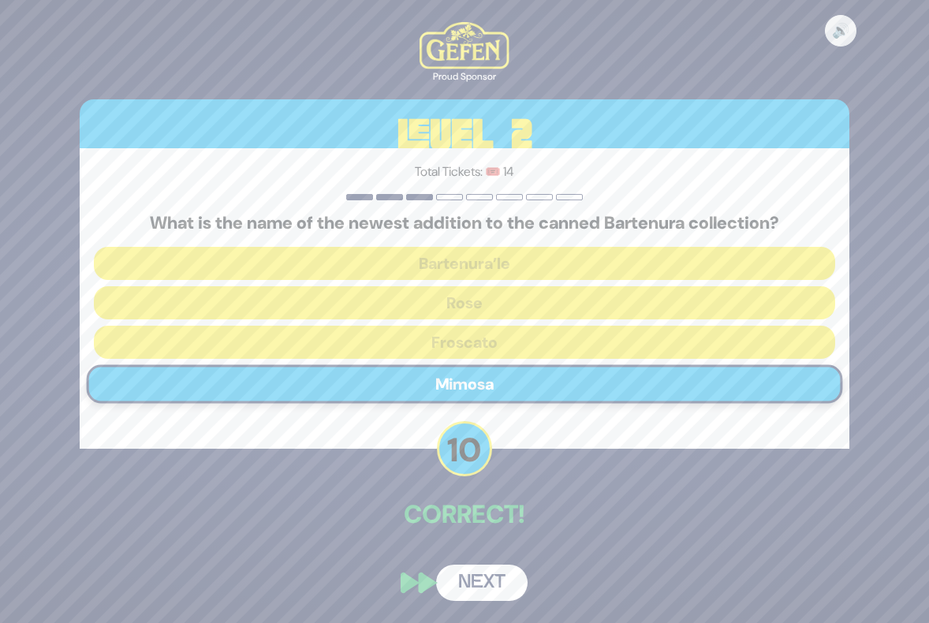
click at [475, 581] on button "Next" at bounding box center [481, 583] width 91 height 36
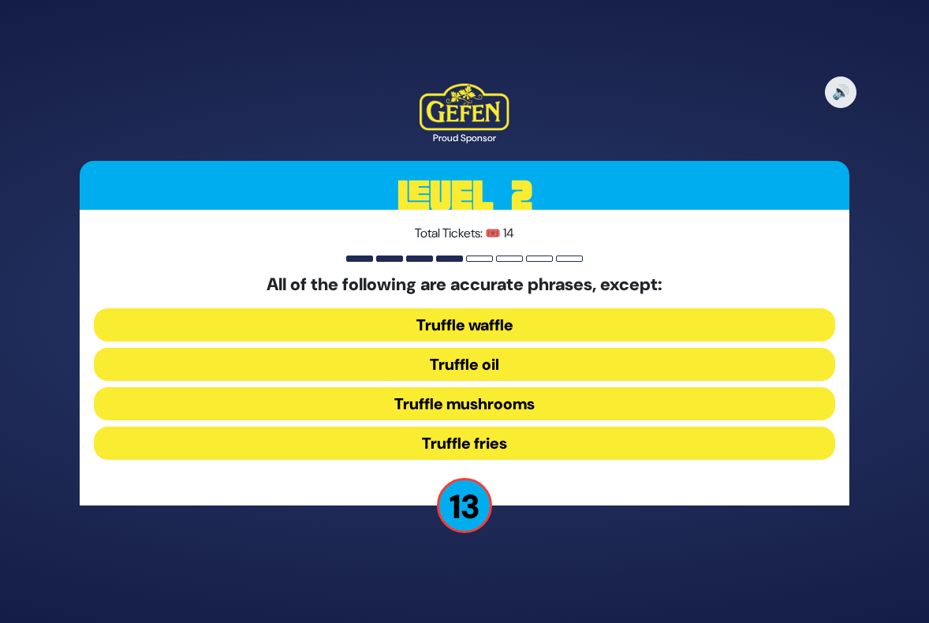
click at [432, 322] on button "Truffle waffle" at bounding box center [464, 324] width 741 height 33
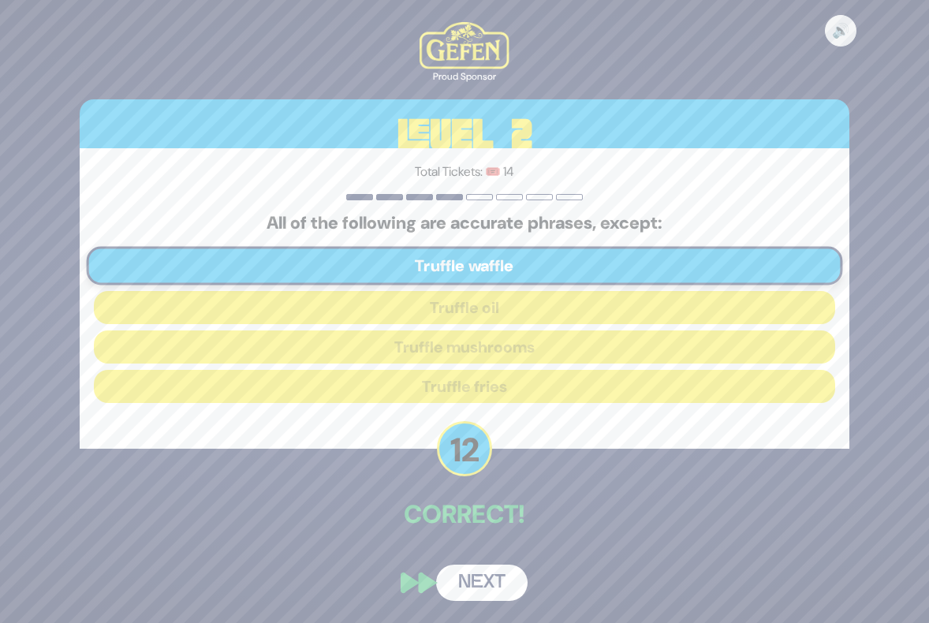
click at [491, 581] on button "Next" at bounding box center [481, 583] width 91 height 36
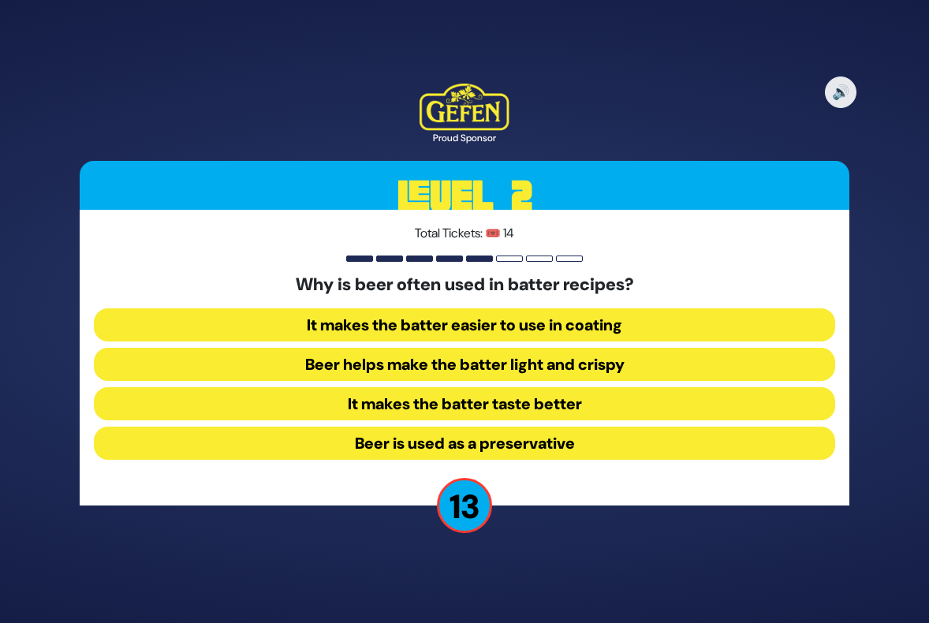
click at [450, 357] on button "Beer helps make the batter light and crispy" at bounding box center [464, 364] width 741 height 33
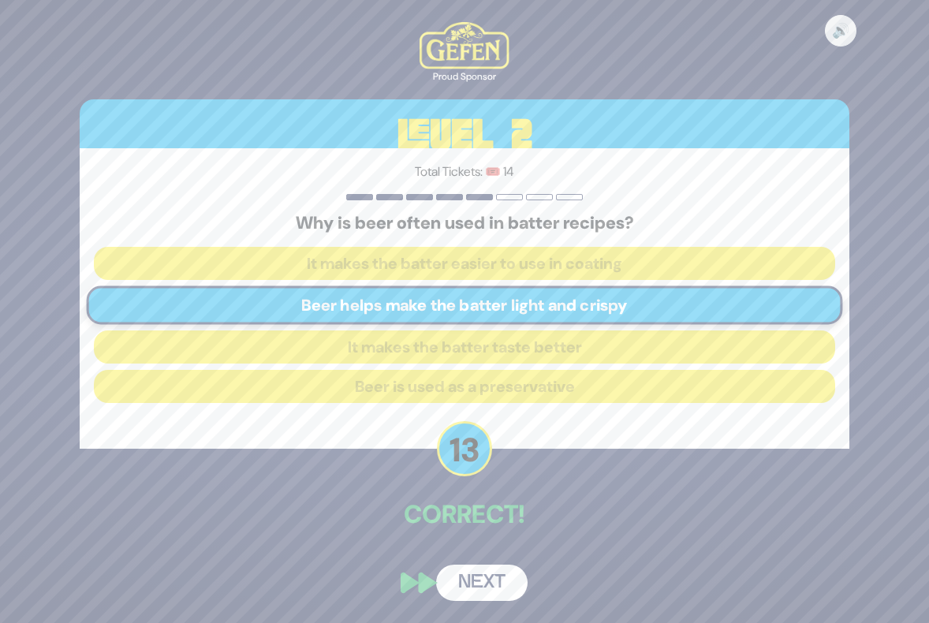
click at [476, 592] on button "Next" at bounding box center [481, 583] width 91 height 36
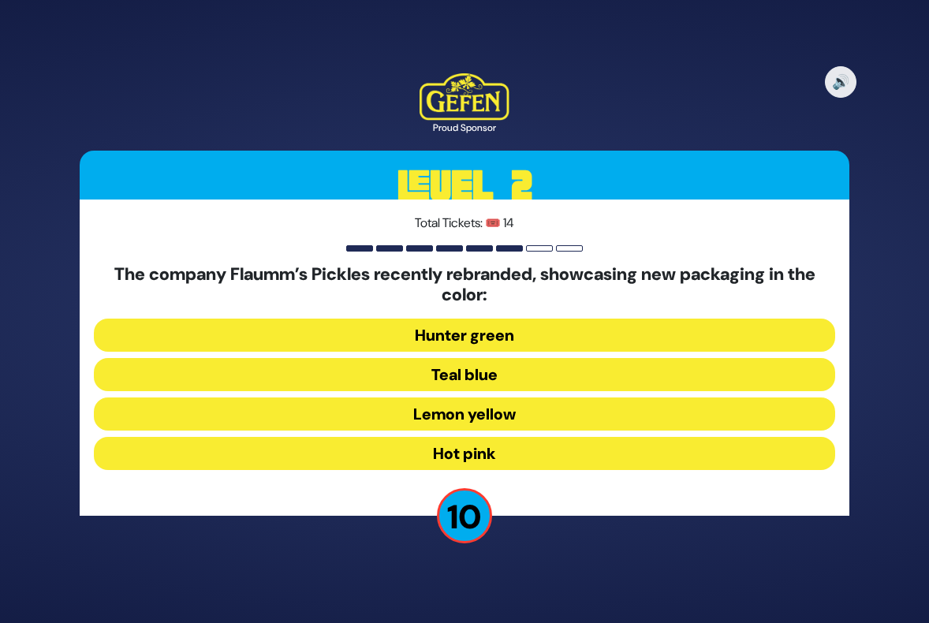
click at [441, 412] on button "Lemon yellow" at bounding box center [464, 414] width 741 height 33
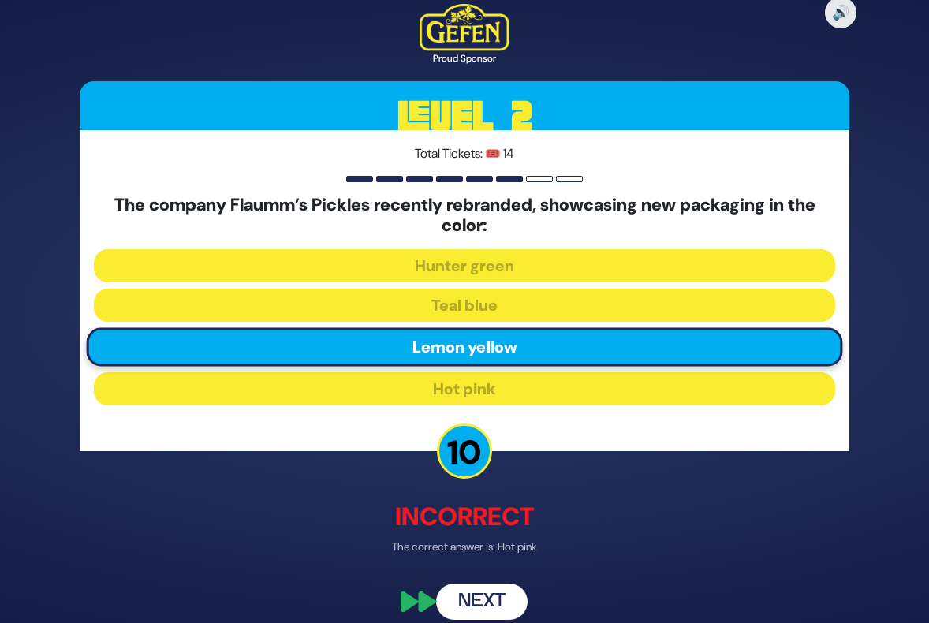
click at [484, 604] on button "Next" at bounding box center [481, 601] width 91 height 36
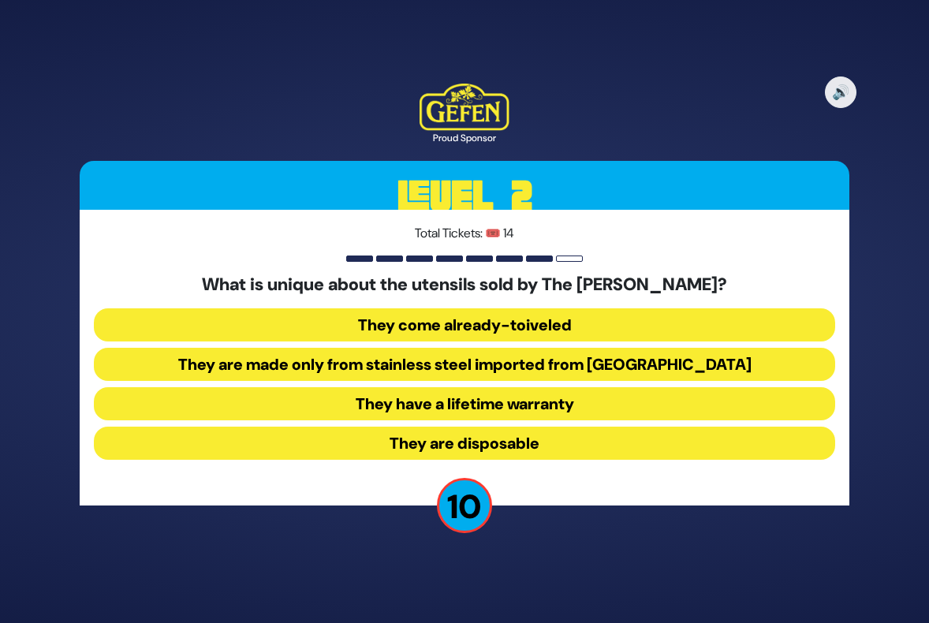
click at [452, 362] on button "They are made only from stainless steel imported from Israel" at bounding box center [464, 364] width 741 height 33
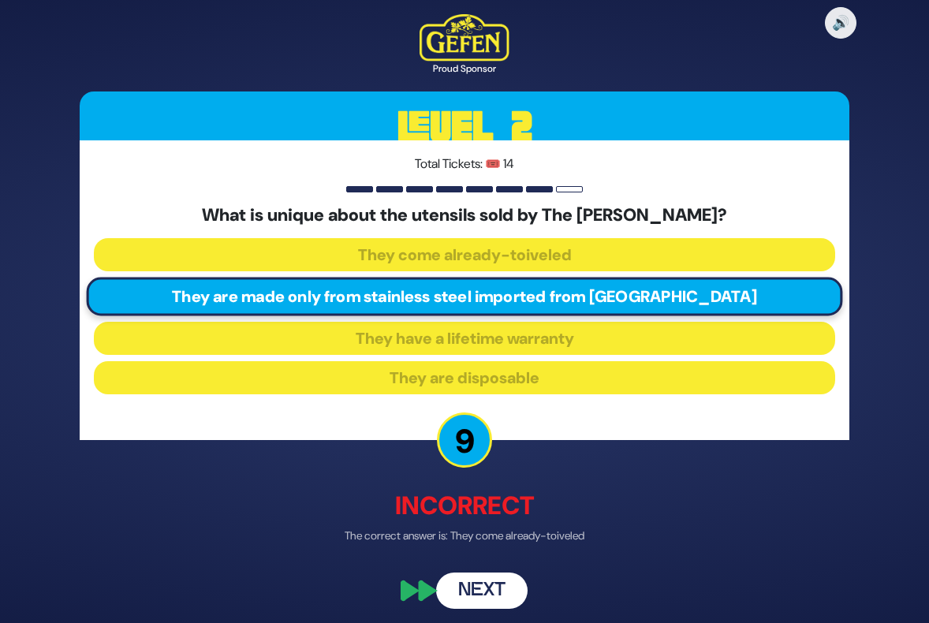
click at [469, 585] on button "Next" at bounding box center [481, 591] width 91 height 36
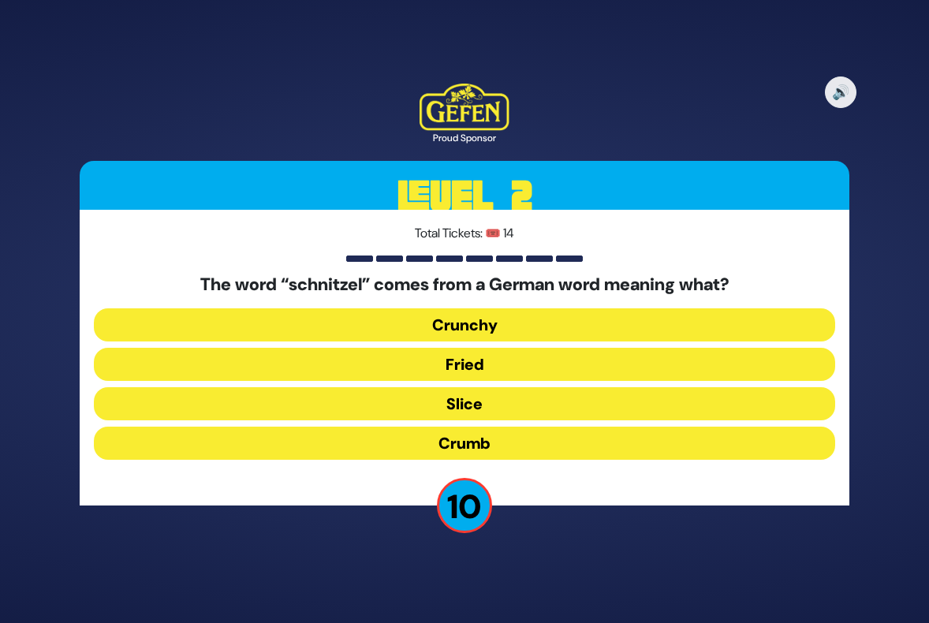
click at [469, 439] on button "Crumb" at bounding box center [464, 443] width 741 height 33
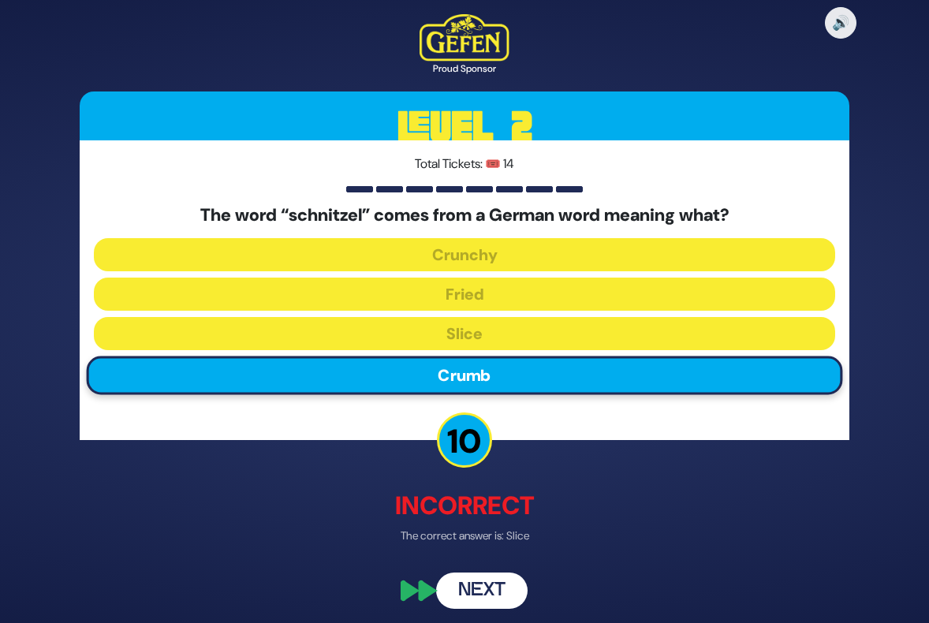
click at [491, 592] on button "Next" at bounding box center [481, 591] width 91 height 36
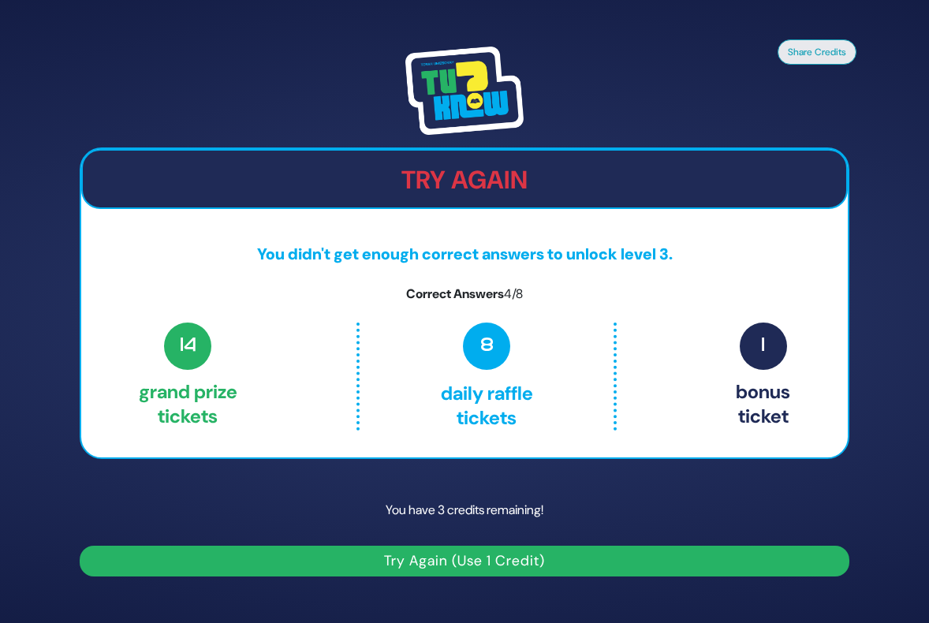
click at [509, 558] on button "Try Again (Use 1 Credit)" at bounding box center [465, 561] width 770 height 31
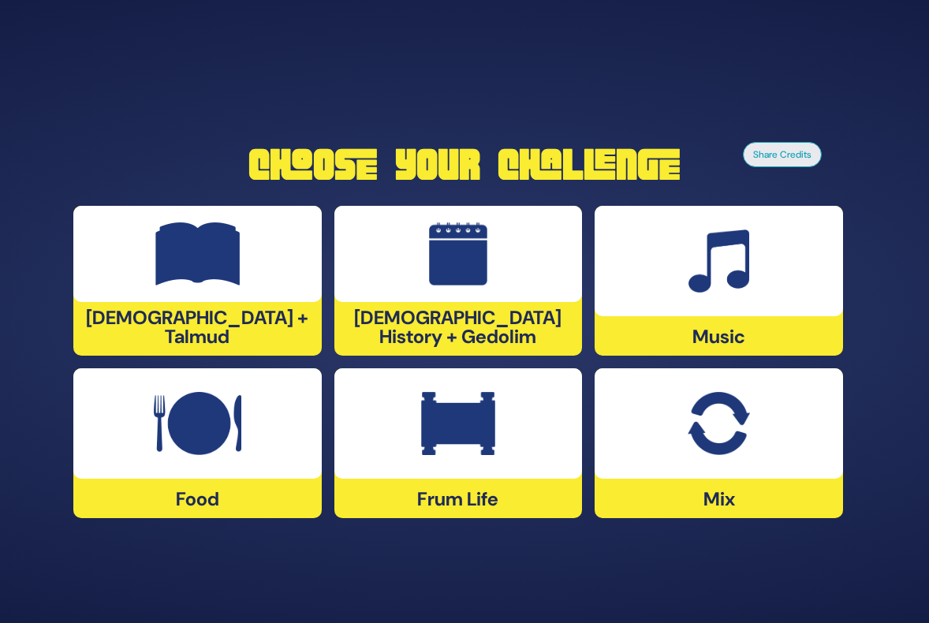
click at [702, 431] on img at bounding box center [719, 423] width 62 height 63
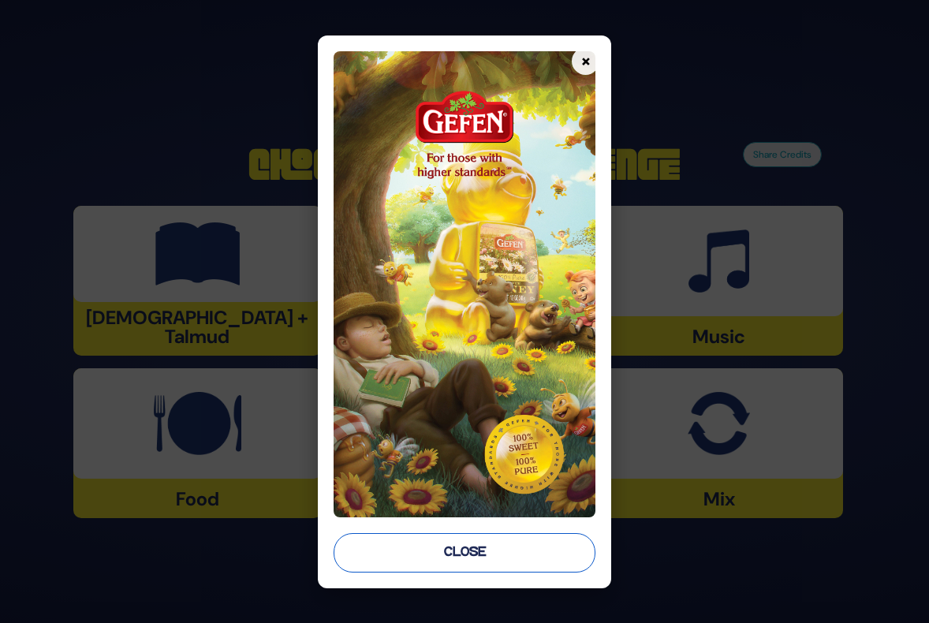
click at [513, 544] on button "Close" at bounding box center [465, 552] width 262 height 39
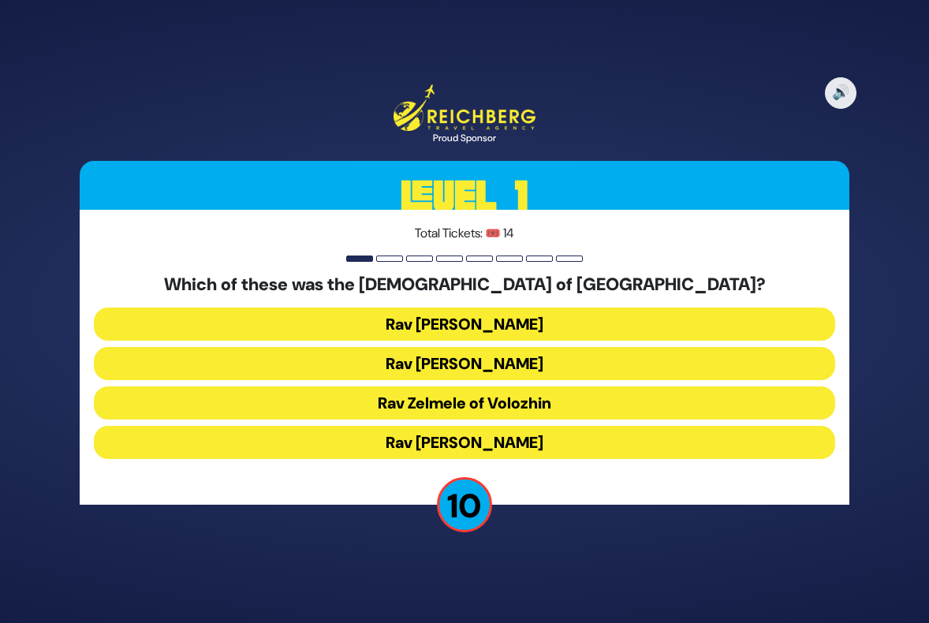
click at [478, 360] on button "Rav Refoel Shapiro" at bounding box center [464, 363] width 741 height 33
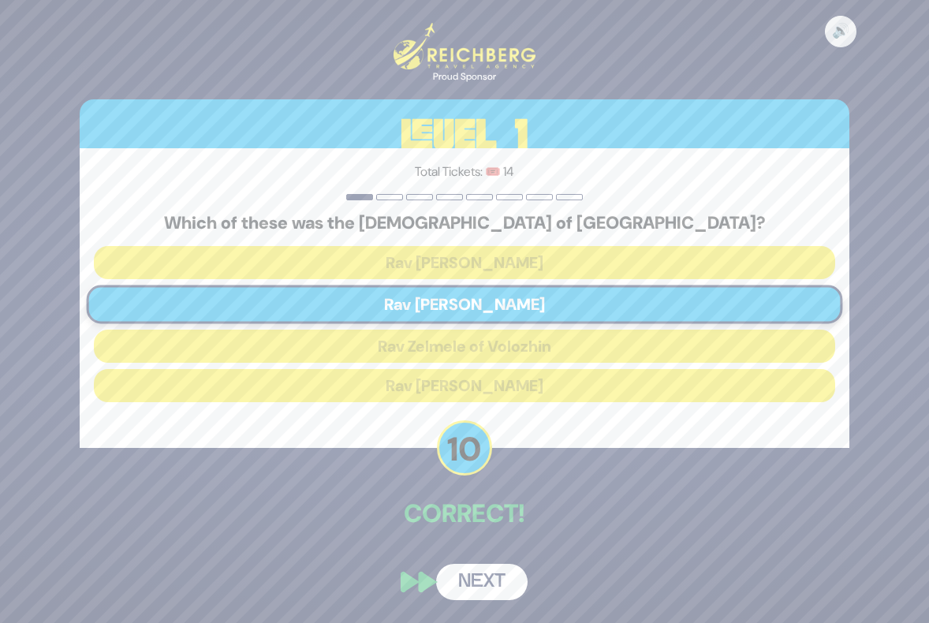
click at [480, 587] on button "Next" at bounding box center [481, 582] width 91 height 36
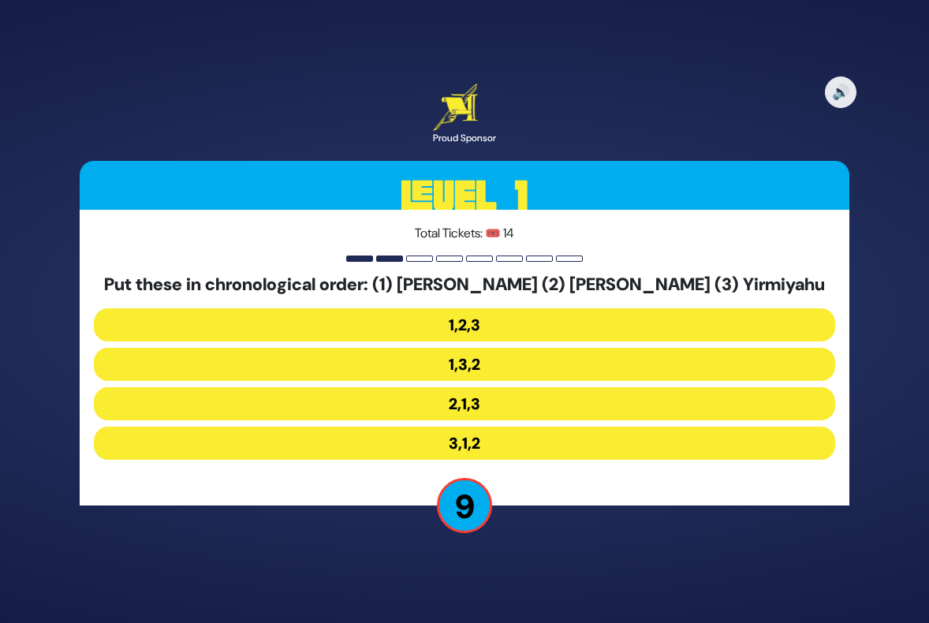
click at [478, 405] on button "2,1,3" at bounding box center [464, 403] width 741 height 33
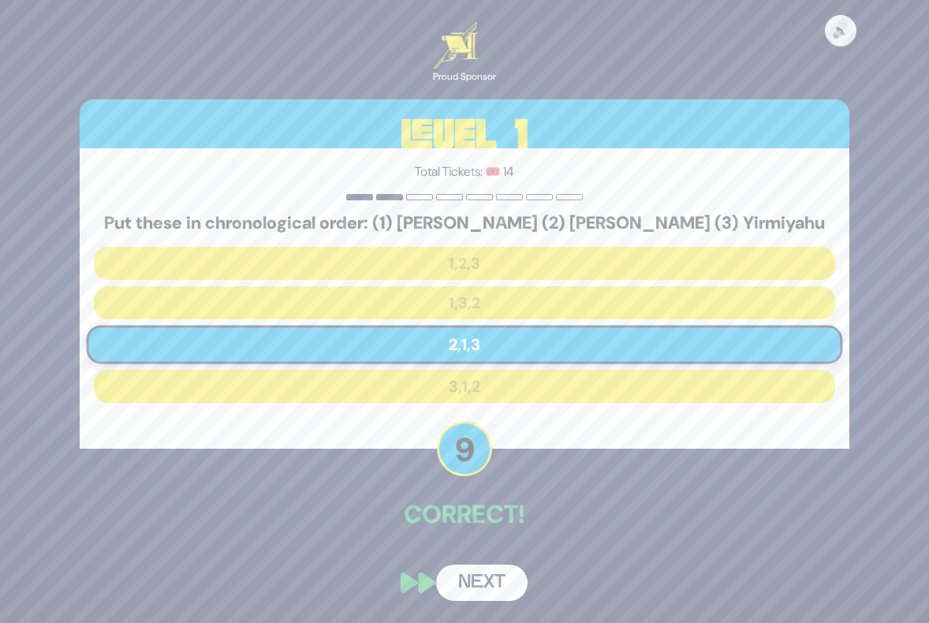
click at [478, 581] on button "Next" at bounding box center [481, 583] width 91 height 36
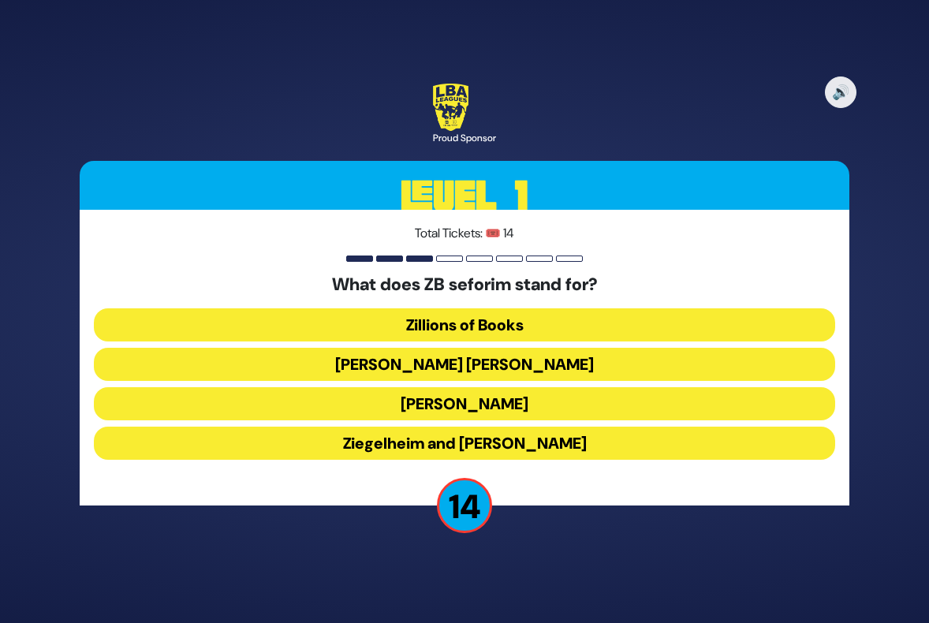
click at [474, 360] on button "Zundel Berman" at bounding box center [464, 364] width 741 height 33
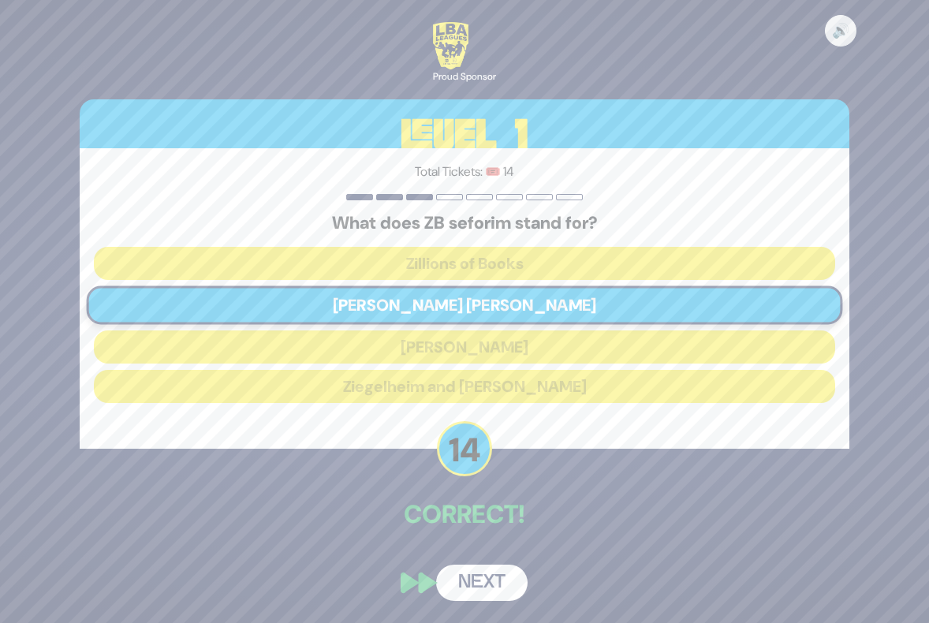
click at [476, 575] on button "Next" at bounding box center [481, 583] width 91 height 36
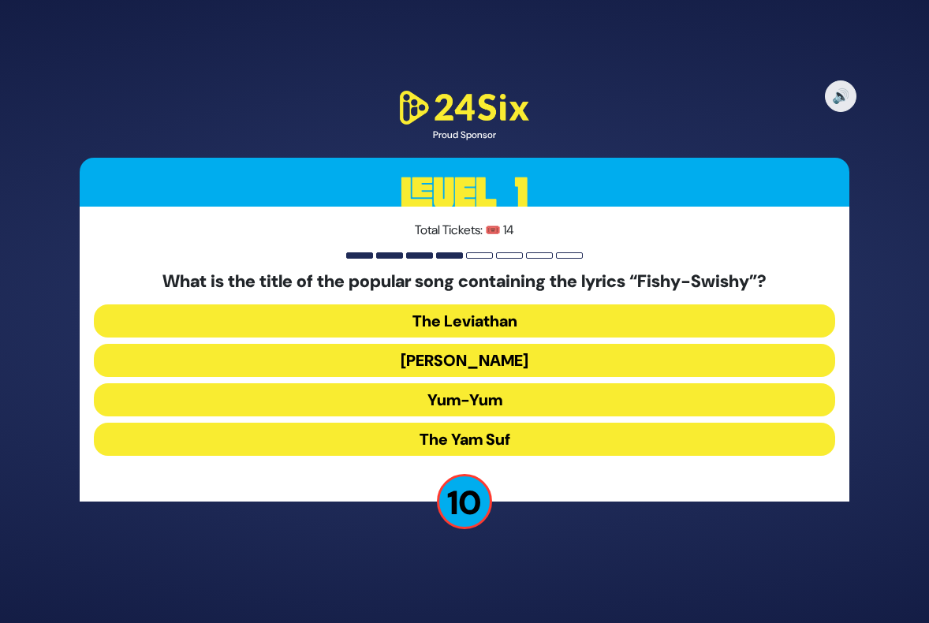
click at [447, 405] on button "Yum-Yum" at bounding box center [464, 399] width 741 height 33
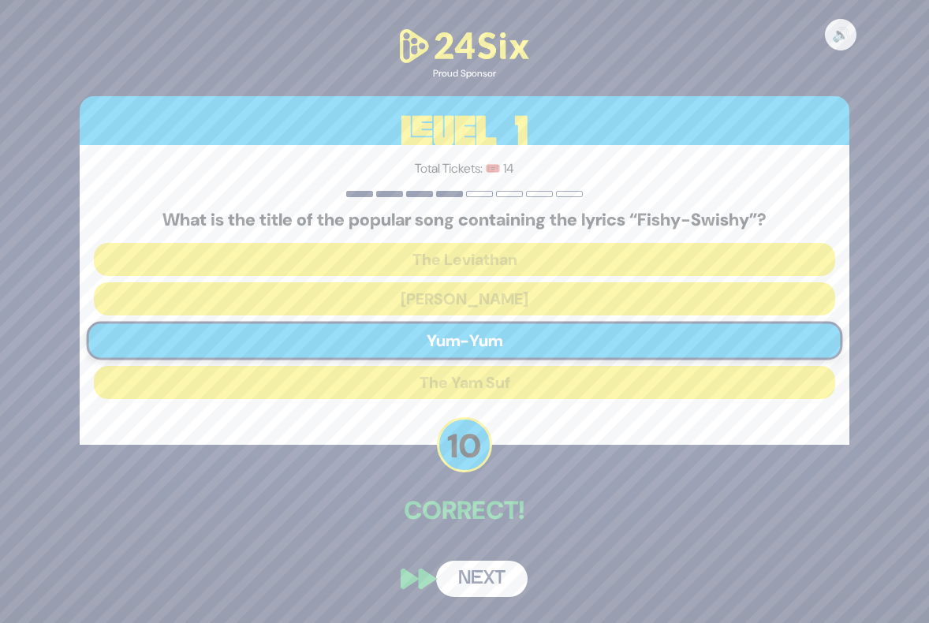
click at [482, 580] on button "Next" at bounding box center [481, 579] width 91 height 36
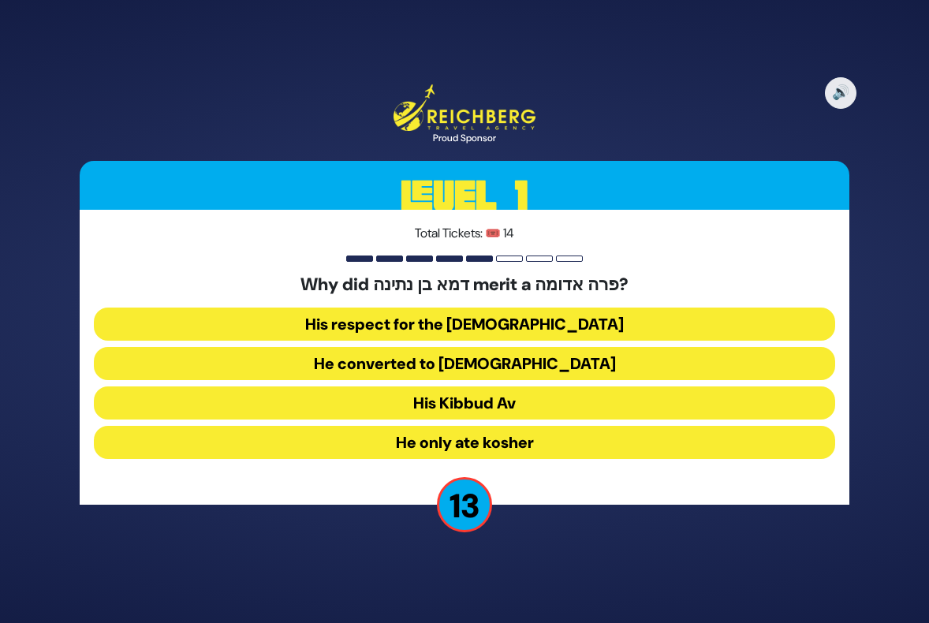
click at [462, 398] on button "His Kibbud Av" at bounding box center [464, 402] width 741 height 33
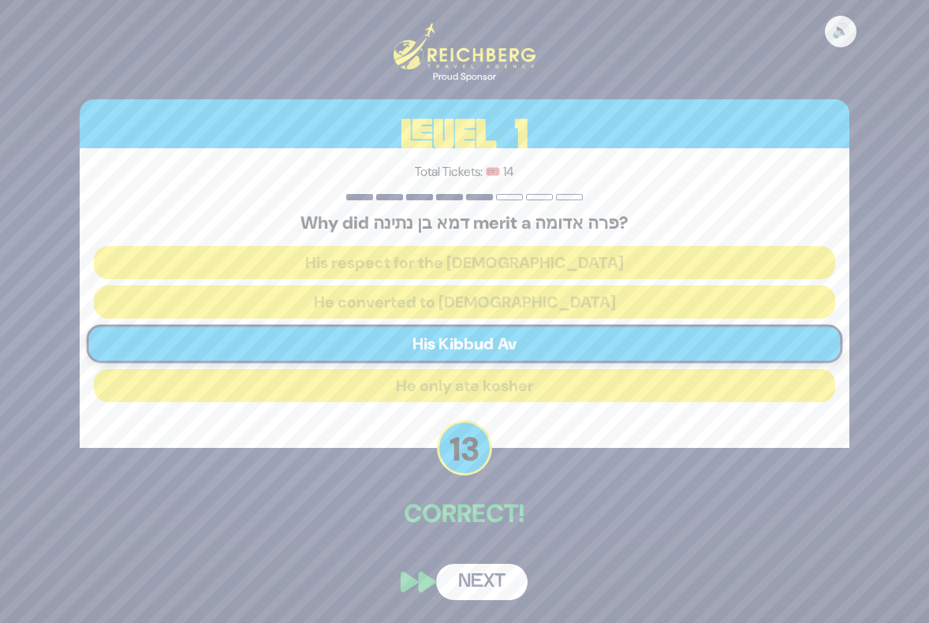
click at [479, 584] on button "Next" at bounding box center [481, 582] width 91 height 36
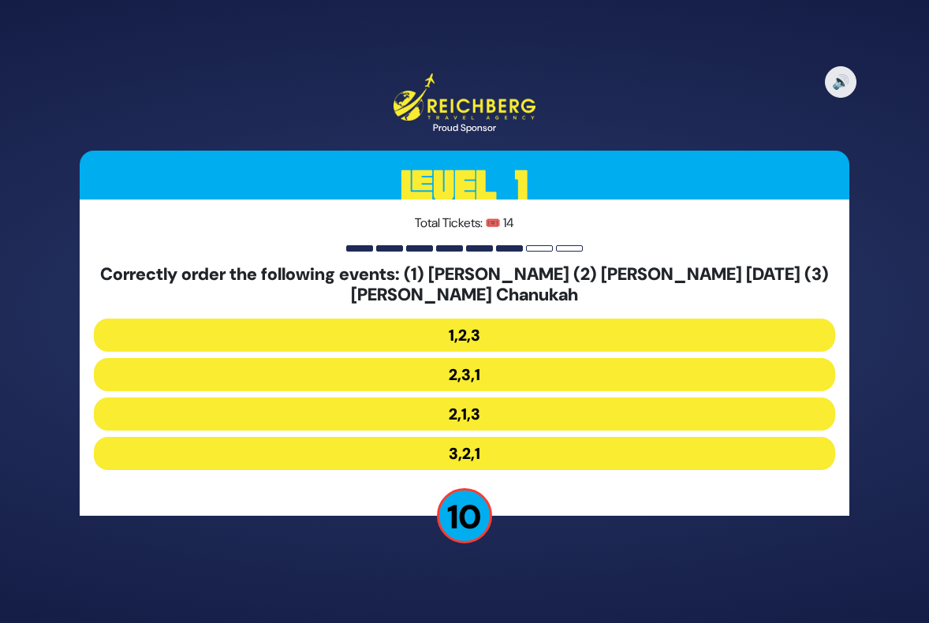
click at [446, 413] on button "2,1,3" at bounding box center [464, 414] width 741 height 33
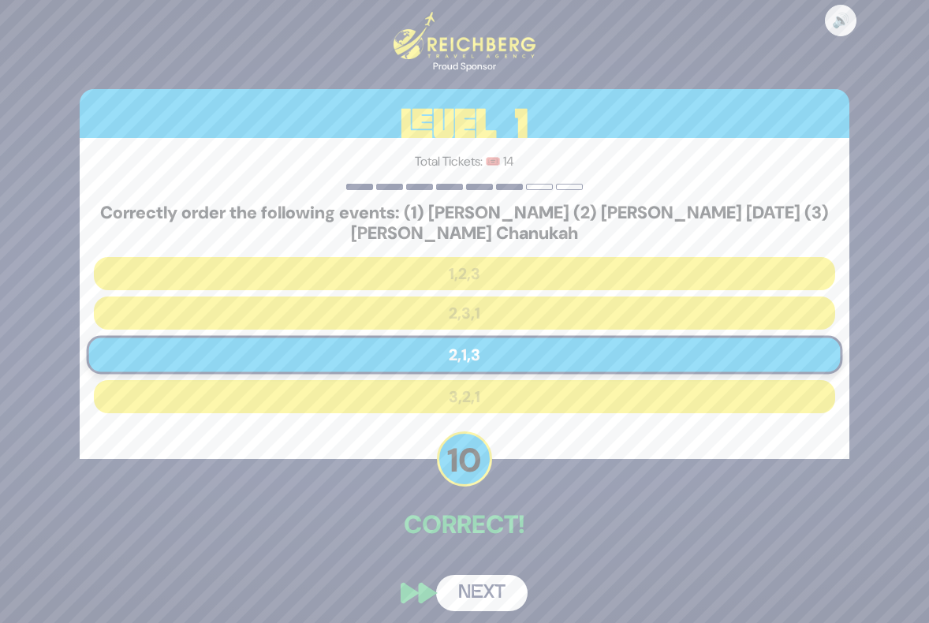
click at [478, 592] on button "Next" at bounding box center [481, 593] width 91 height 36
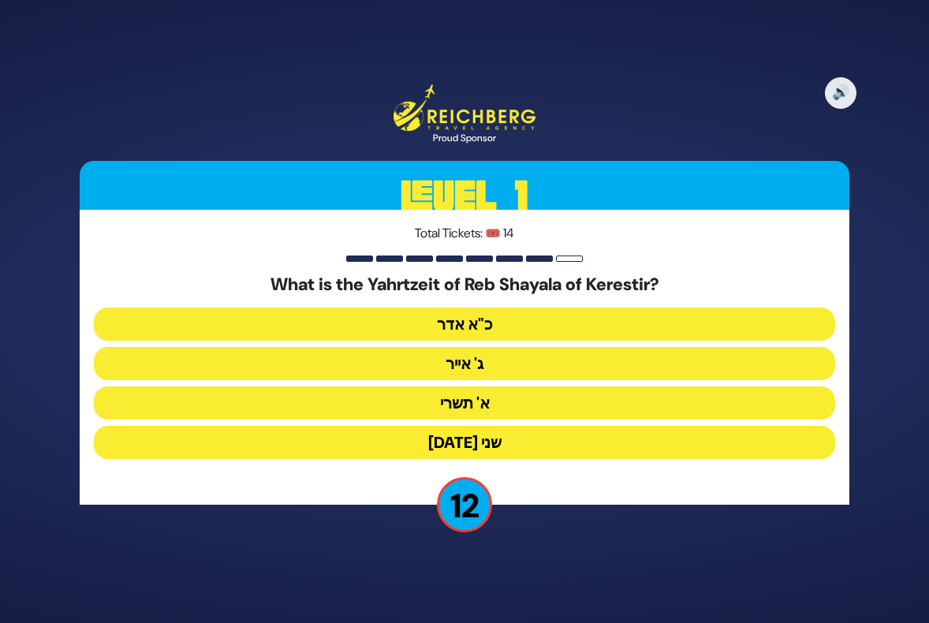
click at [455, 366] on button "ג' אייר" at bounding box center [464, 363] width 741 height 33
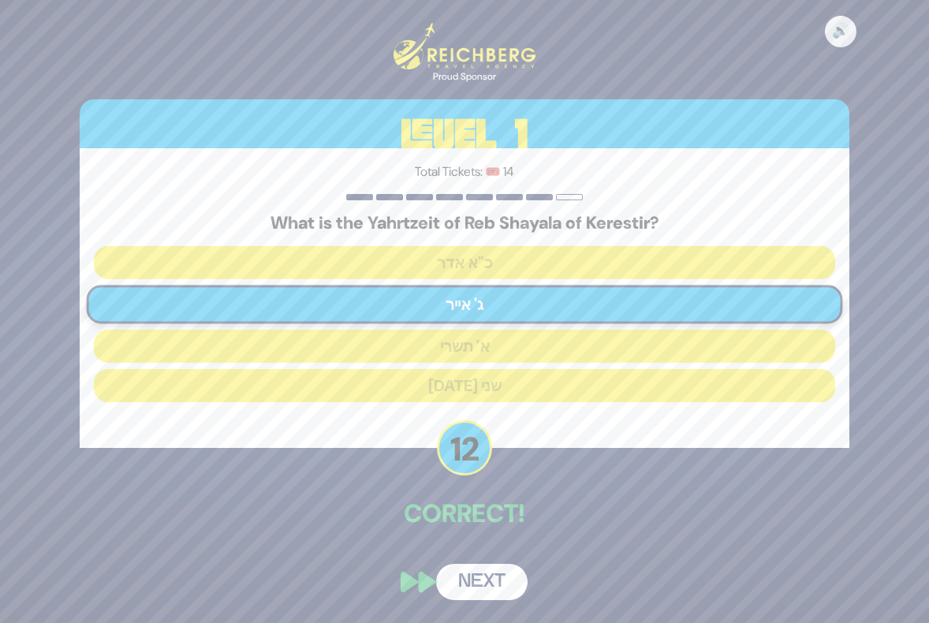
click at [475, 577] on button "Next" at bounding box center [481, 582] width 91 height 36
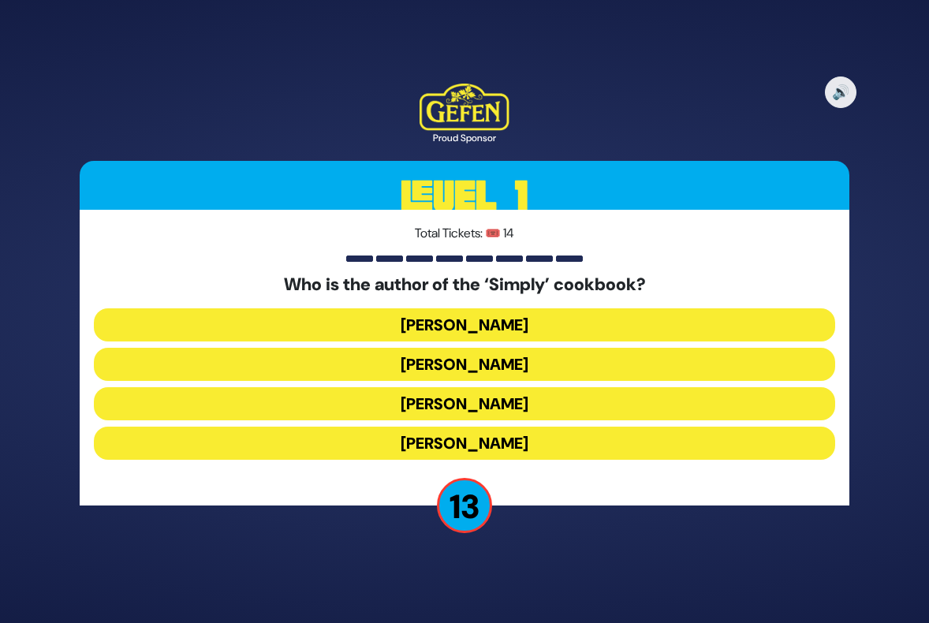
click at [459, 435] on button "Rivky Kleinman" at bounding box center [464, 443] width 741 height 33
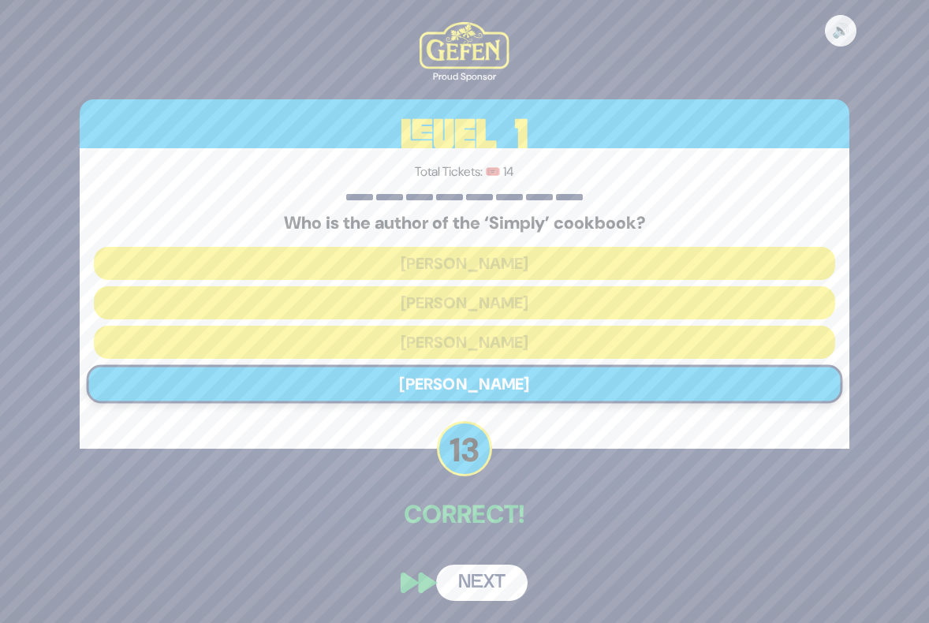
click at [472, 583] on button "Next" at bounding box center [481, 583] width 91 height 36
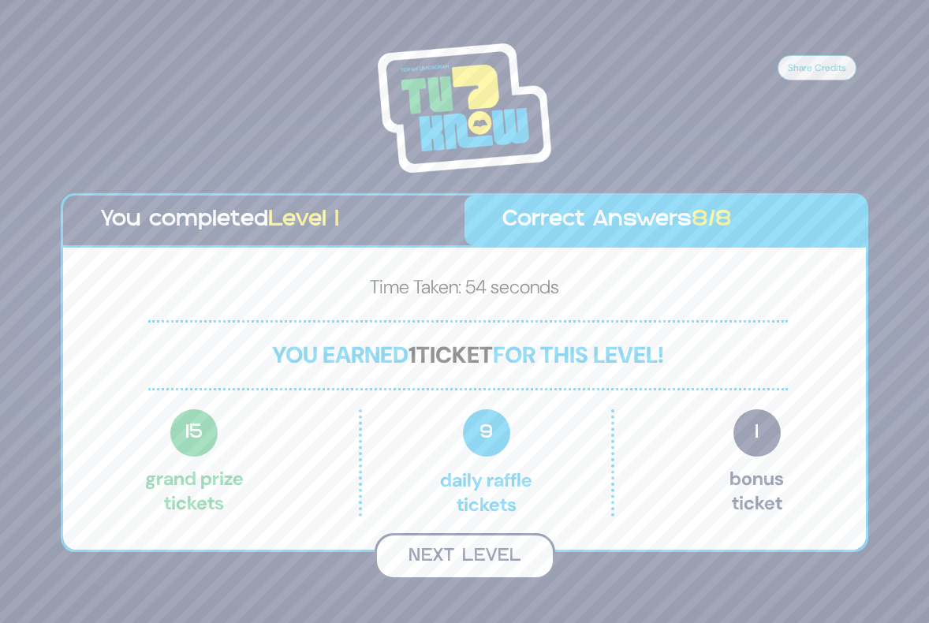
click at [465, 549] on button "Next Level" at bounding box center [465, 556] width 181 height 47
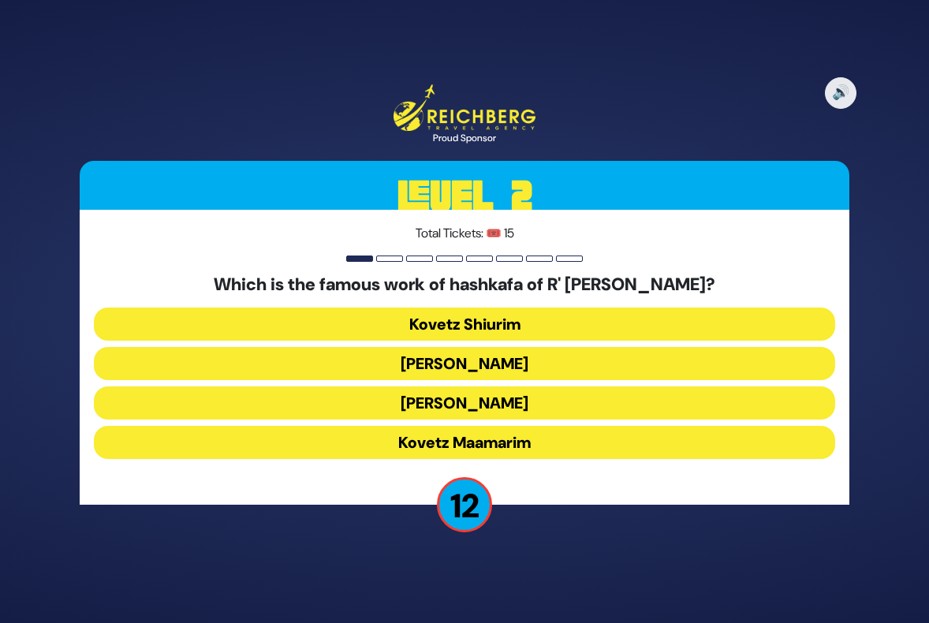
click at [531, 323] on button "Kovetz Shiurim" at bounding box center [464, 324] width 741 height 33
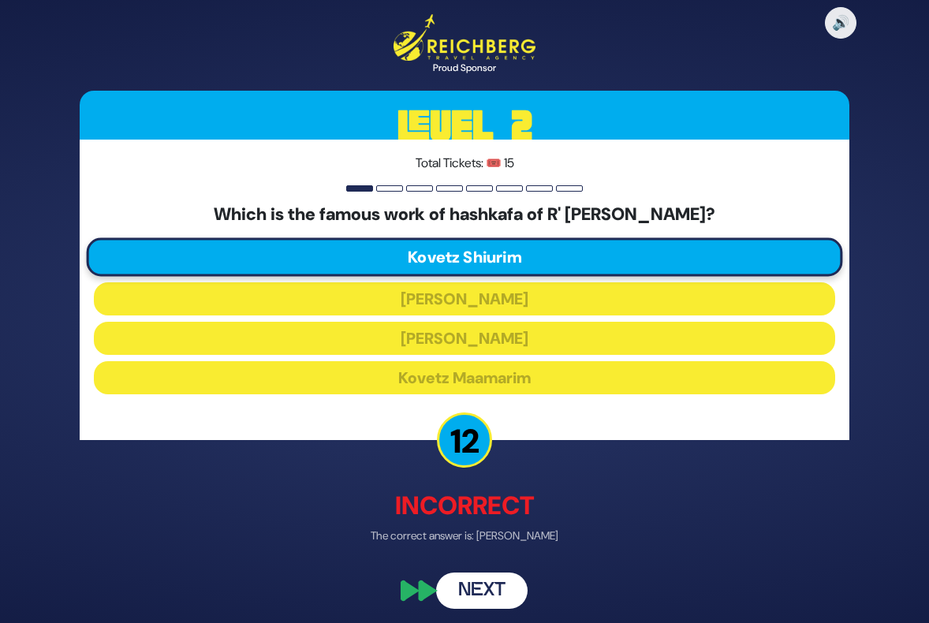
click at [487, 589] on button "Next" at bounding box center [481, 591] width 91 height 36
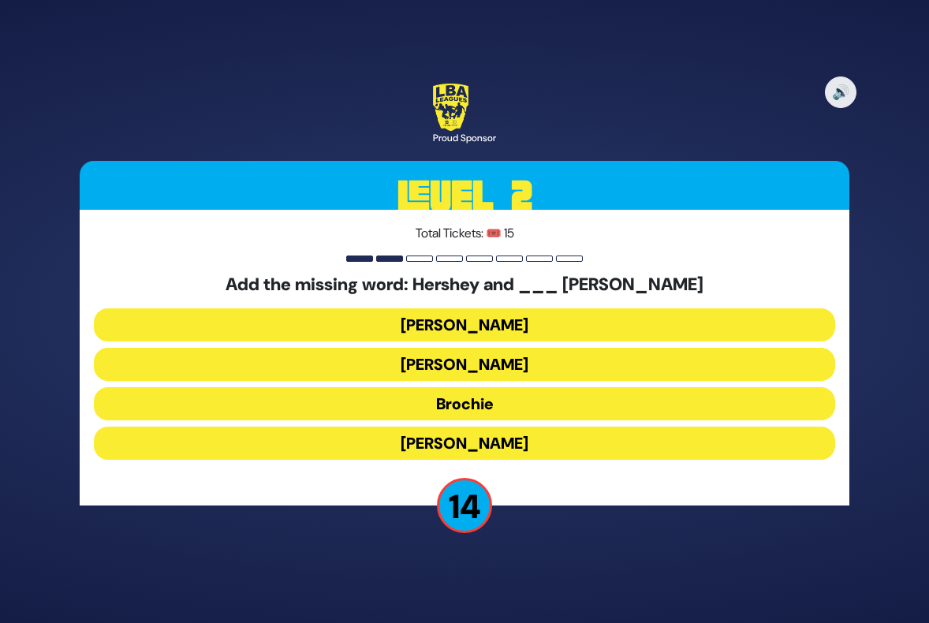
click at [442, 323] on button "[PERSON_NAME]" at bounding box center [464, 324] width 741 height 33
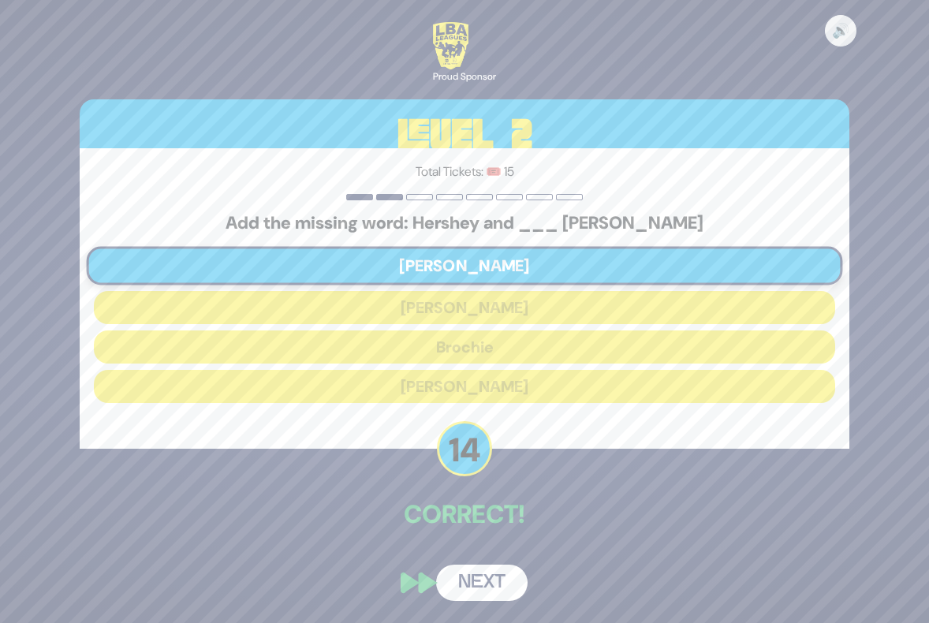
click at [483, 587] on button "Next" at bounding box center [481, 583] width 91 height 36
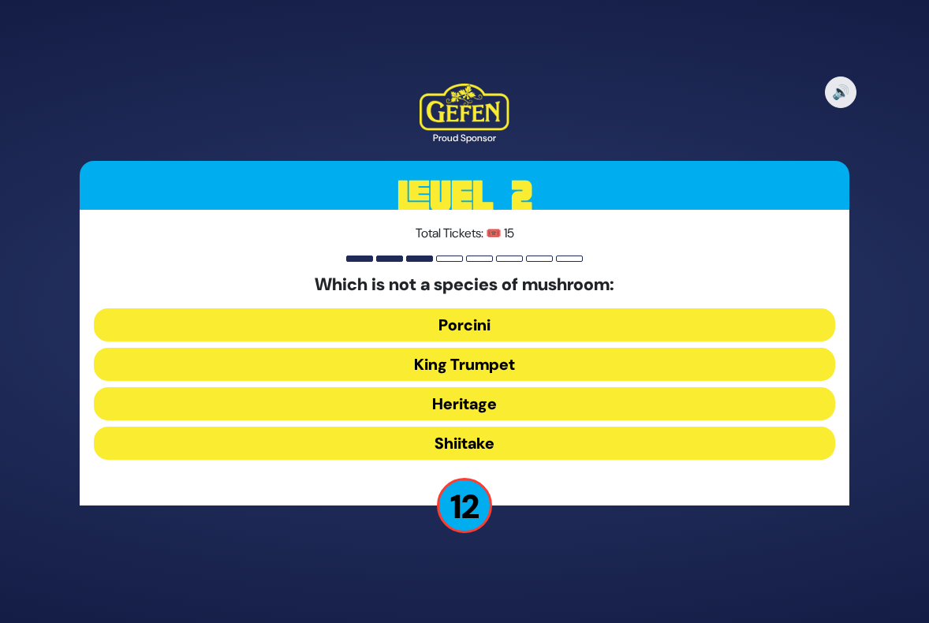
click at [472, 401] on button "Heritage" at bounding box center [464, 403] width 741 height 33
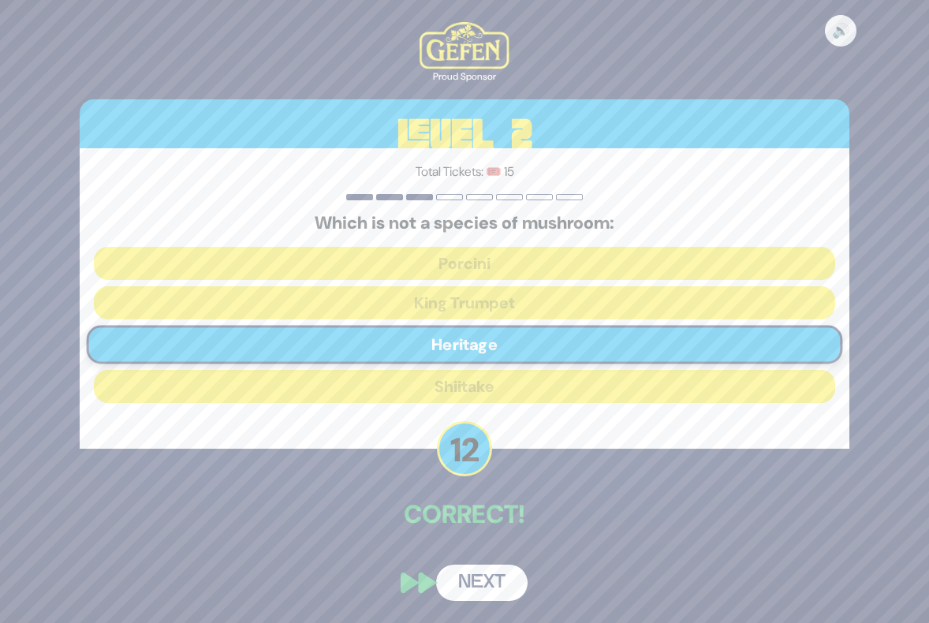
click at [484, 580] on button "Next" at bounding box center [481, 583] width 91 height 36
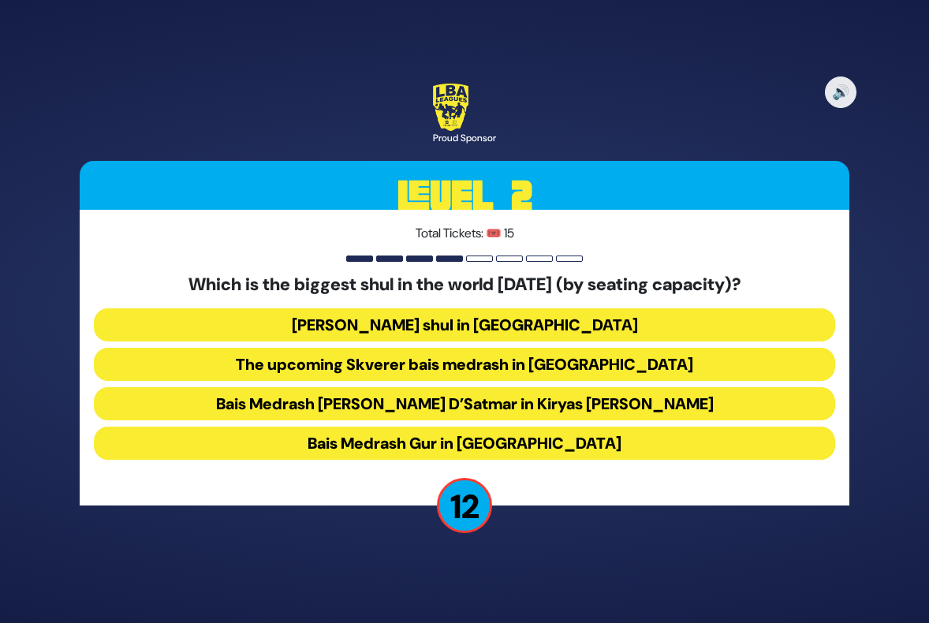
click at [424, 448] on button "Bais Medrash Gur in Yerushalayim" at bounding box center [464, 443] width 741 height 33
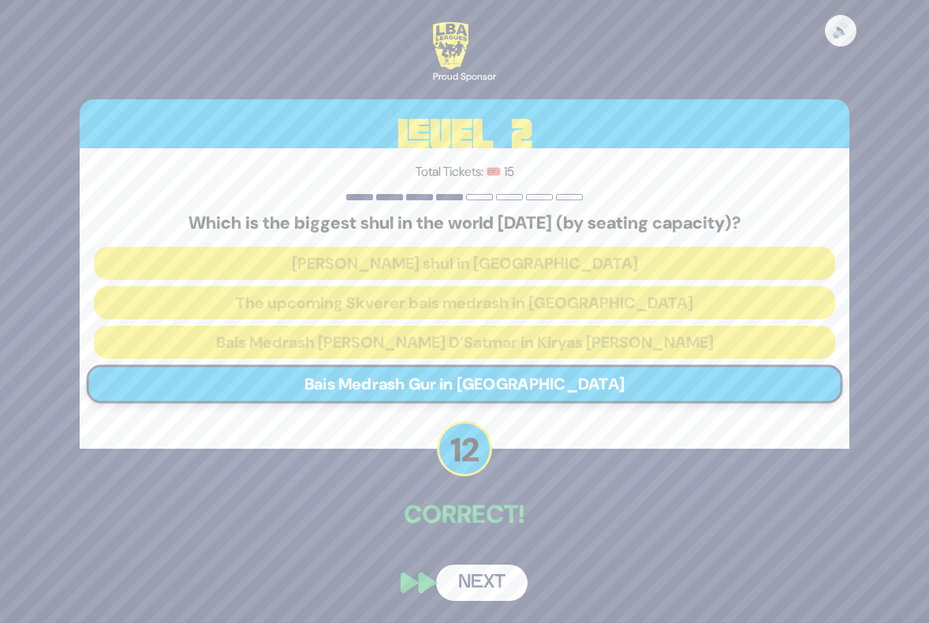
click at [487, 594] on button "Next" at bounding box center [481, 583] width 91 height 36
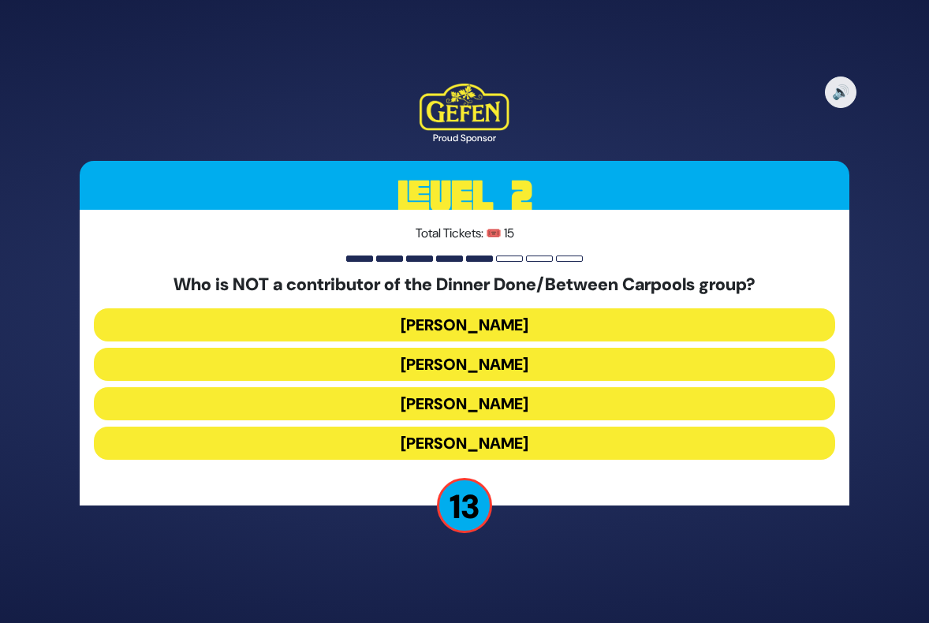
click at [474, 438] on button "Danielle Renov" at bounding box center [464, 443] width 741 height 33
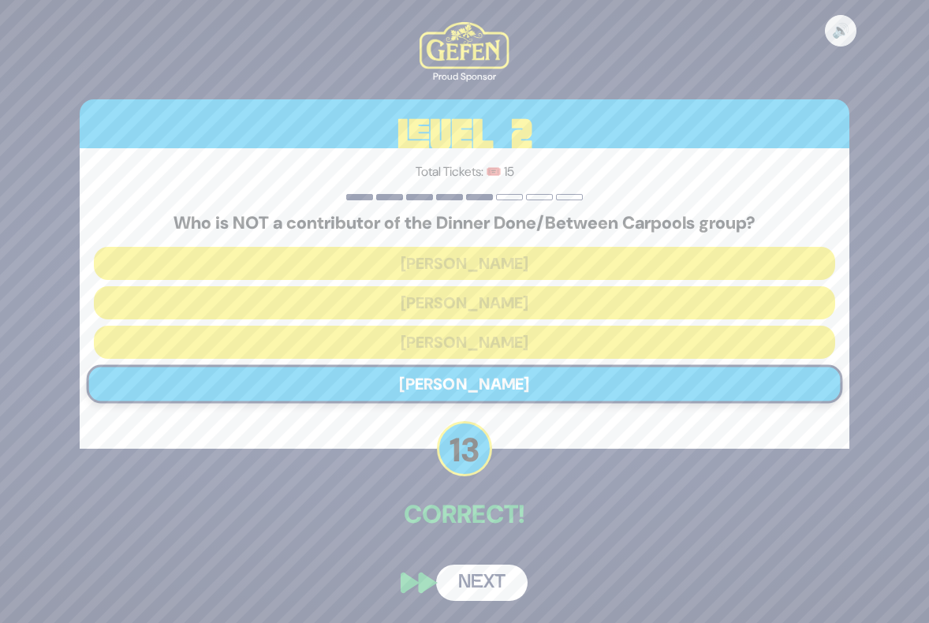
click at [468, 577] on button "Next" at bounding box center [481, 583] width 91 height 36
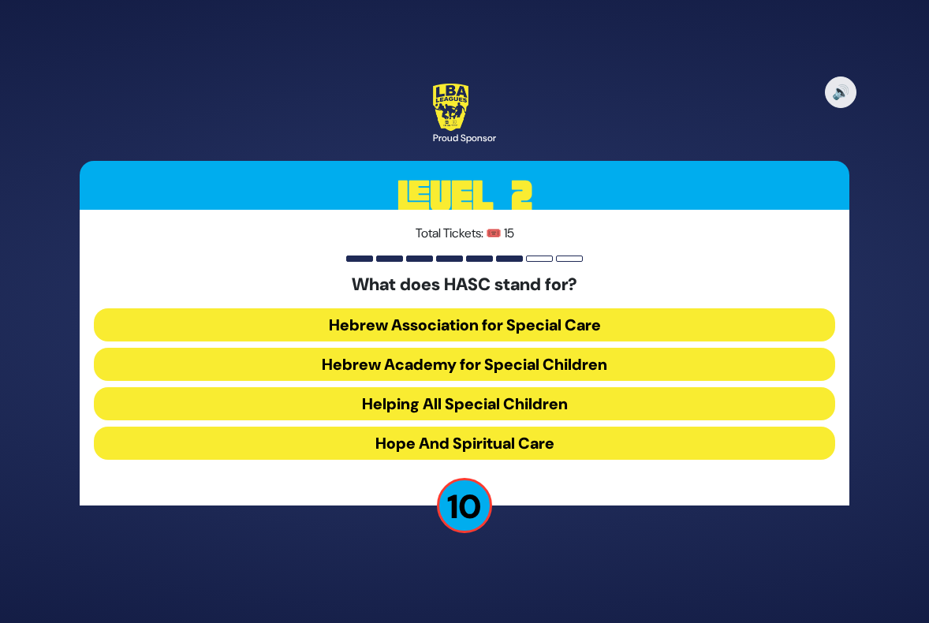
click at [484, 362] on button "Hebrew Academy for Special Children" at bounding box center [464, 364] width 741 height 33
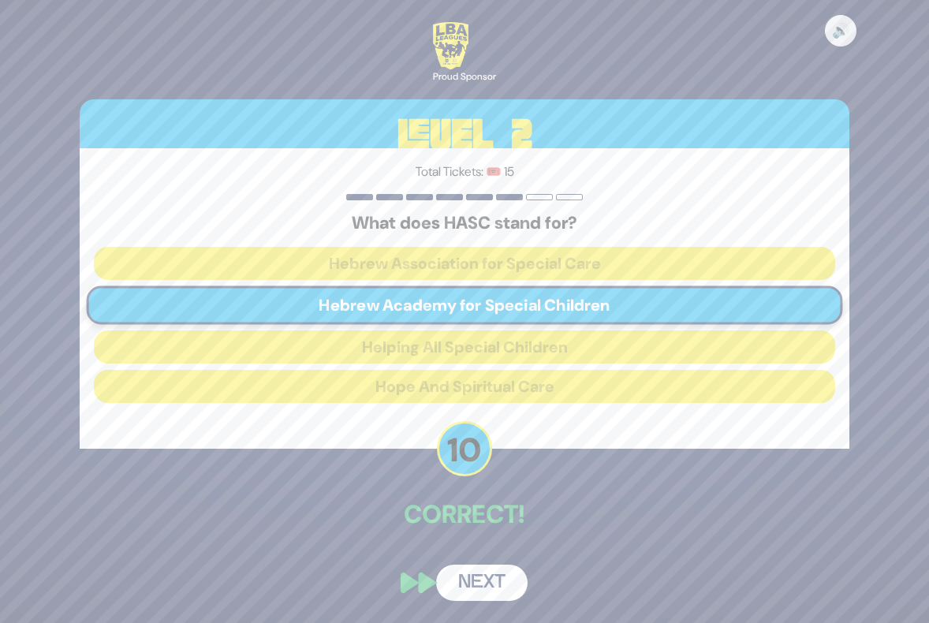
click at [495, 570] on button "Next" at bounding box center [481, 583] width 91 height 36
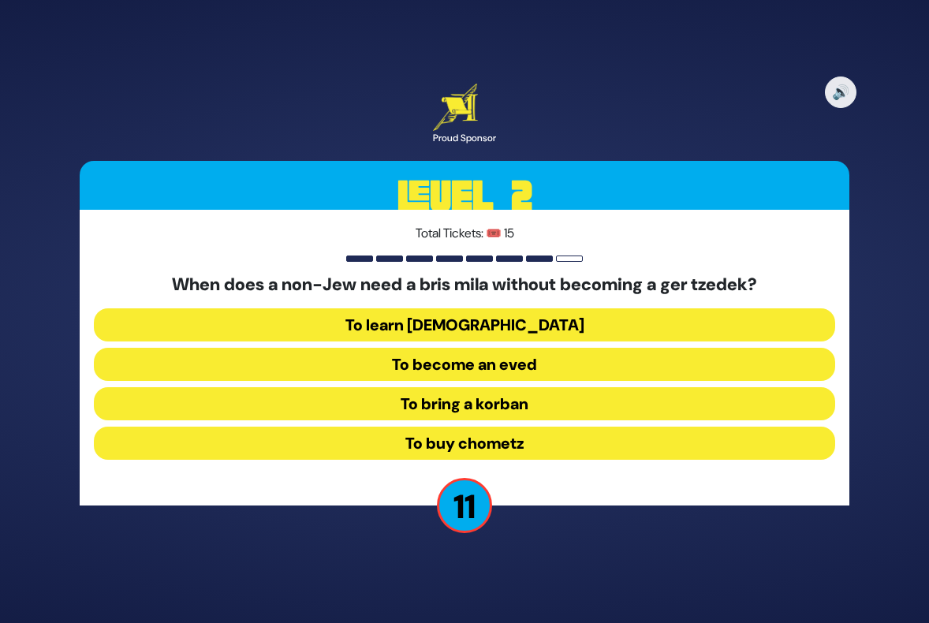
click at [462, 364] on button "To become an eved" at bounding box center [464, 364] width 741 height 33
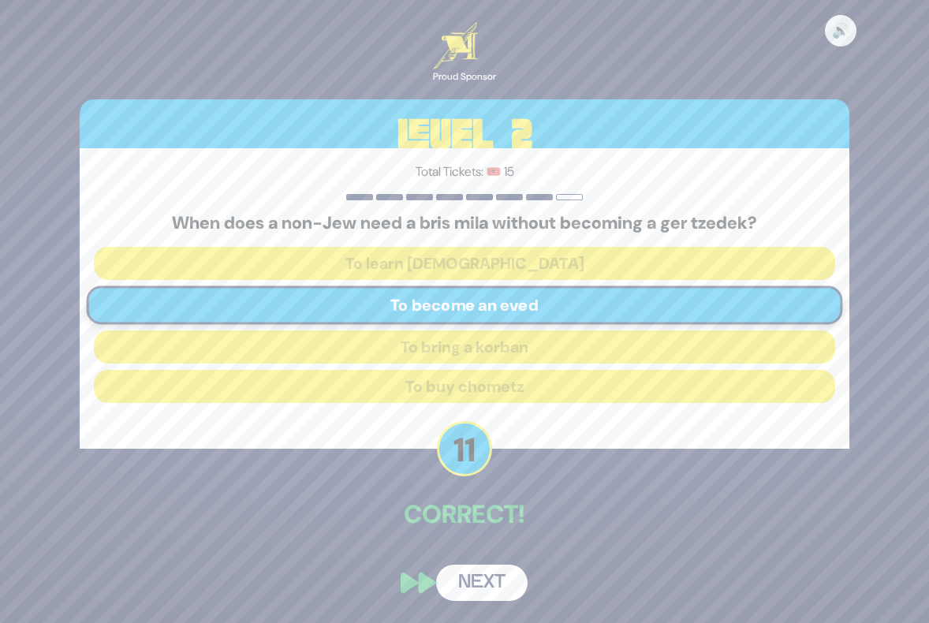
click at [468, 588] on button "Next" at bounding box center [481, 583] width 91 height 36
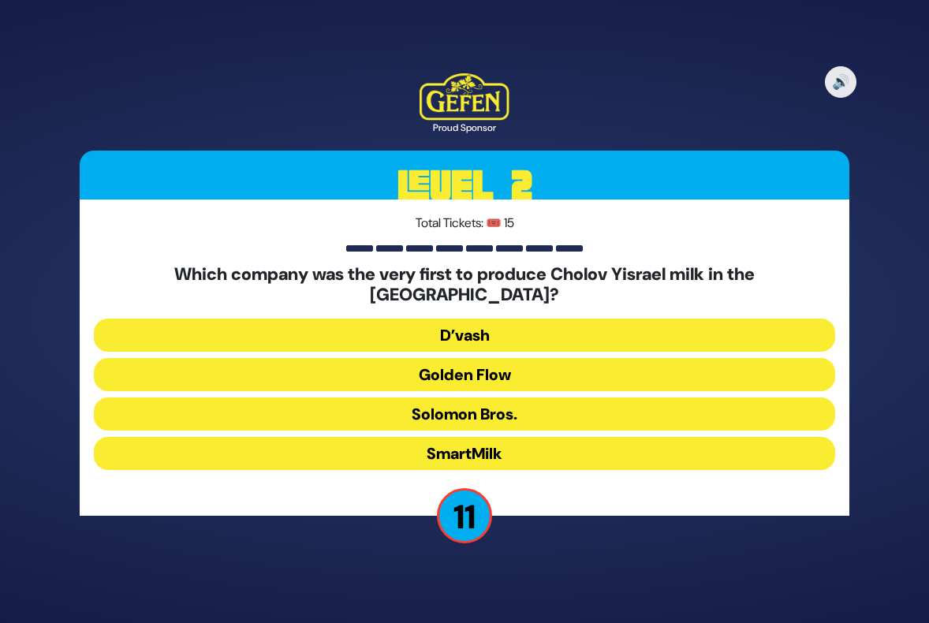
click at [478, 358] on button "Golden Flow" at bounding box center [464, 374] width 741 height 33
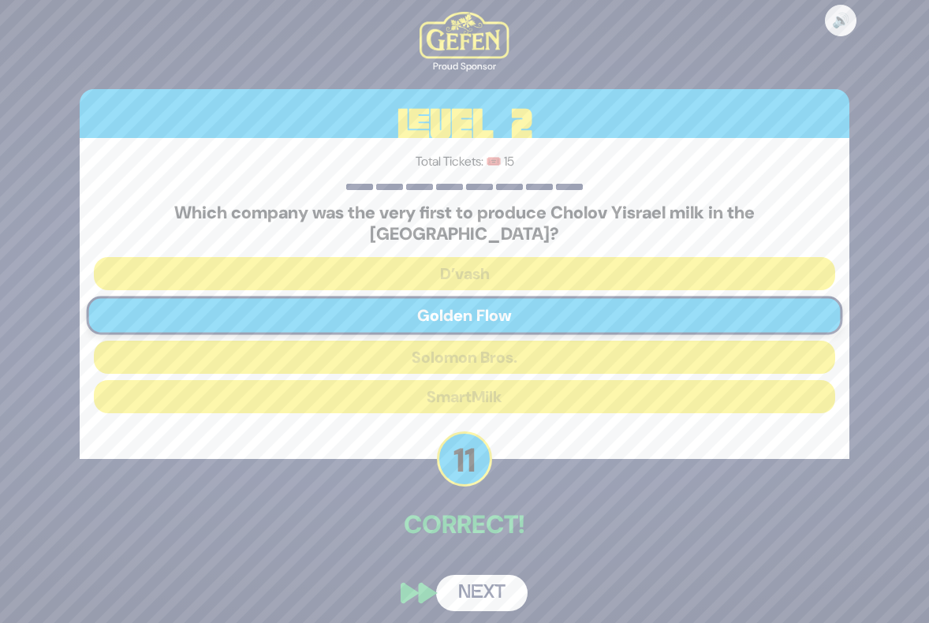
click at [474, 579] on button "Next" at bounding box center [481, 593] width 91 height 36
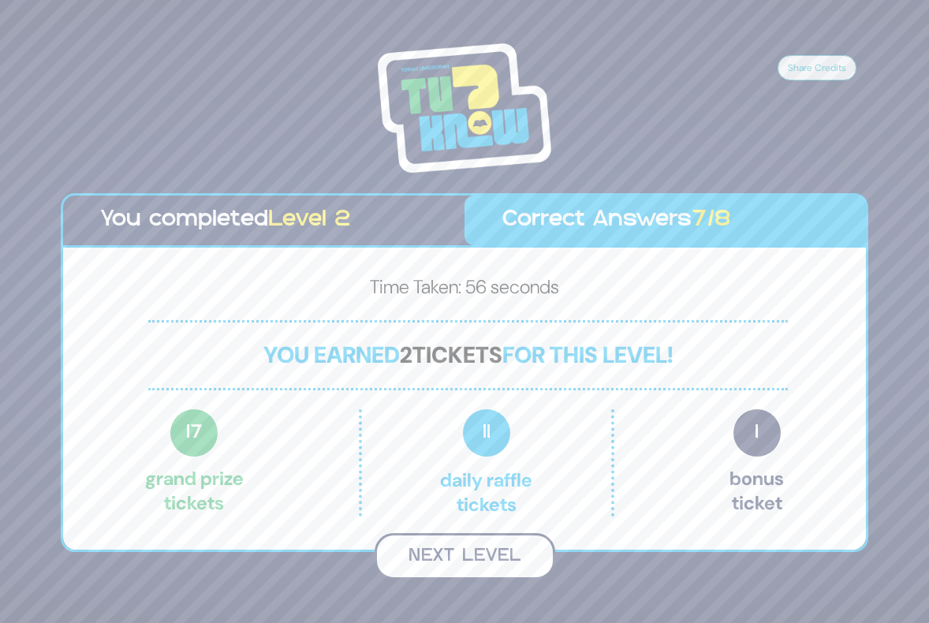
click at [470, 552] on button "Next Level" at bounding box center [465, 556] width 181 height 47
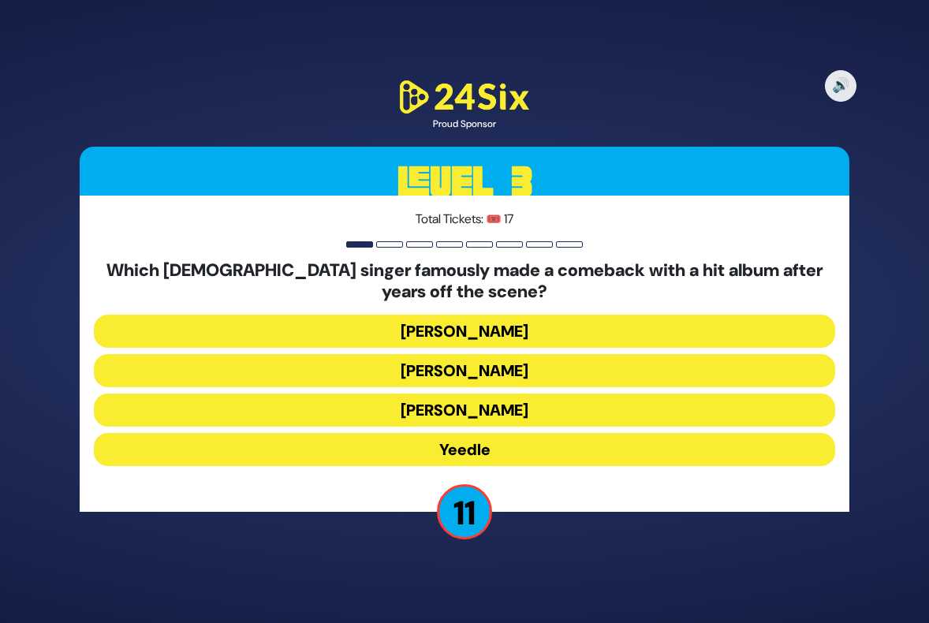
click at [452, 370] on button "Eli Gerstner" at bounding box center [464, 370] width 741 height 33
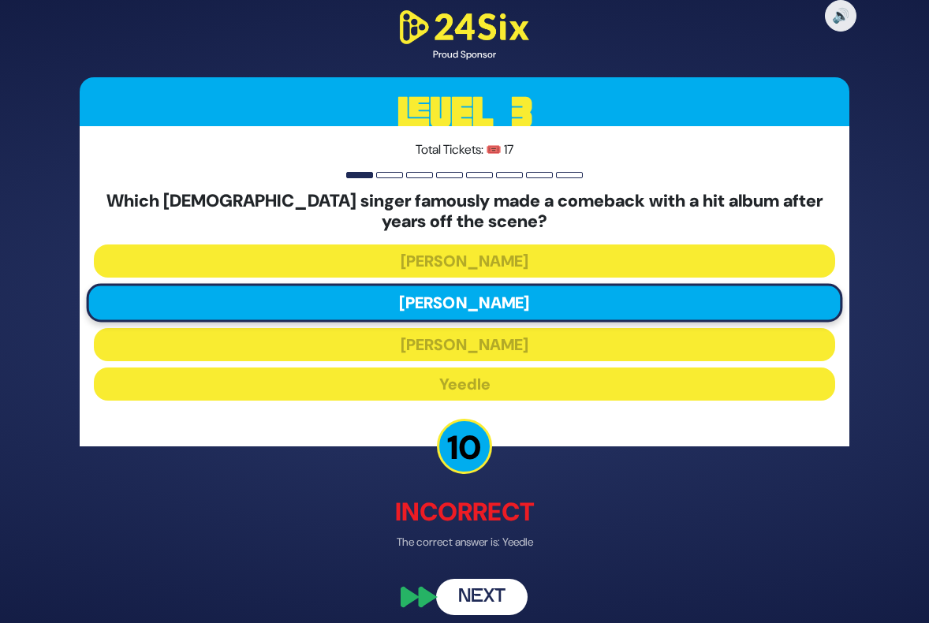
click at [491, 603] on button "Next" at bounding box center [481, 598] width 91 height 36
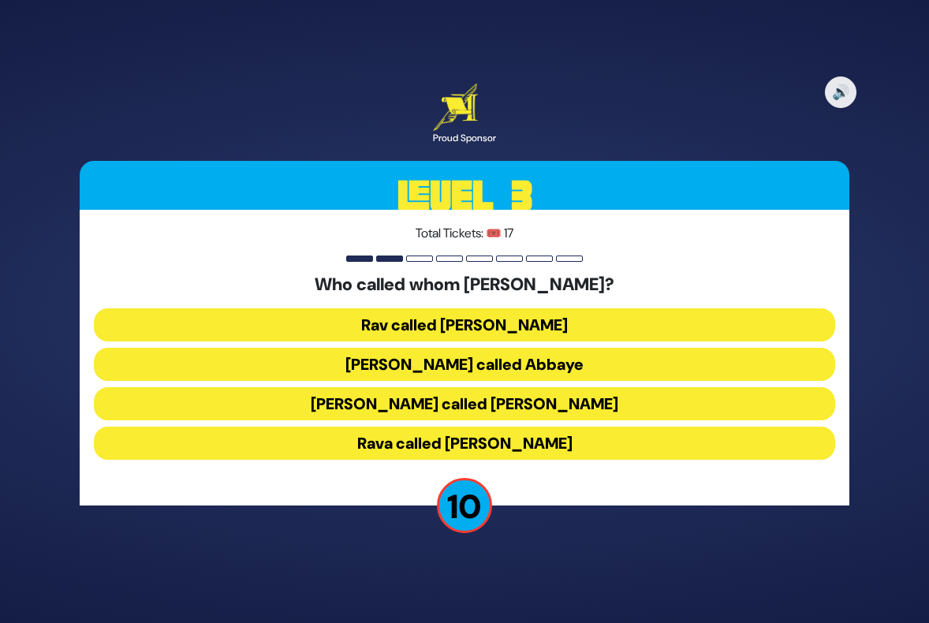
click at [439, 402] on button "Shmuel called Rav Yehuda" at bounding box center [464, 403] width 741 height 33
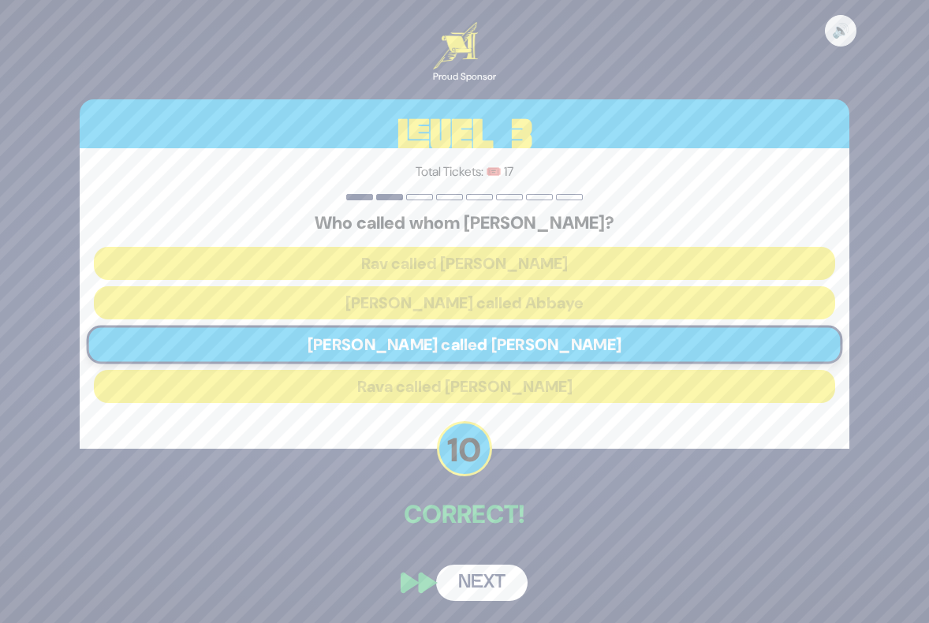
click at [488, 577] on button "Next" at bounding box center [481, 583] width 91 height 36
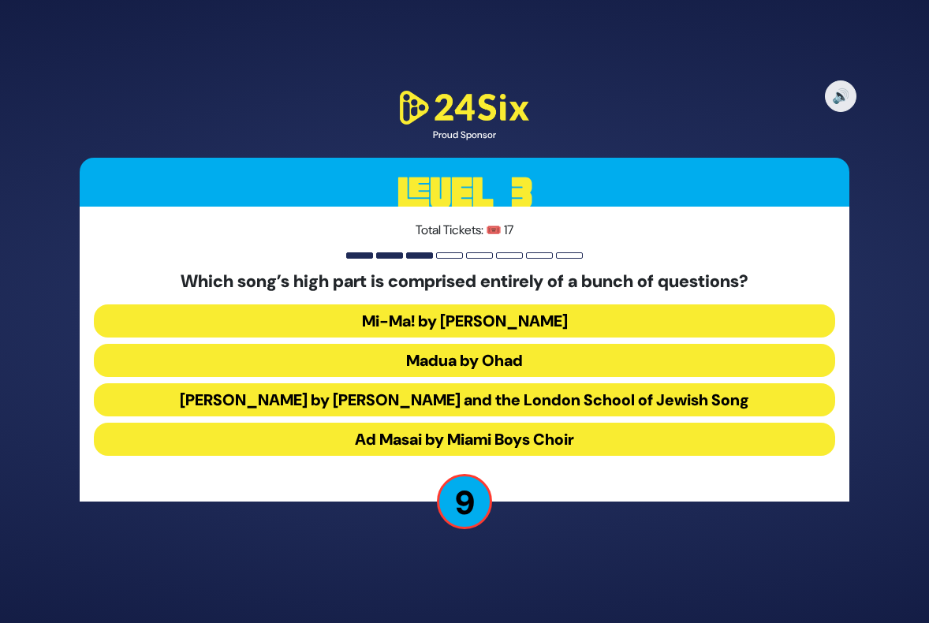
click at [536, 432] on button "Ad Masai by Miami Boys Choir" at bounding box center [464, 439] width 741 height 33
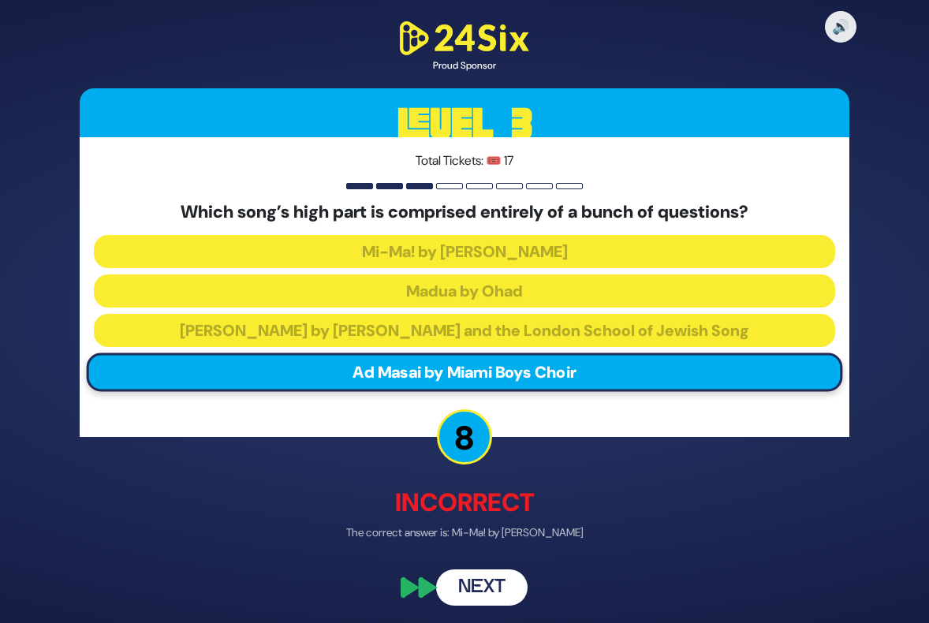
click at [477, 595] on button "Next" at bounding box center [481, 587] width 91 height 36
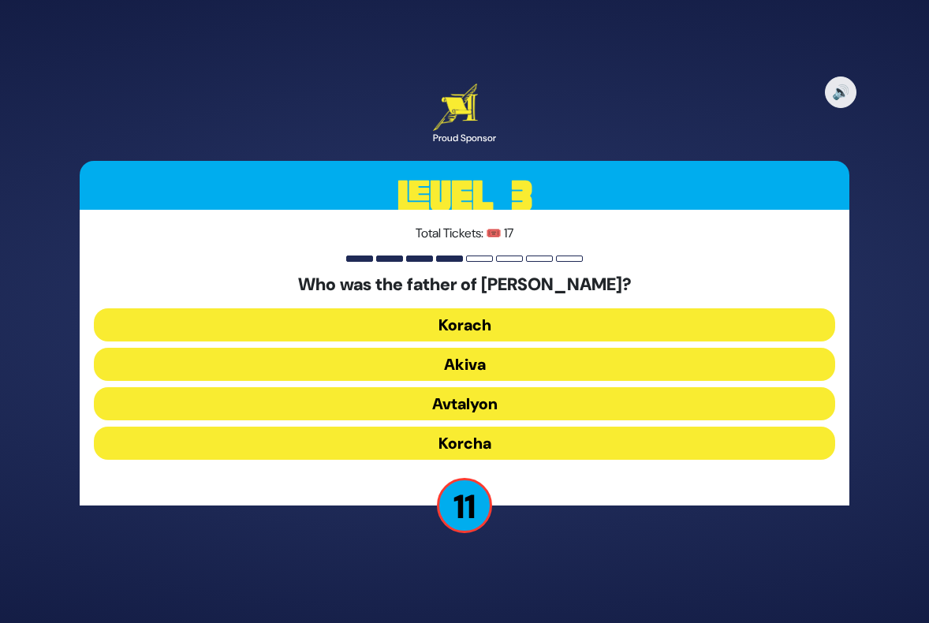
click at [451, 369] on button "Akiva" at bounding box center [464, 364] width 741 height 33
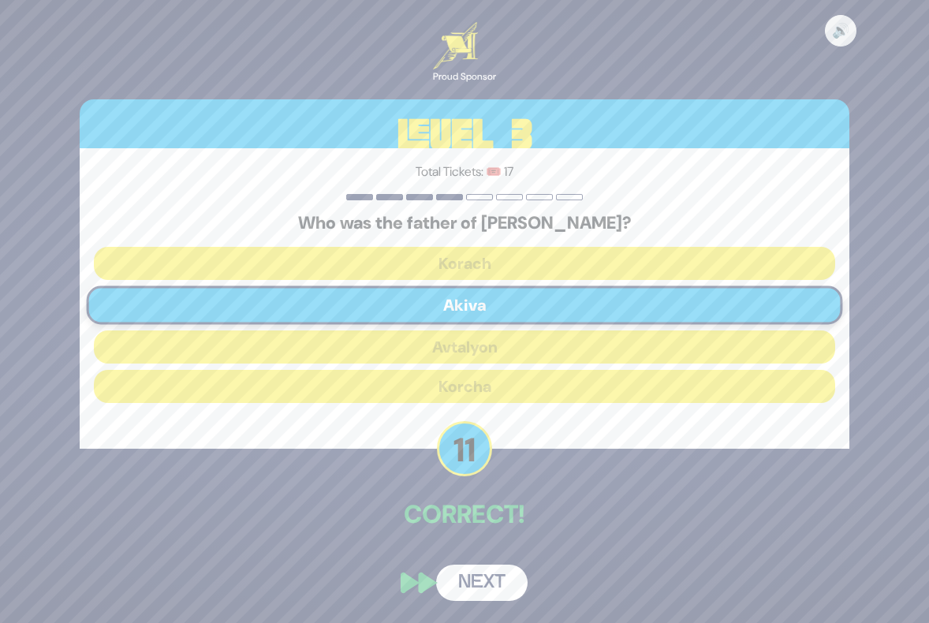
click at [493, 584] on button "Next" at bounding box center [481, 583] width 91 height 36
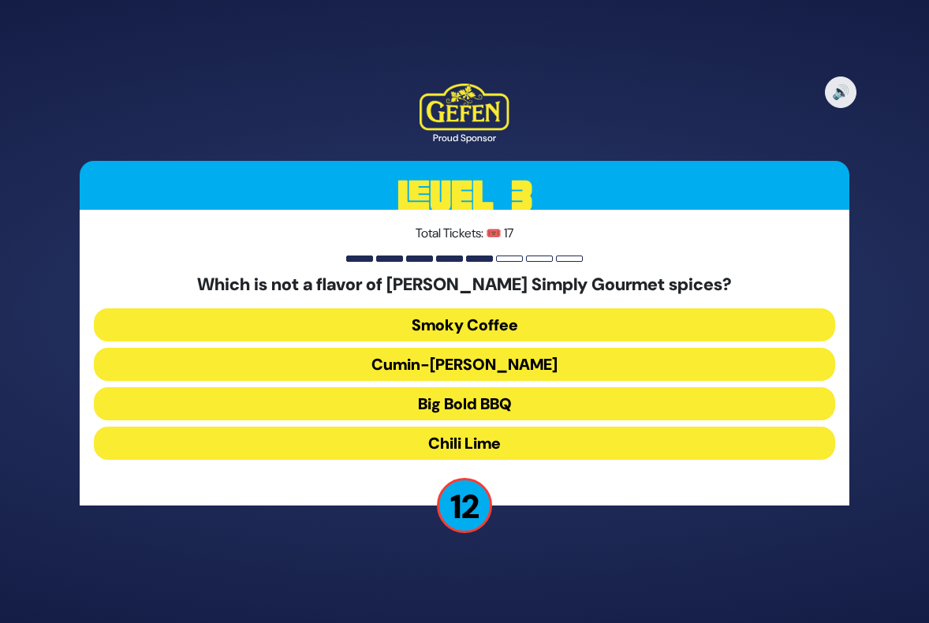
click at [459, 349] on button "Cumin-Curry" at bounding box center [464, 364] width 741 height 33
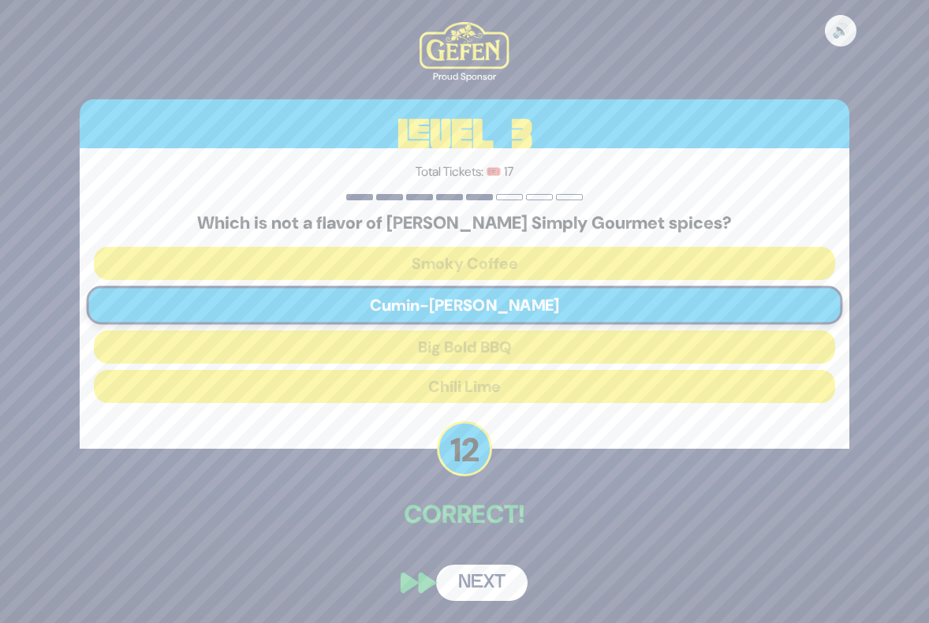
click at [490, 580] on button "Next" at bounding box center [481, 583] width 91 height 36
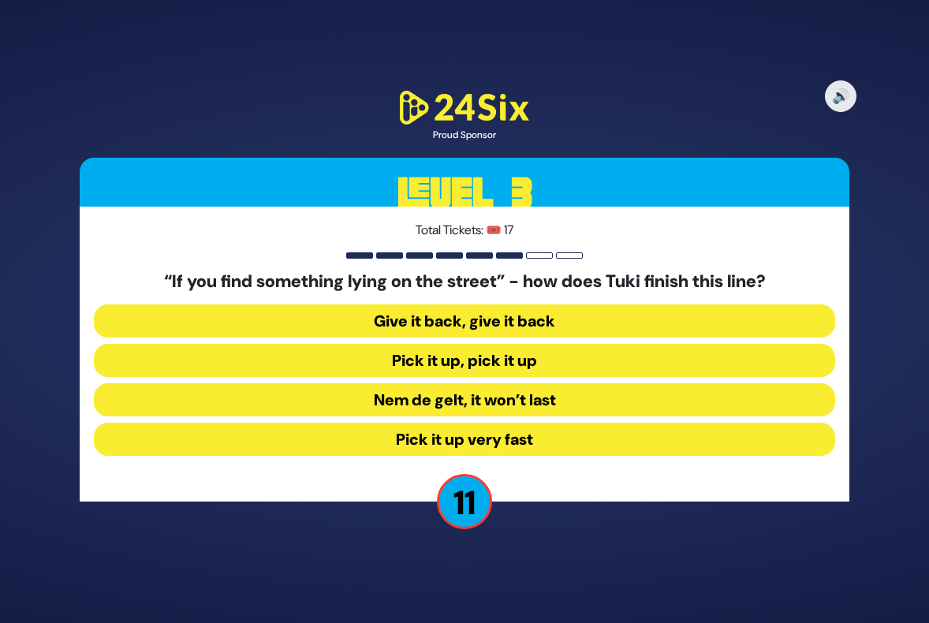
click at [457, 358] on button "Pick it up, pick it up" at bounding box center [464, 360] width 741 height 33
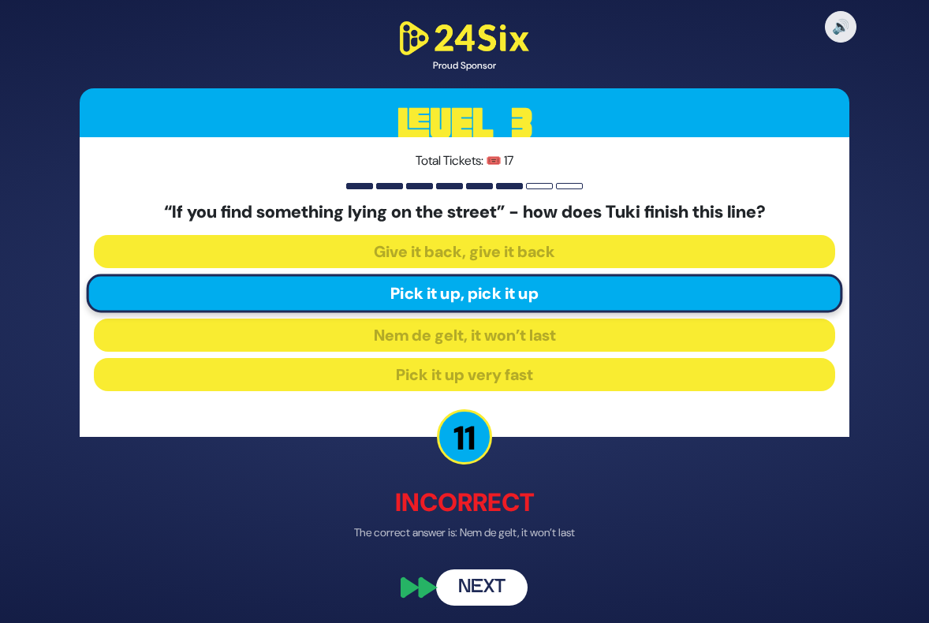
click at [493, 583] on button "Next" at bounding box center [481, 587] width 91 height 36
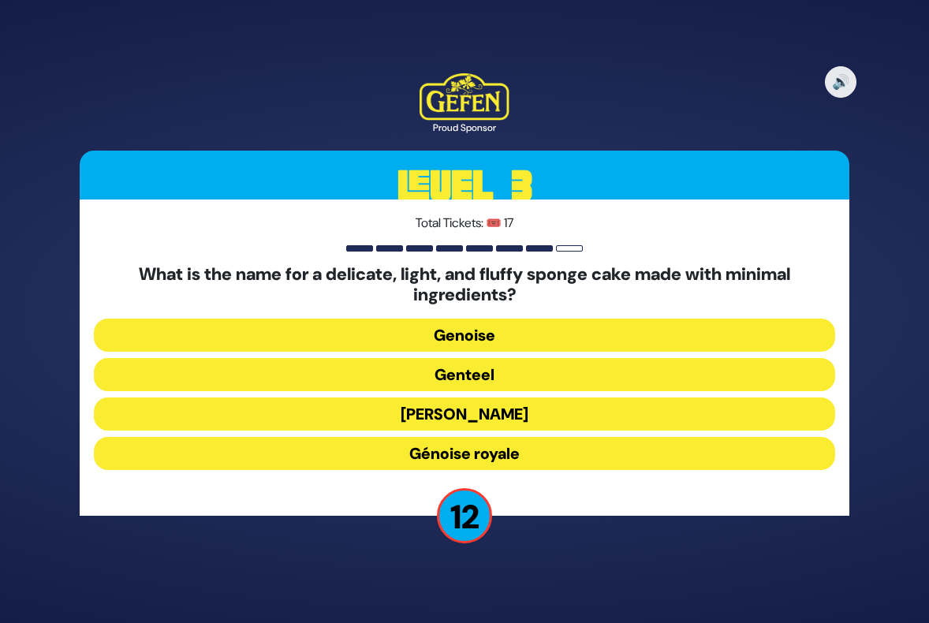
click at [466, 331] on button "Genoise" at bounding box center [464, 335] width 741 height 33
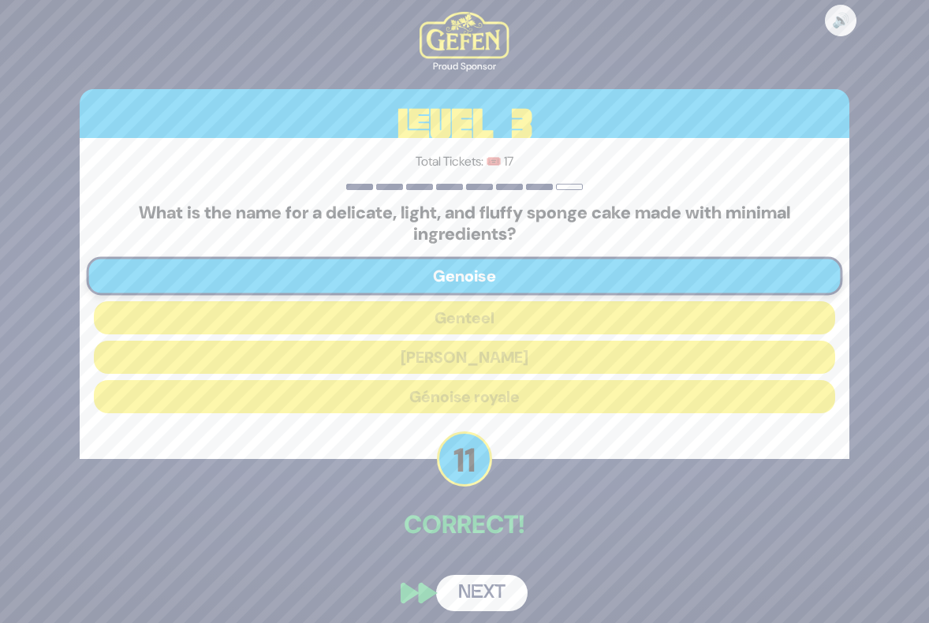
click at [472, 586] on button "Next" at bounding box center [481, 593] width 91 height 36
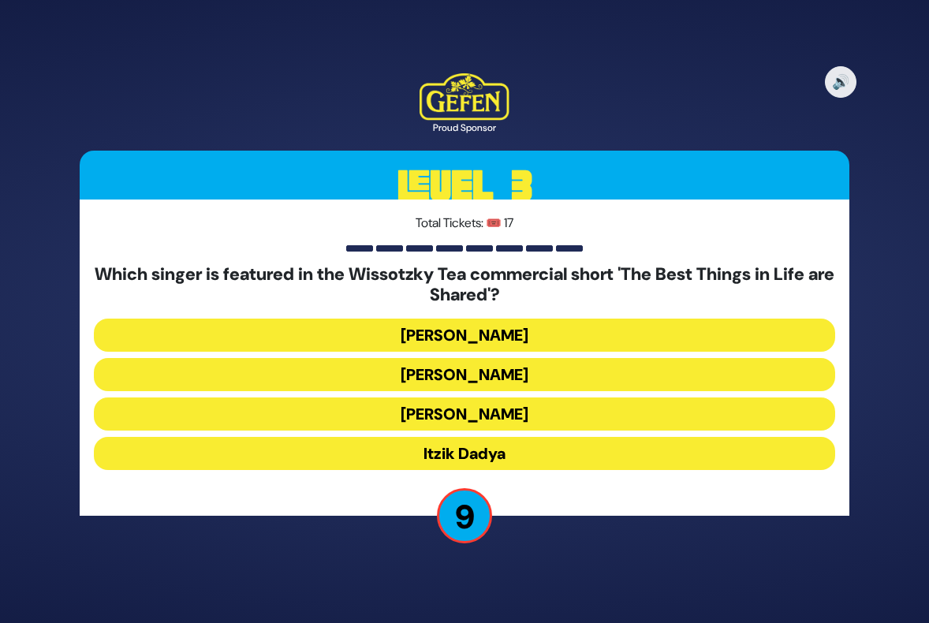
click at [494, 334] on button "Eli Marcus" at bounding box center [464, 335] width 741 height 33
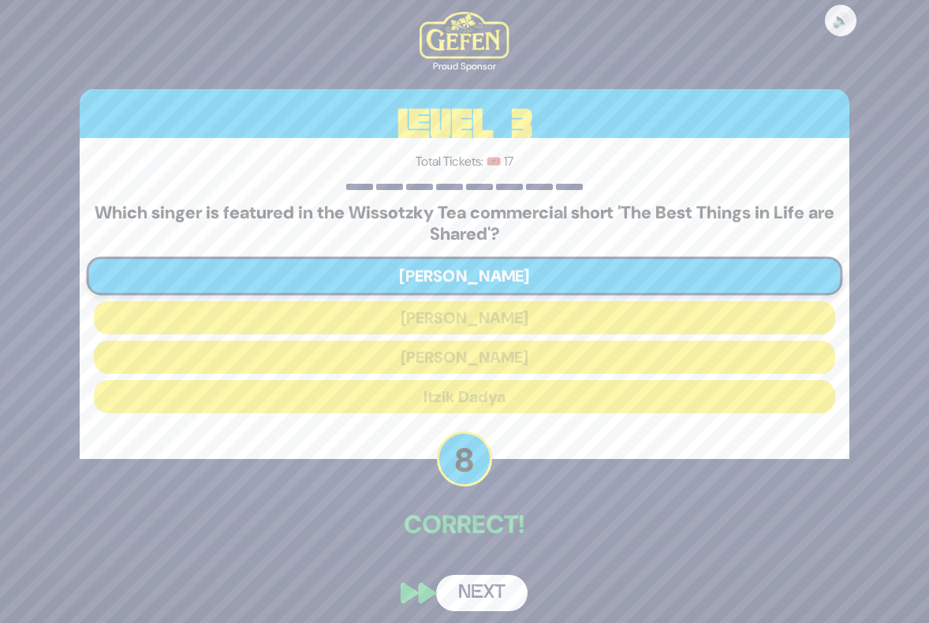
click at [483, 594] on button "Next" at bounding box center [481, 593] width 91 height 36
